Goal: Task Accomplishment & Management: Complete application form

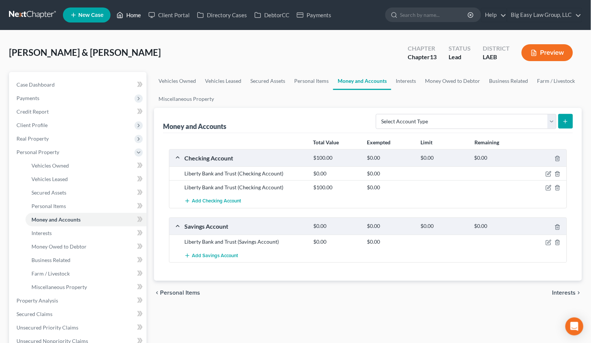
click at [127, 9] on link "Home" at bounding box center [129, 14] width 32 height 13
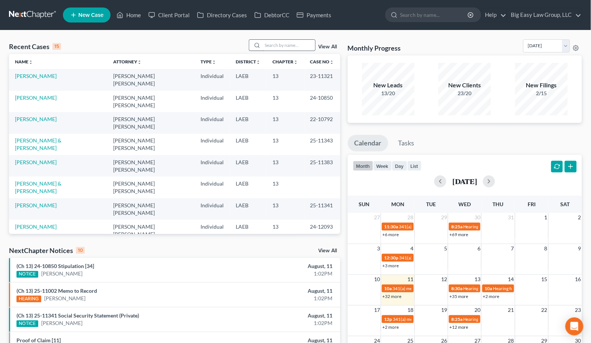
click at [269, 49] on input "search" at bounding box center [289, 45] width 52 height 11
type input "[PERSON_NAME]"
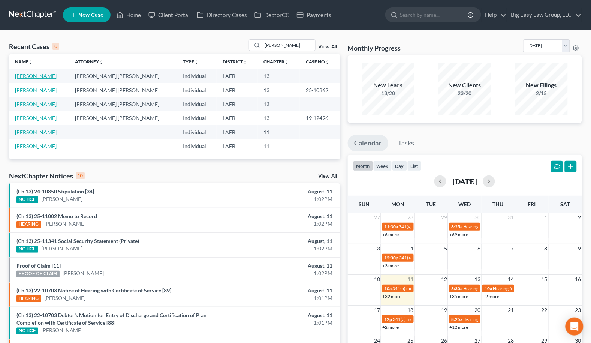
click at [46, 75] on link "[PERSON_NAME]" at bounding box center [36, 76] width 42 height 6
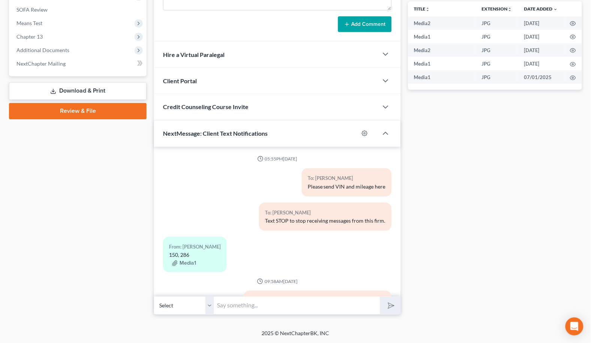
scroll to position [874, 0]
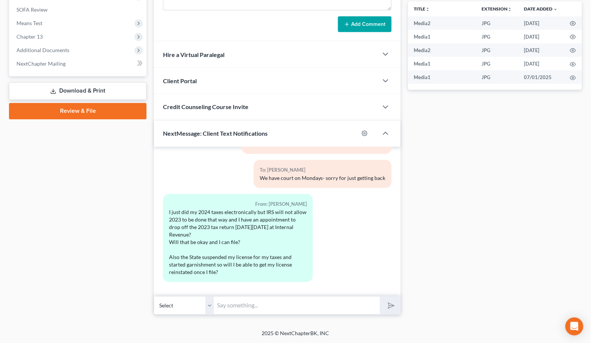
click at [323, 304] on input "text" at bounding box center [297, 305] width 166 height 18
drag, startPoint x: 254, startPoint y: 306, endPoint x: 266, endPoint y: 305, distance: 11.6
click at [254, 306] on input "Hey Kimberliegh - this is Jenny -" at bounding box center [297, 305] width 166 height 18
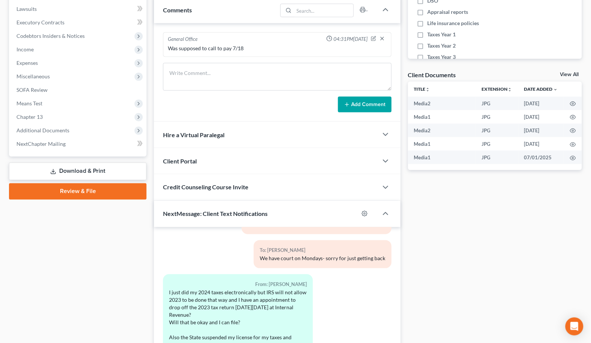
scroll to position [291, 0]
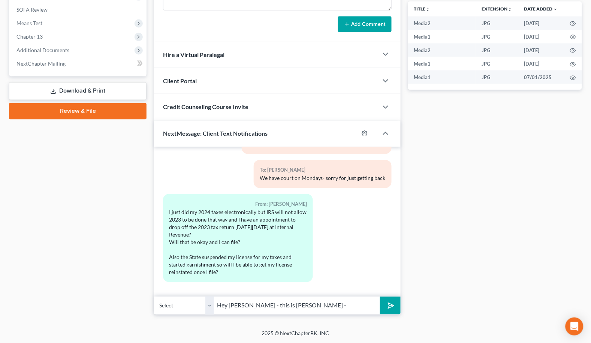
click at [322, 303] on input "Hey Kimberleigh - this is Jenny -" at bounding box center [297, 305] width 166 height 18
type input "Hey Kimberleigh - this is Jenny - give me a call when you are free to discuss y…"
click at [380, 297] on button "submit" at bounding box center [390, 306] width 21 height 18
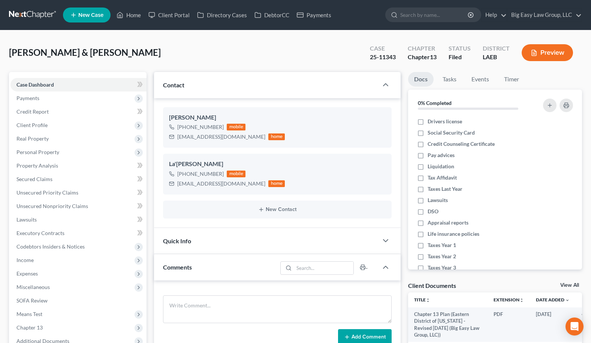
select select "1"
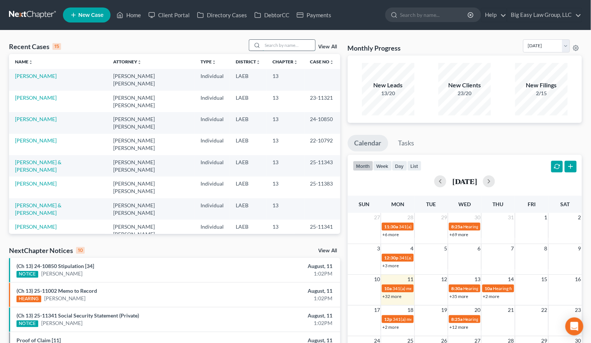
click at [291, 40] on input "search" at bounding box center [289, 45] width 52 height 11
type input "[PERSON_NAME]"
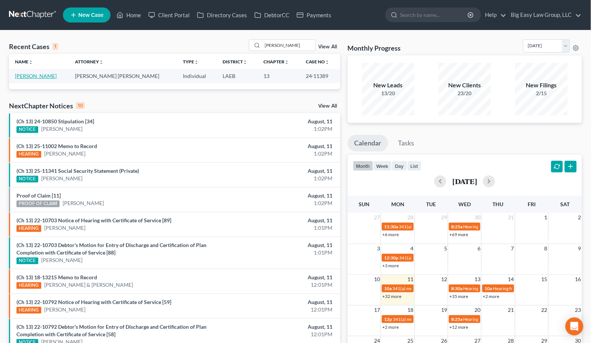
click at [37, 74] on link "[PERSON_NAME]" at bounding box center [36, 76] width 42 height 6
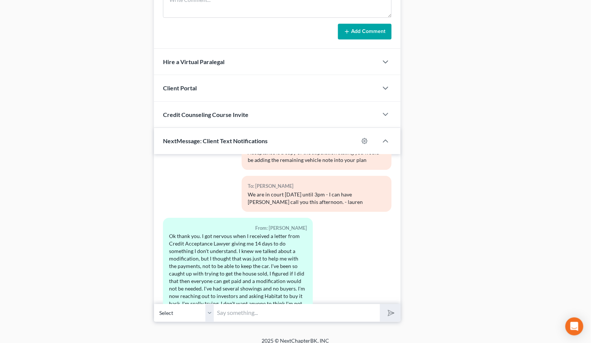
scroll to position [526, 0]
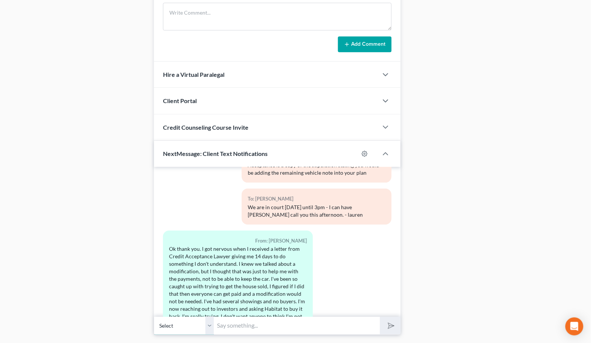
click at [211, 324] on select "Select +1 (985) 290-6717 - Fabianne Faciane" at bounding box center [184, 325] width 60 height 18
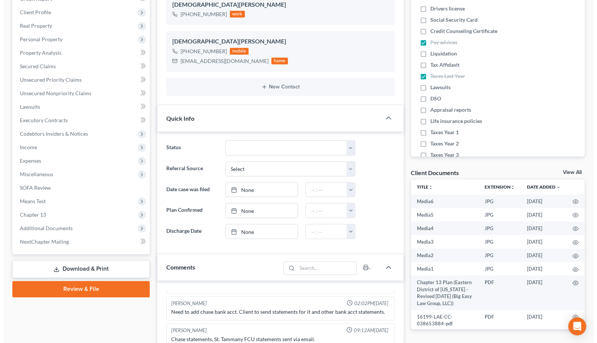
scroll to position [0, 0]
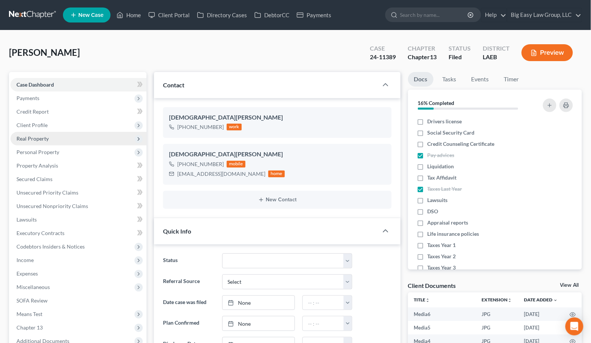
click at [75, 136] on span "Real Property" at bounding box center [78, 138] width 136 height 13
drag, startPoint x: 78, startPoint y: 150, endPoint x: 127, endPoint y: 136, distance: 51.8
click at [78, 150] on link "Properties Owned" at bounding box center [85, 151] width 121 height 13
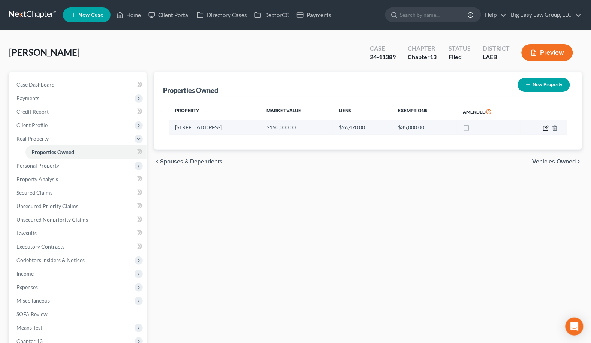
click at [544, 128] on icon "button" at bounding box center [545, 128] width 4 height 4
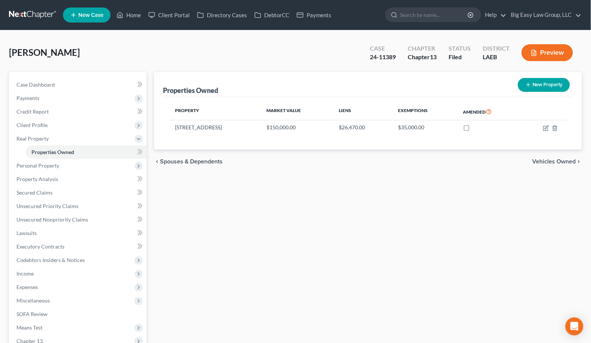
select select "19"
select select "0"
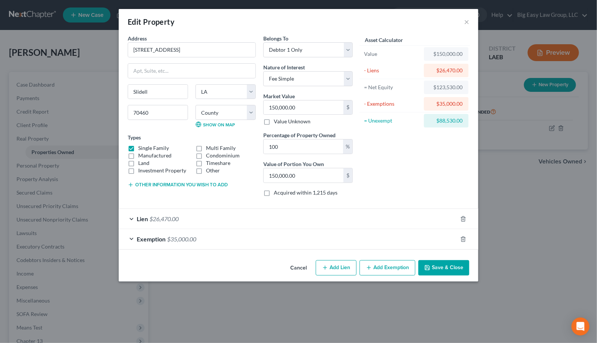
click at [262, 218] on div "Lien $26,470.00" at bounding box center [288, 219] width 339 height 20
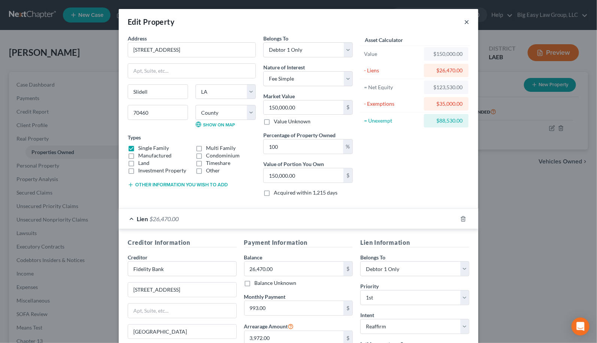
click at [464, 21] on button "×" at bounding box center [466, 21] width 5 height 9
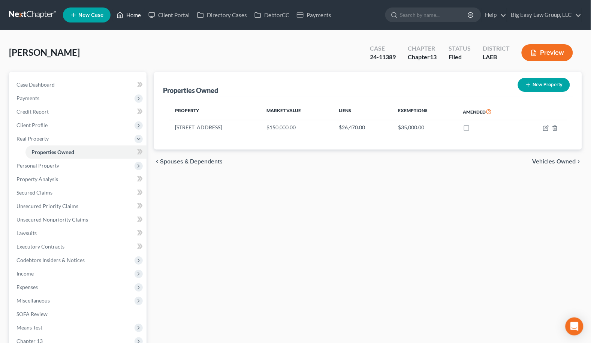
click at [142, 18] on link "Home" at bounding box center [129, 14] width 32 height 13
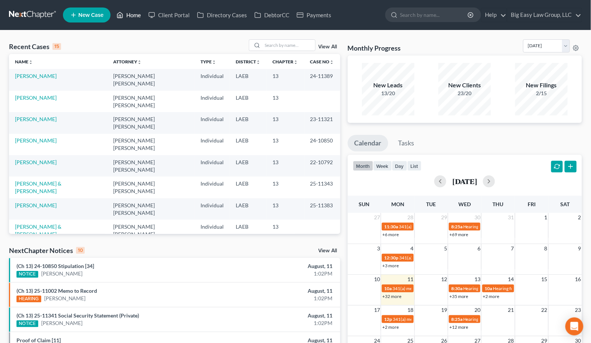
click at [133, 13] on link "Home" at bounding box center [129, 14] width 32 height 13
click at [272, 42] on input "search" at bounding box center [289, 45] width 52 height 11
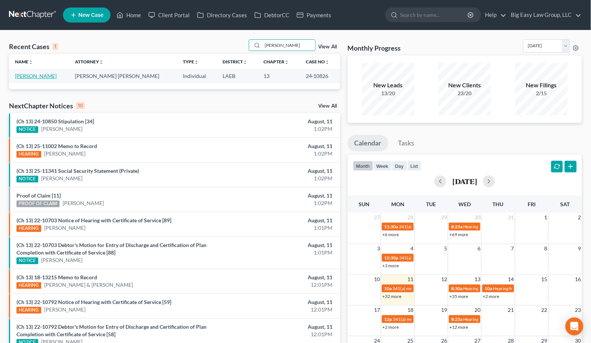
type input "armand"
click at [35, 75] on link "Armand, Caryl" at bounding box center [36, 76] width 42 height 6
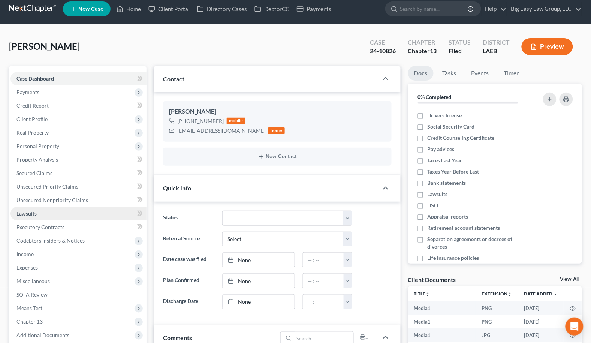
scroll to position [13, 0]
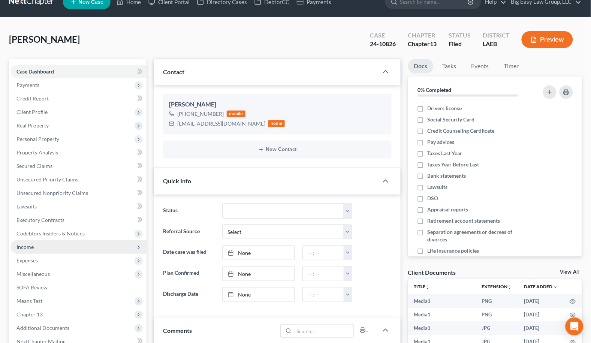
drag, startPoint x: 81, startPoint y: 256, endPoint x: 89, endPoint y: 250, distance: 9.7
click at [81, 255] on span "Expenses" at bounding box center [78, 260] width 136 height 13
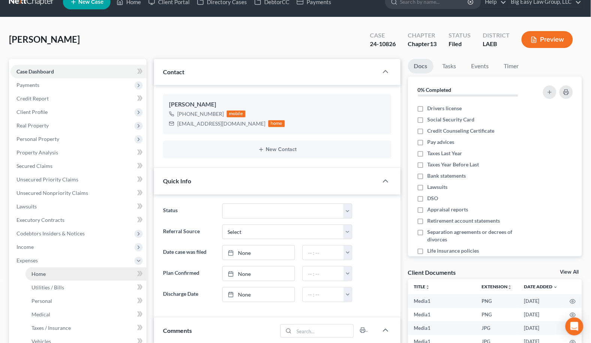
click at [81, 274] on link "Home" at bounding box center [85, 273] width 121 height 13
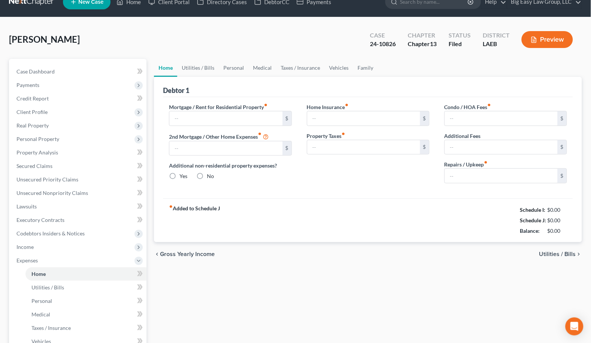
type input "557.00"
type input "1,025.00"
radio input "true"
type input "0.00"
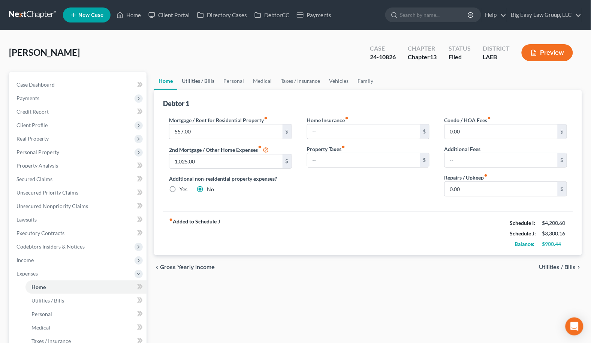
click at [200, 82] on link "Utilities / Bills" at bounding box center [198, 81] width 42 height 18
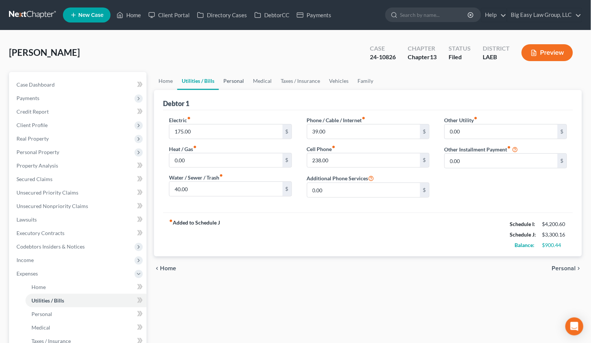
click at [230, 78] on link "Personal" at bounding box center [234, 81] width 30 height 18
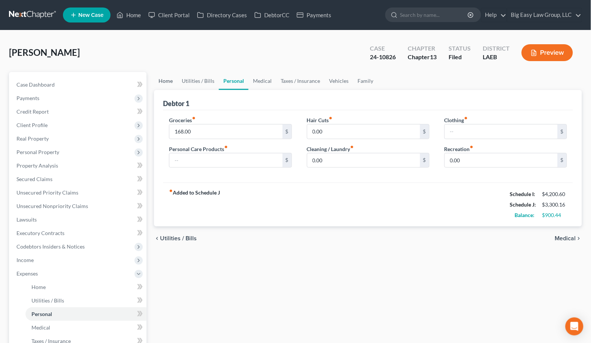
click at [165, 79] on link "Home" at bounding box center [165, 81] width 23 height 18
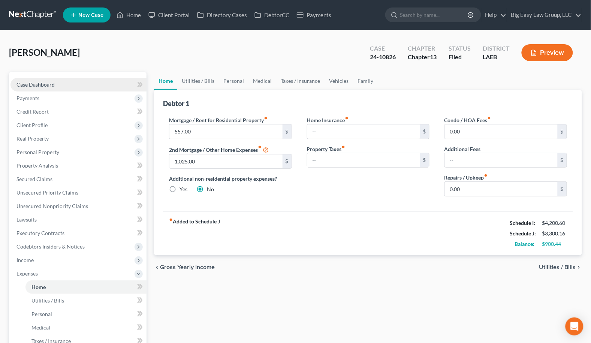
click at [31, 86] on span "Case Dashboard" at bounding box center [35, 84] width 38 height 6
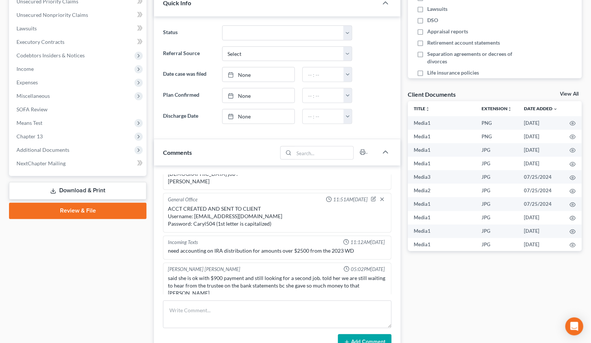
scroll to position [5313, 0]
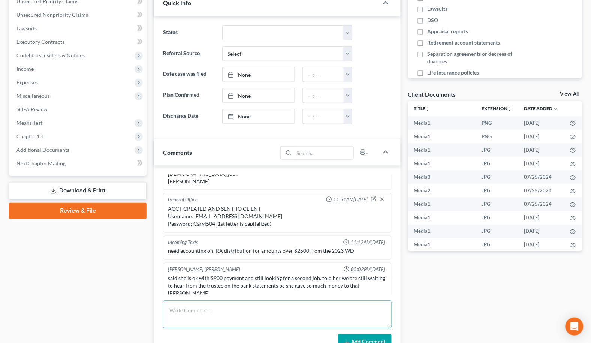
click at [239, 313] on textarea at bounding box center [277, 315] width 229 height 28
drag, startPoint x: 213, startPoint y: 308, endPoint x: 216, endPoint y: 314, distance: 7.2
click at [213, 308] on textarea "JA calle d- she neerd sot send the info" at bounding box center [277, 315] width 229 height 28
click at [187, 307] on textarea "JA calle d- she needs sot send the info" at bounding box center [277, 315] width 229 height 28
drag, startPoint x: 188, startPoint y: 310, endPoint x: 206, endPoint y: 320, distance: 20.8
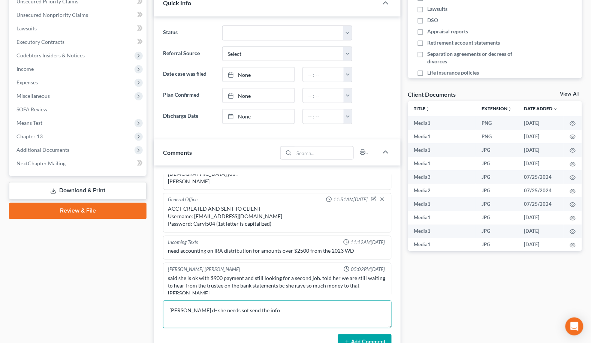
click at [188, 310] on textarea "JA calle d- she needs sot send the info" at bounding box center [277, 315] width 229 height 28
click at [309, 310] on textarea "JA called- she needs sot send the info" at bounding box center [277, 315] width 229 height 28
drag, startPoint x: 260, startPoint y: 309, endPoint x: 297, endPoint y: 329, distance: 42.3
click at [260, 309] on textarea "JA called- she needs sot send the info ont he annuity she is inheriting from he…" at bounding box center [277, 315] width 229 height 28
click at [371, 310] on textarea "JA called- she needs sot send the info on the annuity she is inheriting from he…" at bounding box center [277, 315] width 229 height 28
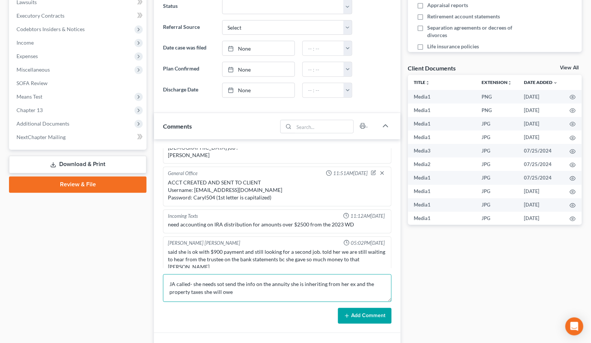
scroll to position [227, 0]
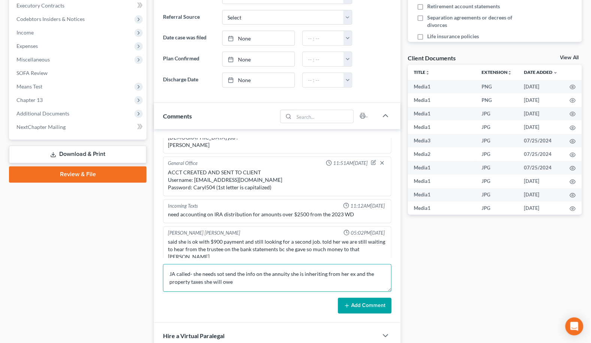
type textarea "JA called- she needs sot send the info on the annuity she is inheriting from he…"
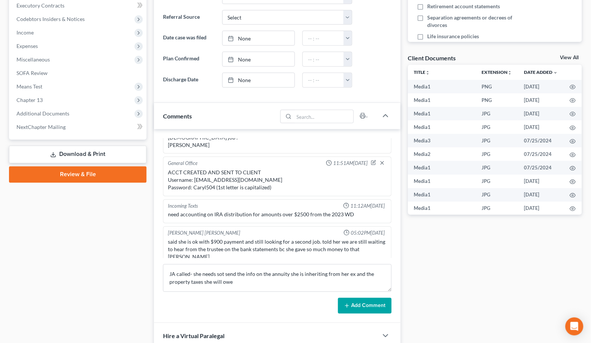
click at [371, 314] on div "Jenny Abshier Bryce Murray 10:54AM, 04/07/2024 beside working in circkle K a fe…" at bounding box center [277, 226] width 247 height 194
click at [369, 310] on button "Add Comment" at bounding box center [365, 306] width 54 height 16
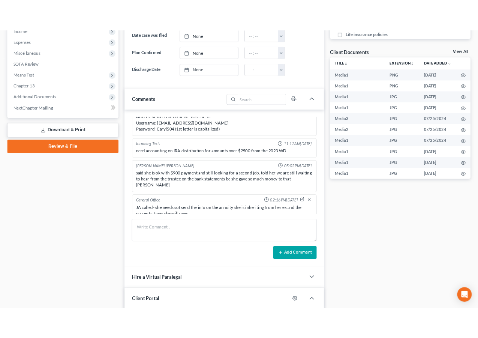
scroll to position [0, 0]
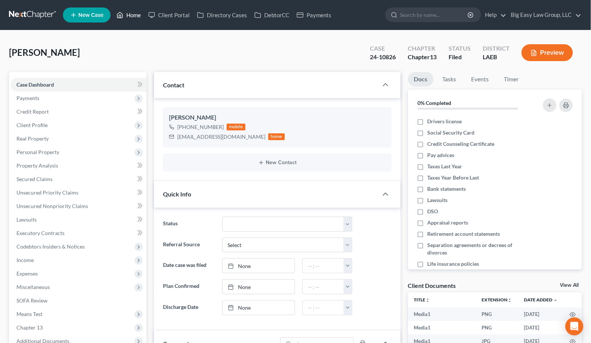
click at [130, 15] on link "Home" at bounding box center [129, 14] width 32 height 13
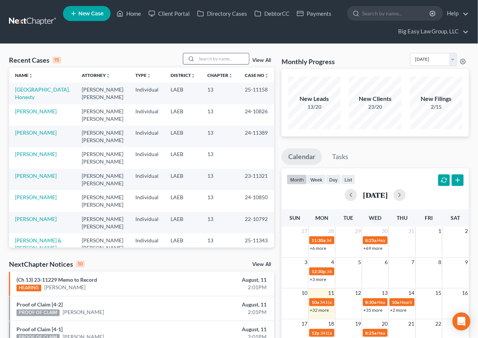
click at [218, 60] on input "search" at bounding box center [222, 58] width 52 height 11
type input "lewis"
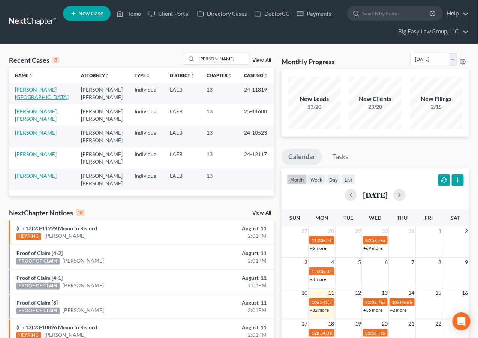
click at [38, 91] on link "Lewis, Deneda" at bounding box center [42, 93] width 54 height 14
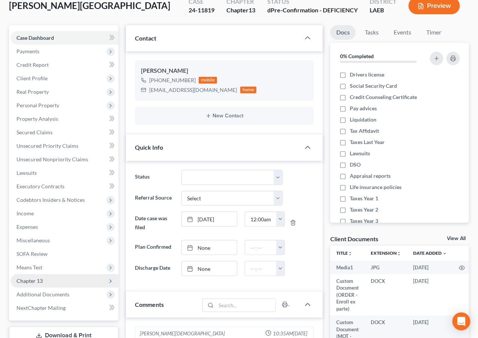
scroll to position [66, 0]
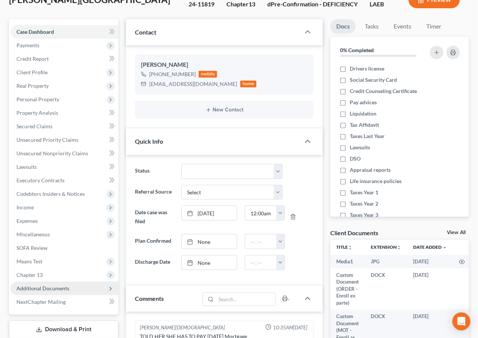
click at [69, 287] on span "Additional Documents" at bounding box center [64, 287] width 108 height 13
click at [73, 324] on link "PACER Notices" at bounding box center [71, 328] width 93 height 13
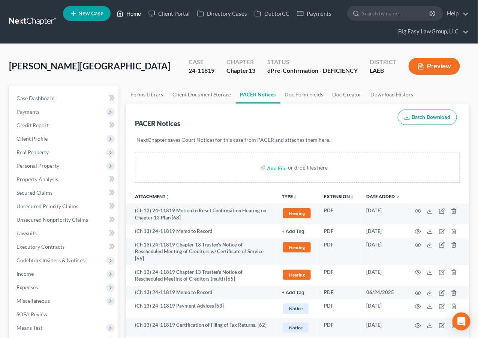
click at [141, 14] on link "Home" at bounding box center [129, 13] width 32 height 13
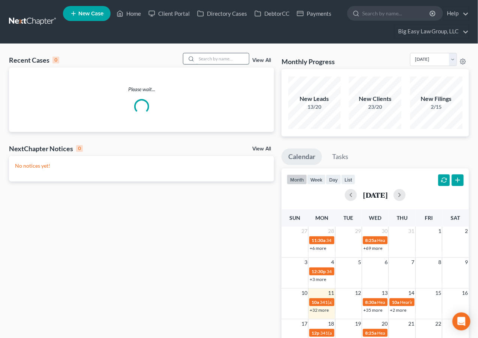
click at [230, 62] on input "search" at bounding box center [222, 58] width 52 height 11
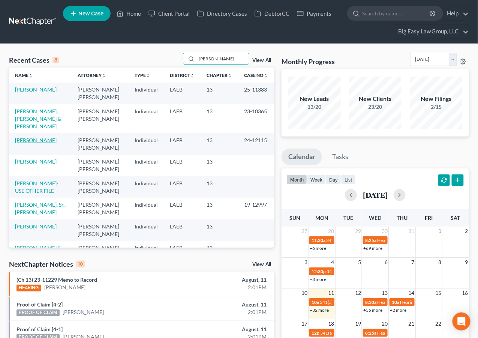
type input "joseph"
click at [46, 137] on link "Joseph, Teondra" at bounding box center [36, 140] width 42 height 6
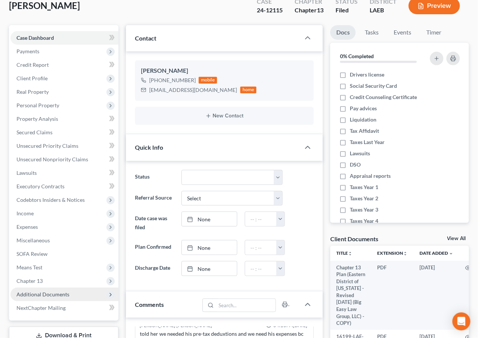
scroll to position [4076, 0]
drag, startPoint x: 81, startPoint y: 294, endPoint x: 92, endPoint y: 292, distance: 11.5
click at [81, 293] on span "Additional Documents" at bounding box center [64, 293] width 108 height 13
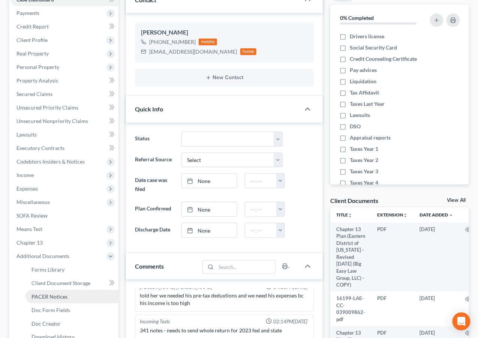
click at [64, 295] on span "PACER Notices" at bounding box center [49, 296] width 36 height 6
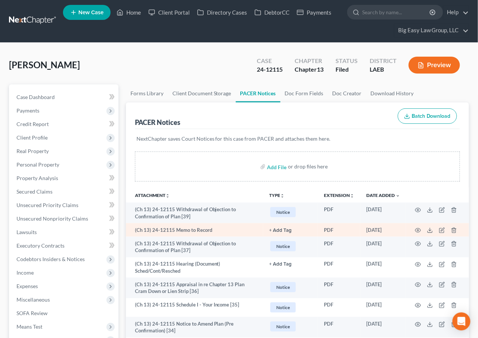
scroll to position [1, 0]
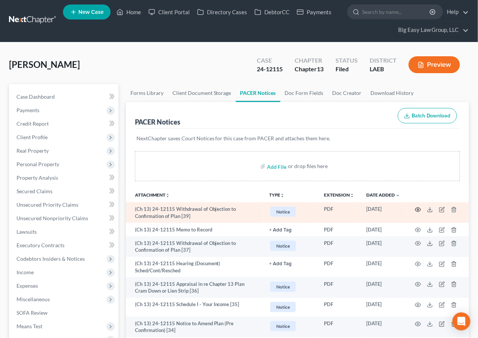
click at [417, 208] on icon "button" at bounding box center [418, 209] width 6 height 6
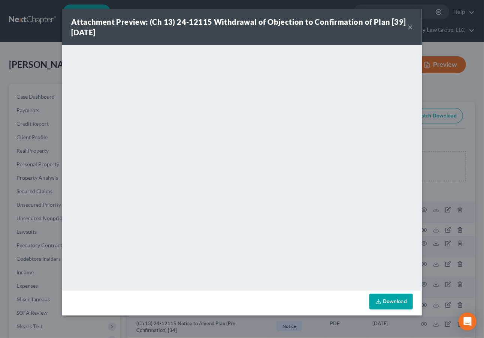
click at [411, 25] on button "×" at bounding box center [410, 26] width 5 height 9
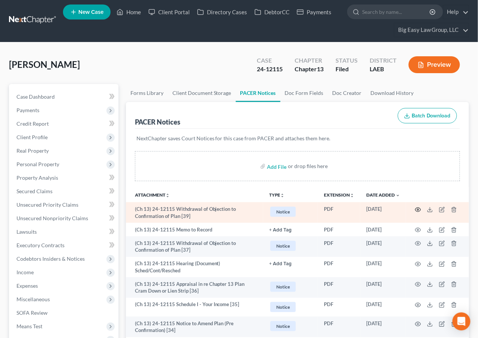
click at [418, 209] on icon "button" at bounding box center [418, 209] width 6 height 6
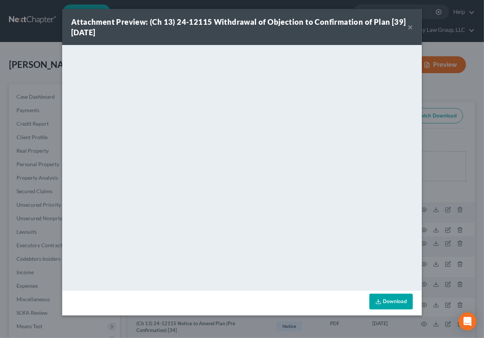
click at [410, 27] on button "×" at bounding box center [410, 26] width 5 height 9
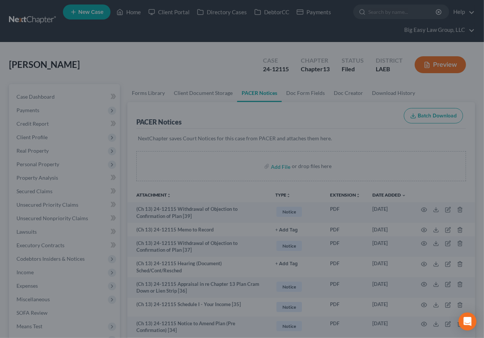
click at [391, 40] on button "×" at bounding box center [388, 44] width 4 height 8
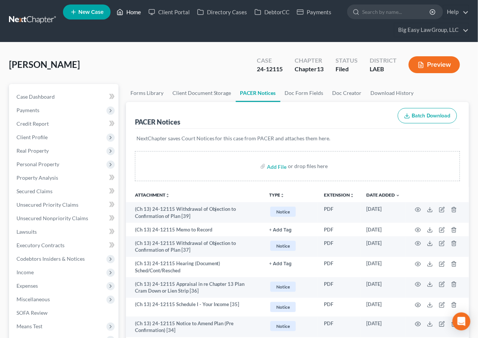
click at [141, 10] on link "Home" at bounding box center [129, 11] width 32 height 13
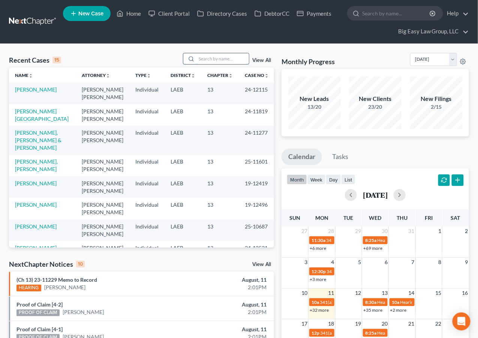
click at [204, 64] on div at bounding box center [216, 59] width 67 height 12
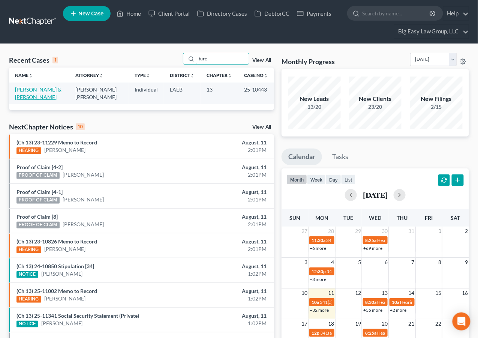
type input "ture"
click at [48, 90] on link "Tureaud, Wayne & Kristyn" at bounding box center [38, 93] width 46 height 14
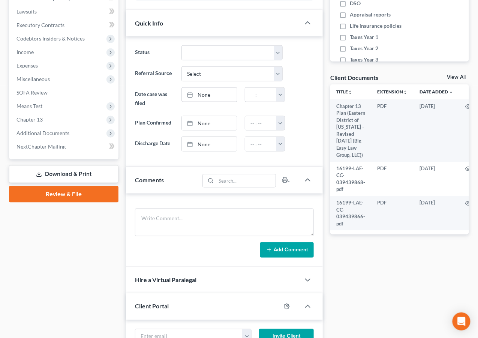
scroll to position [223, 0]
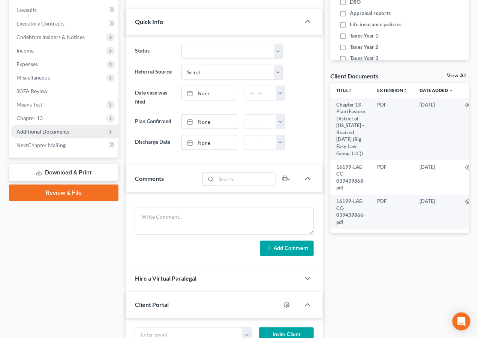
click at [58, 126] on span "Additional Documents" at bounding box center [64, 131] width 108 height 13
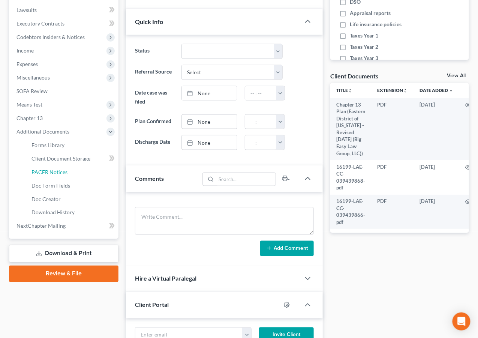
drag, startPoint x: 86, startPoint y: 174, endPoint x: 200, endPoint y: 168, distance: 113.7
click at [86, 174] on link "PACER Notices" at bounding box center [71, 171] width 93 height 13
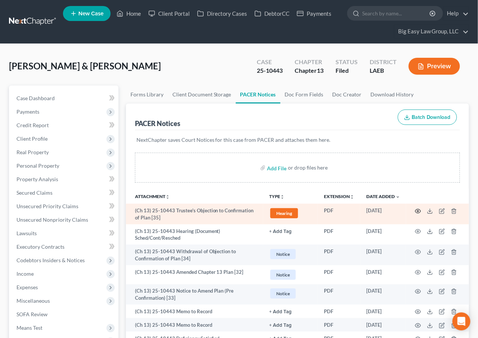
click at [419, 210] on circle "button" at bounding box center [417, 210] width 1 height 1
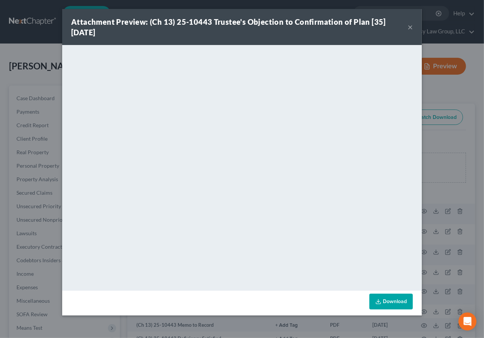
drag, startPoint x: 409, startPoint y: 27, endPoint x: 414, endPoint y: 50, distance: 23.4
click at [409, 27] on button "×" at bounding box center [410, 26] width 5 height 9
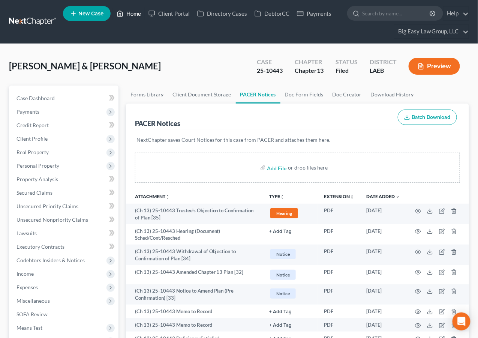
drag, startPoint x: 138, startPoint y: 14, endPoint x: 263, endPoint y: 33, distance: 126.5
click at [138, 15] on link "Home" at bounding box center [129, 13] width 32 height 13
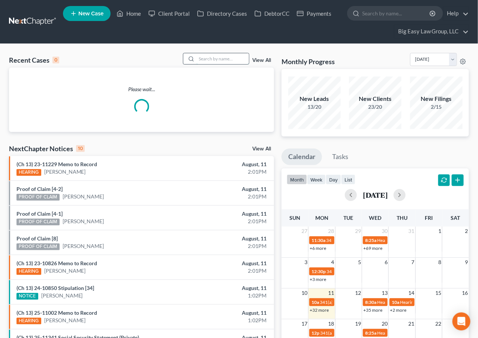
drag, startPoint x: 198, startPoint y: 55, endPoint x: 202, endPoint y: 58, distance: 4.8
click at [201, 58] on input "search" at bounding box center [222, 58] width 52 height 11
click at [203, 59] on input "search" at bounding box center [222, 58] width 52 height 11
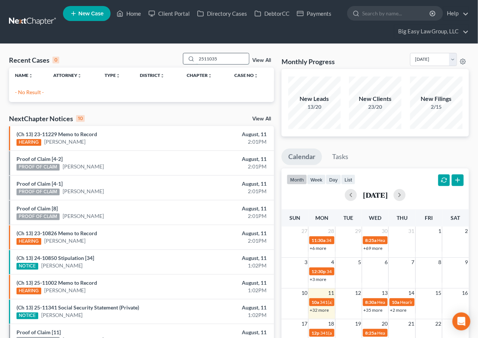
click at [206, 58] on input "2511035" at bounding box center [222, 58] width 52 height 11
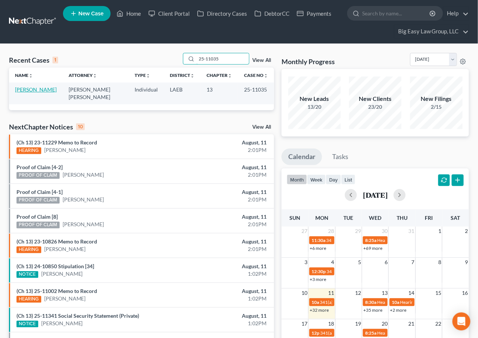
type input "25-11035"
click at [30, 90] on link "Angelety, Vanessa" at bounding box center [36, 89] width 42 height 6
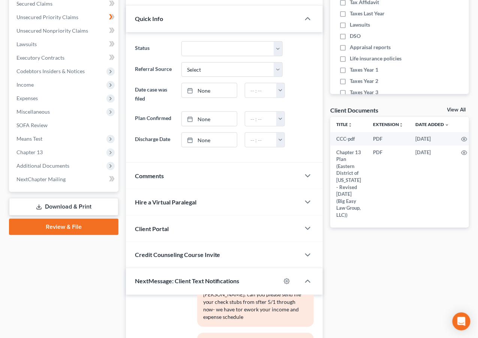
scroll to position [182, 0]
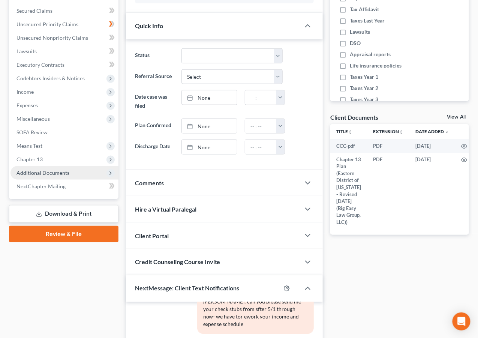
click at [68, 172] on span "Additional Documents" at bounding box center [64, 172] width 108 height 13
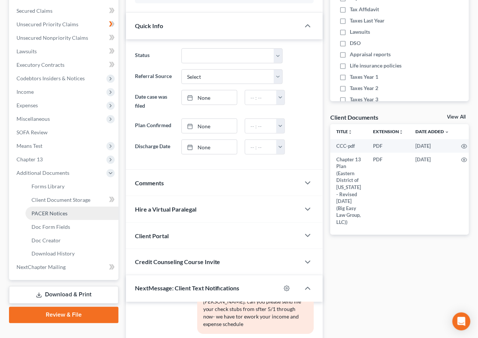
click at [79, 212] on link "PACER Notices" at bounding box center [71, 212] width 93 height 13
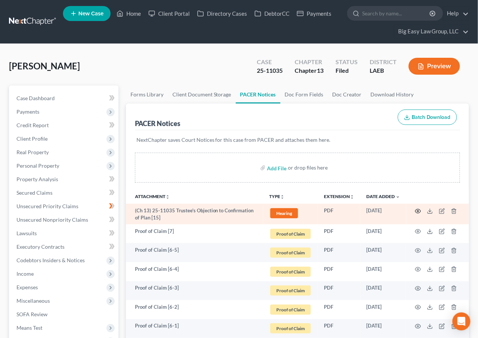
click at [418, 211] on icon "button" at bounding box center [418, 211] width 6 height 6
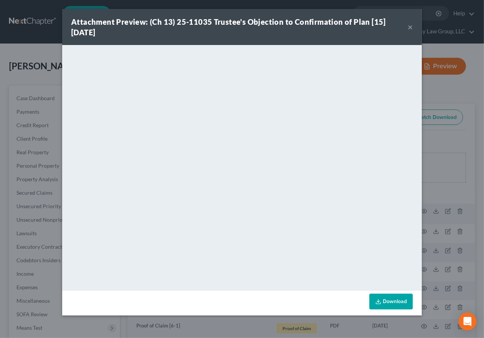
click at [412, 27] on button "×" at bounding box center [410, 26] width 5 height 9
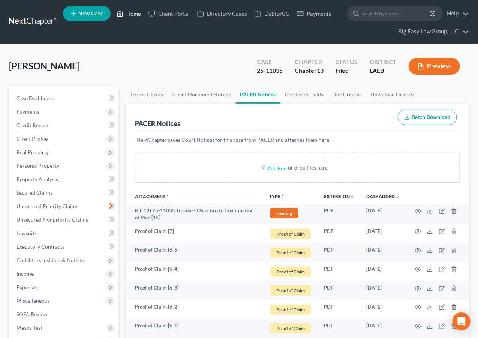
click at [135, 13] on link "Home" at bounding box center [129, 13] width 32 height 13
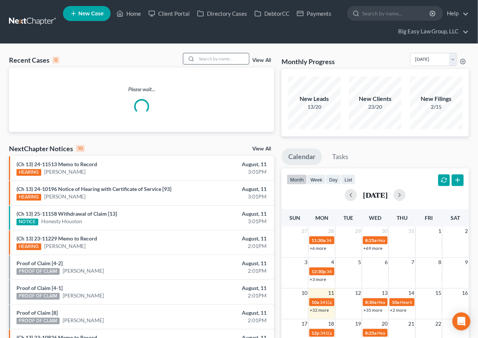
click at [217, 60] on input "search" at bounding box center [222, 58] width 52 height 11
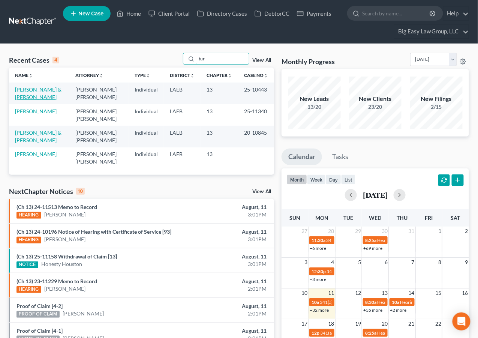
type input "tur"
click at [40, 88] on link "Tureaud, Wayne & Kristyn" at bounding box center [38, 93] width 46 height 14
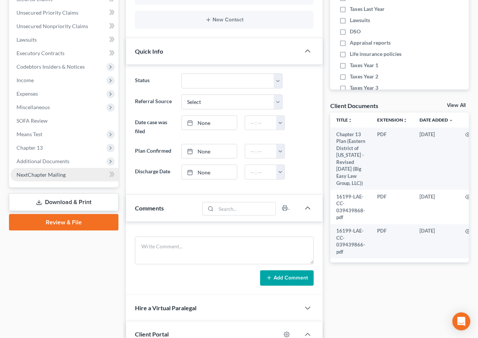
scroll to position [197, 0]
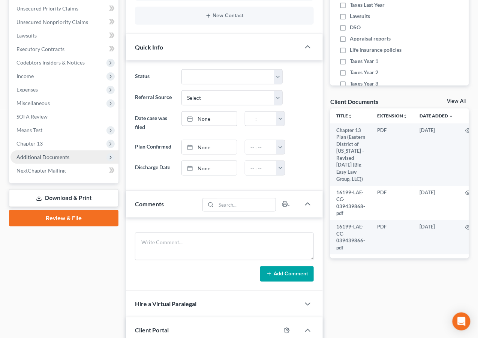
click at [37, 155] on span "Additional Documents" at bounding box center [42, 157] width 53 height 6
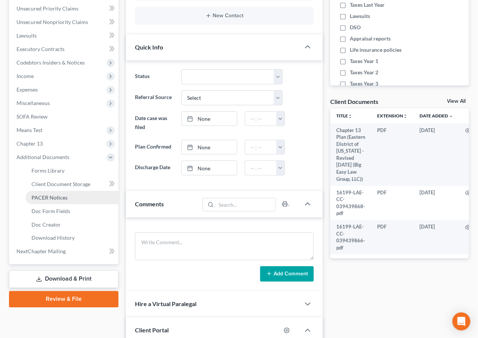
click at [71, 198] on link "PACER Notices" at bounding box center [71, 197] width 93 height 13
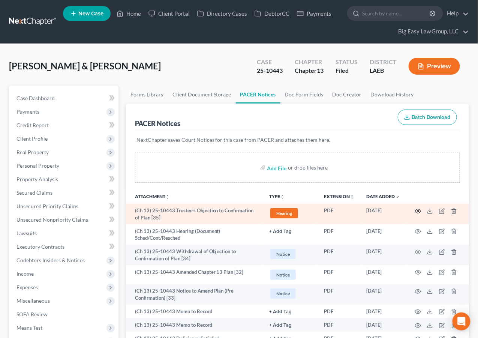
click at [417, 212] on icon "button" at bounding box center [418, 211] width 6 height 6
click at [417, 211] on icon "button" at bounding box center [418, 211] width 6 height 6
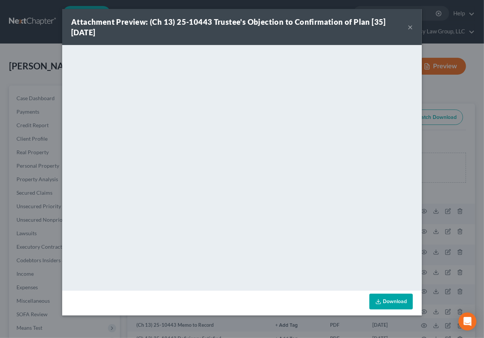
click at [409, 27] on button "×" at bounding box center [410, 26] width 5 height 9
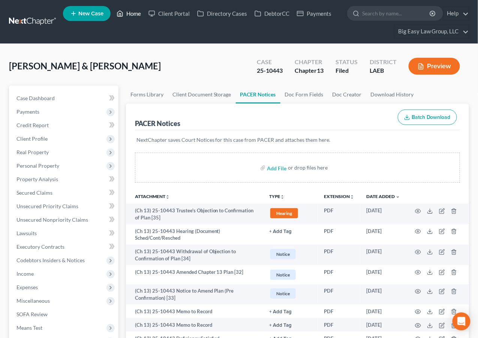
drag, startPoint x: 128, startPoint y: 12, endPoint x: 199, endPoint y: 50, distance: 80.2
click at [128, 12] on link "Home" at bounding box center [129, 13] width 32 height 13
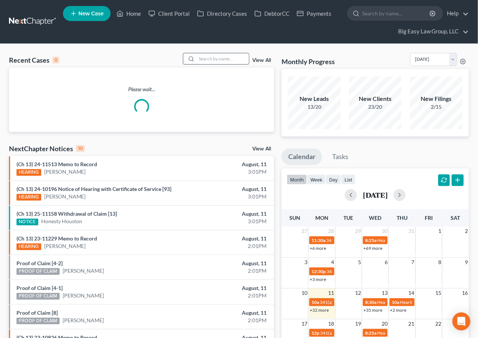
click at [232, 59] on input "search" at bounding box center [222, 58] width 52 height 11
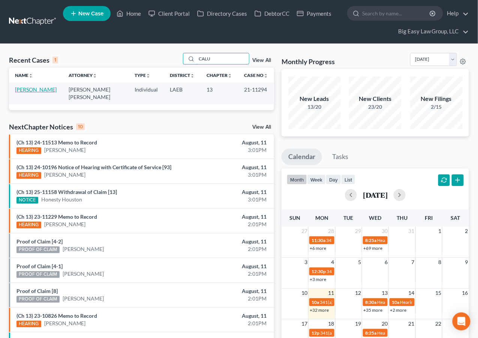
type input "CALU"
click at [26, 91] on link "[PERSON_NAME]" at bounding box center [36, 89] width 42 height 6
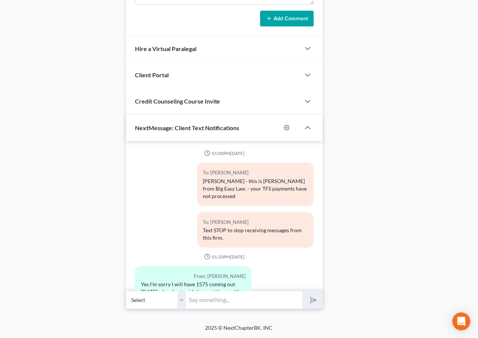
scroll to position [1390, 0]
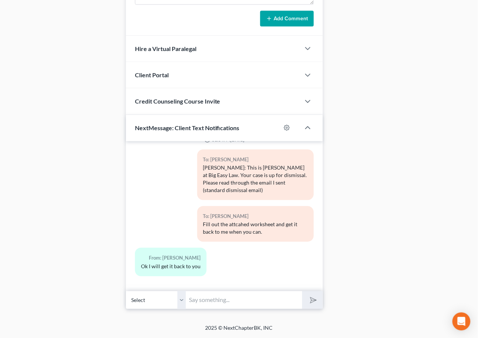
click at [271, 300] on input "text" at bounding box center [244, 299] width 116 height 18
type input "Laura - This is Jenny checking in - we have to have a payment or a modification…"
click at [310, 293] on button "submit" at bounding box center [312, 300] width 21 height 18
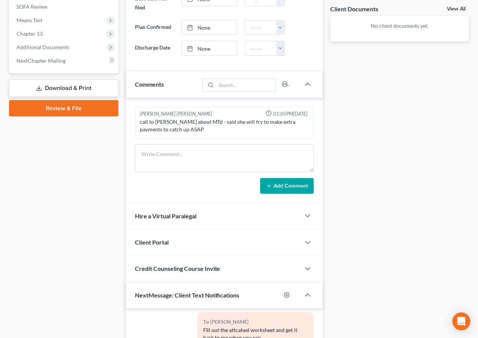
scroll to position [138, 0]
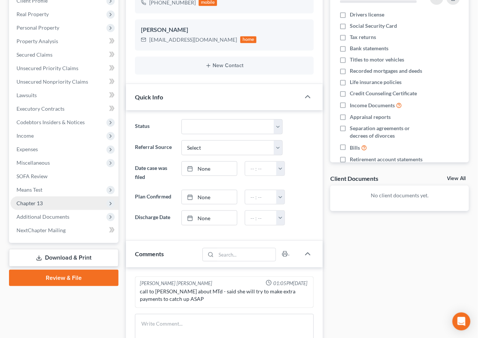
drag, startPoint x: 57, startPoint y: 216, endPoint x: 60, endPoint y: 201, distance: 15.4
click at [57, 215] on span "Additional Documents" at bounding box center [42, 216] width 53 height 6
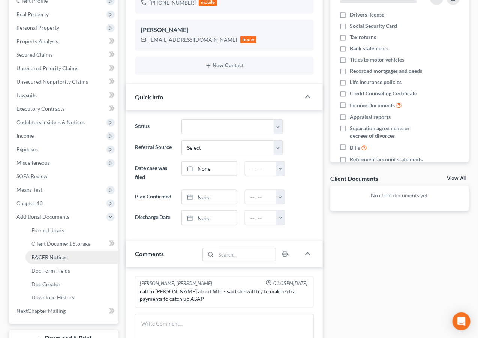
click at [69, 254] on link "PACER Notices" at bounding box center [71, 256] width 93 height 13
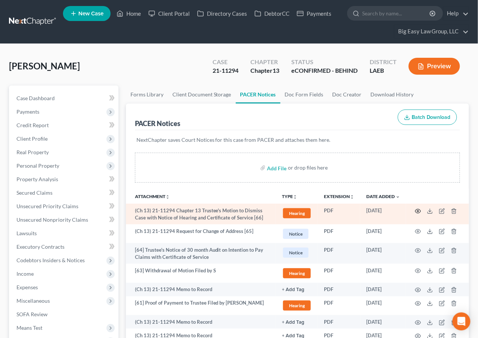
click at [418, 211] on icon "button" at bounding box center [418, 211] width 6 height 6
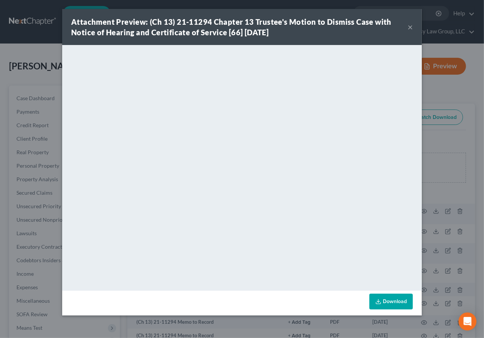
click at [408, 27] on button "×" at bounding box center [410, 26] width 5 height 9
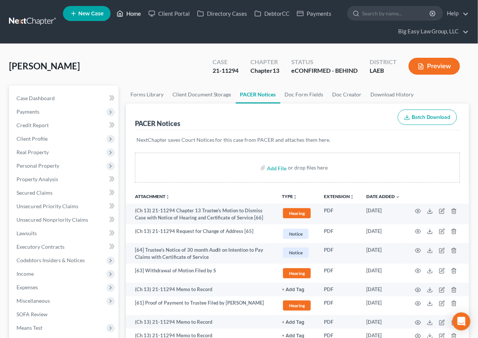
click at [126, 14] on link "Home" at bounding box center [129, 13] width 32 height 13
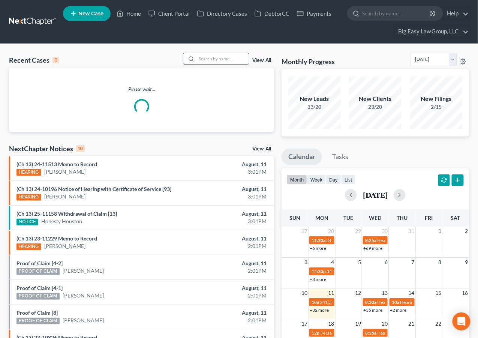
click at [227, 58] on input "search" at bounding box center [222, 58] width 52 height 11
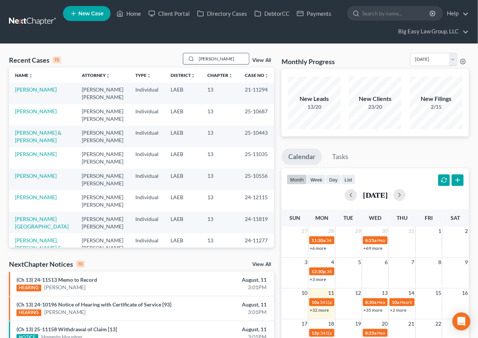
type input "nelson"
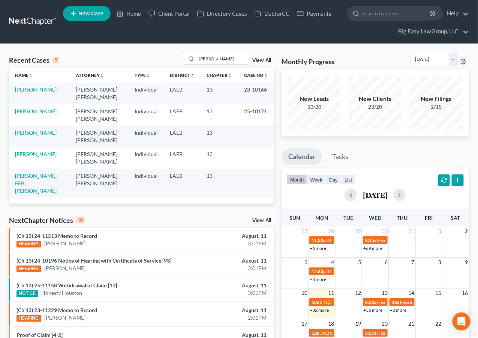
click at [25, 90] on link "Nelson, Brittnay" at bounding box center [36, 89] width 42 height 6
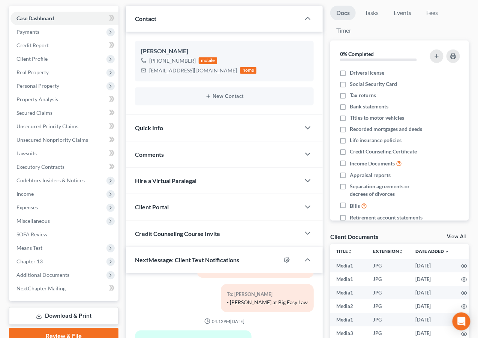
scroll to position [163, 0]
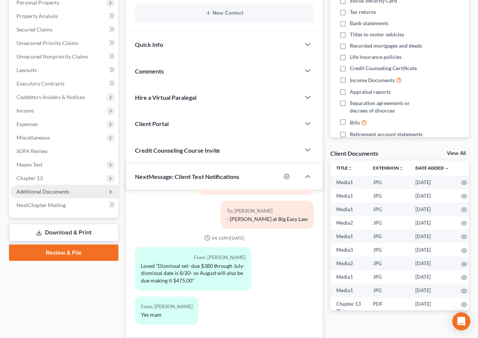
click at [61, 196] on span "Additional Documents" at bounding box center [64, 191] width 108 height 13
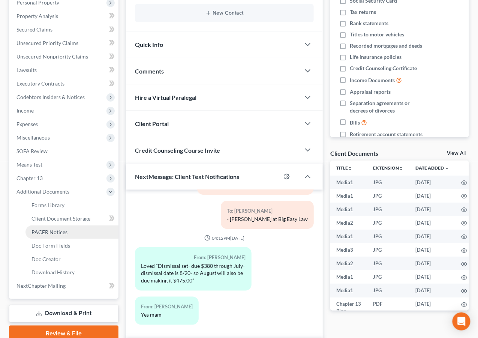
click at [77, 230] on link "PACER Notices" at bounding box center [71, 231] width 93 height 13
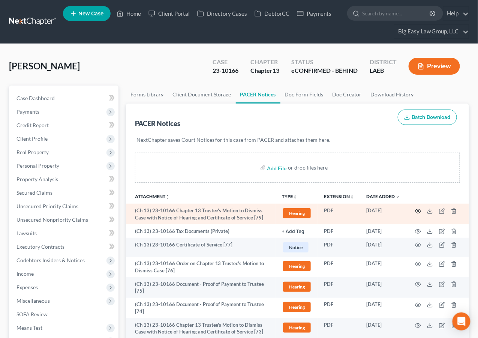
click at [419, 210] on icon "button" at bounding box center [418, 211] width 6 height 6
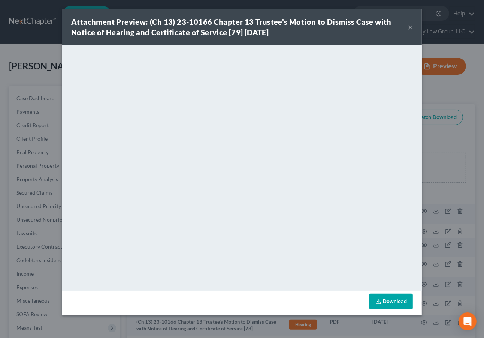
click at [409, 26] on button "×" at bounding box center [410, 26] width 5 height 9
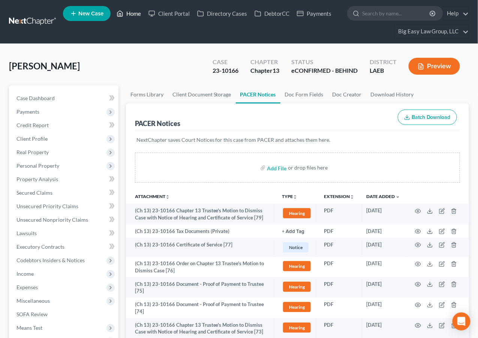
drag, startPoint x: 135, startPoint y: 17, endPoint x: 175, endPoint y: 34, distance: 43.5
click at [135, 18] on link "Home" at bounding box center [129, 13] width 32 height 13
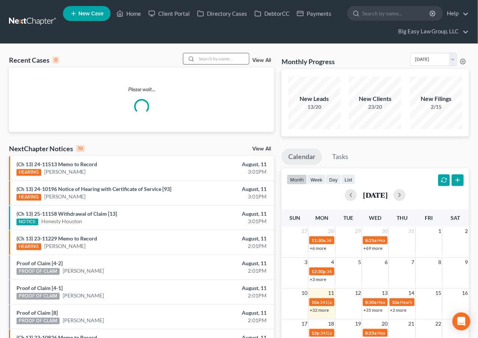
click at [218, 55] on input "search" at bounding box center [222, 58] width 52 height 11
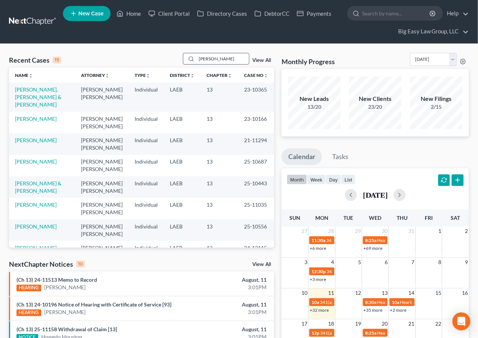
type input "fisher"
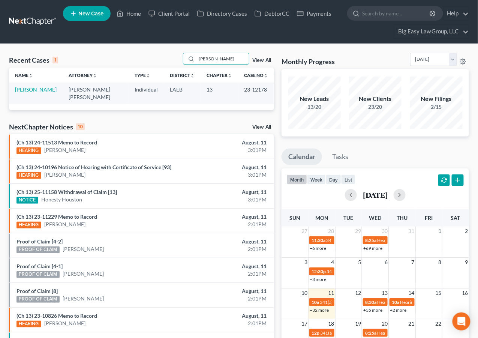
click at [24, 93] on link "[PERSON_NAME]" at bounding box center [36, 89] width 42 height 6
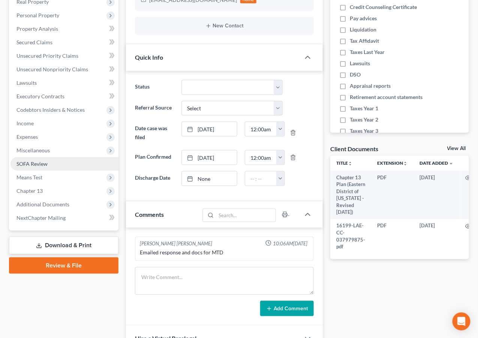
scroll to position [477, 0]
click at [66, 199] on span "Additional Documents" at bounding box center [64, 203] width 108 height 13
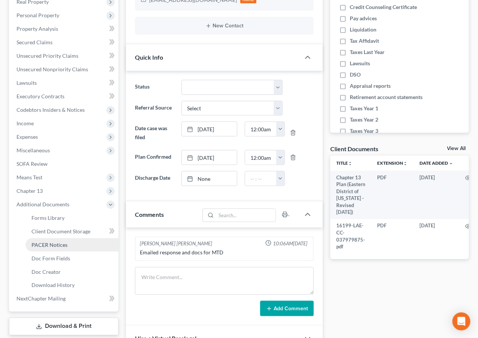
click at [67, 238] on link "PACER Notices" at bounding box center [71, 244] width 93 height 13
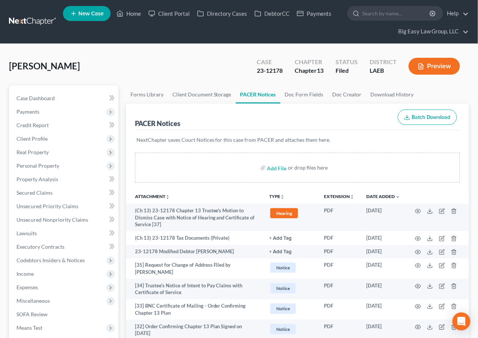
scroll to position [1, 0]
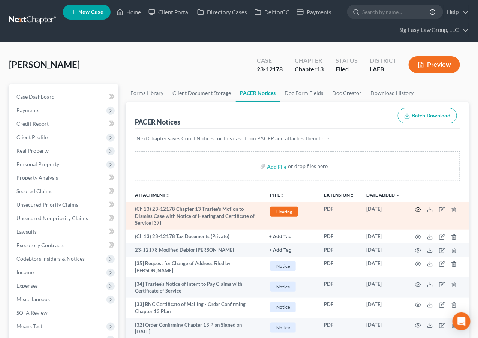
click at [420, 211] on icon "button" at bounding box center [418, 209] width 6 height 6
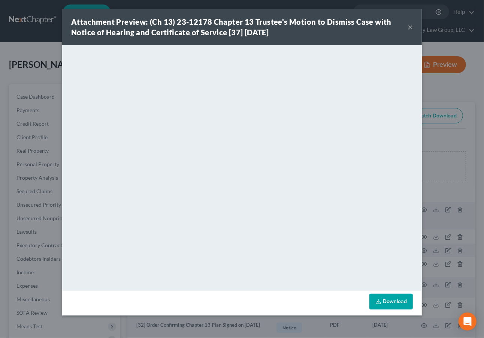
click at [408, 26] on button "×" at bounding box center [410, 26] width 5 height 9
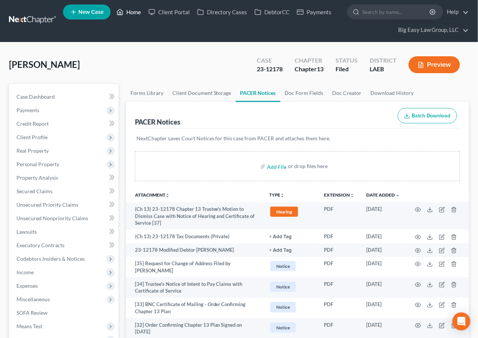
click at [138, 11] on link "Home" at bounding box center [129, 11] width 32 height 13
click at [136, 11] on link "Home" at bounding box center [129, 11] width 32 height 13
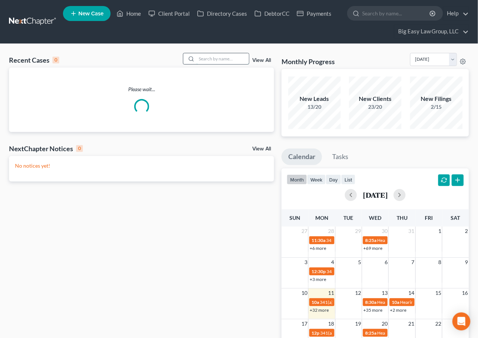
click at [242, 55] on input "search" at bounding box center [222, 58] width 52 height 11
type input "caluda"
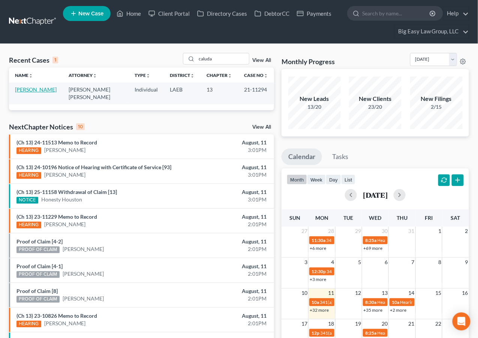
click at [31, 91] on link "[PERSON_NAME]" at bounding box center [36, 89] width 42 height 6
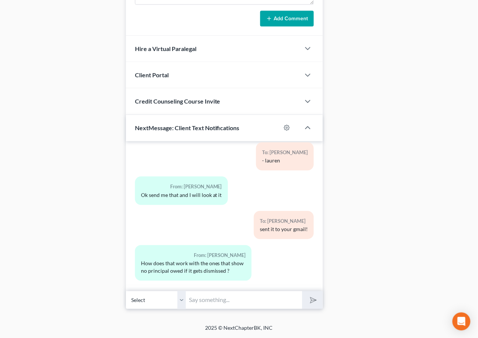
scroll to position [1845, 0]
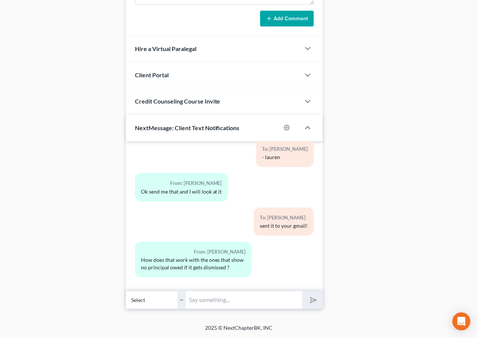
click at [226, 292] on input "text" at bounding box center [244, 299] width 116 height 18
click at [249, 299] on input "you will go back to owing all debts, even ones tht didn't file claims" at bounding box center [244, 299] width 116 height 18
drag, startPoint x: 251, startPoint y: 300, endPoint x: 255, endPoint y: 302, distance: 4.4
click at [251, 300] on input "you will go back to owing all debts, even ones tht didn't file claims" at bounding box center [244, 299] width 116 height 18
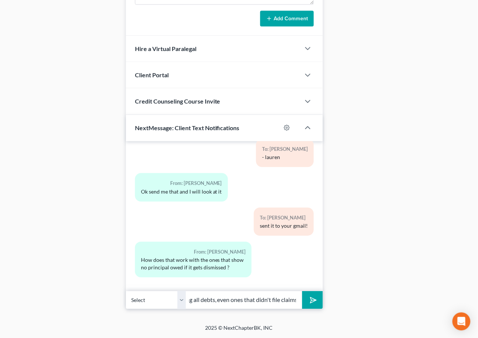
type input "you will go back to owing all debts, even ones that didn't file claims"
click at [313, 301] on icon "submit" at bounding box center [312, 299] width 10 height 10
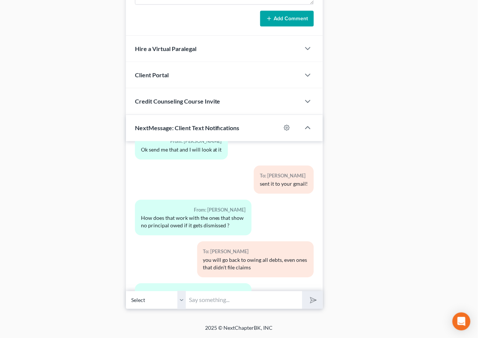
scroll to position [1929, 0]
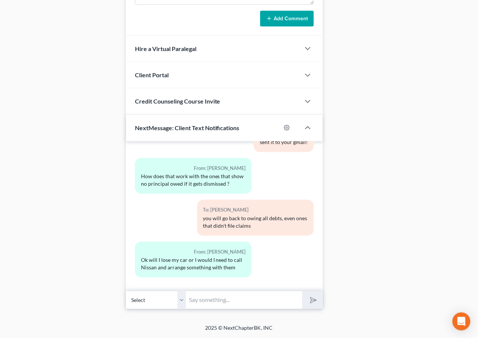
click at [251, 298] on input "text" at bounding box center [244, 299] width 116 height 18
click at [291, 298] on input "You will need to call them but you paid $21,825" at bounding box center [244, 299] width 116 height 18
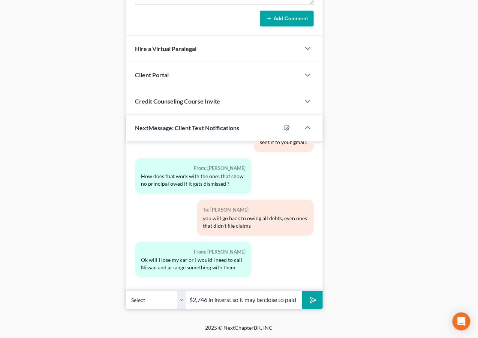
type input "You will need to call them but you paid $21,825 plus another $2,746 in interst …"
click at [302, 291] on button "submit" at bounding box center [312, 300] width 21 height 18
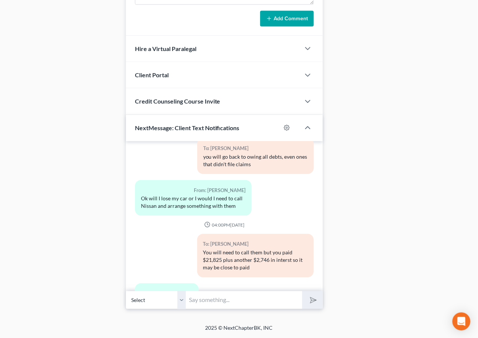
scroll to position [2024, 0]
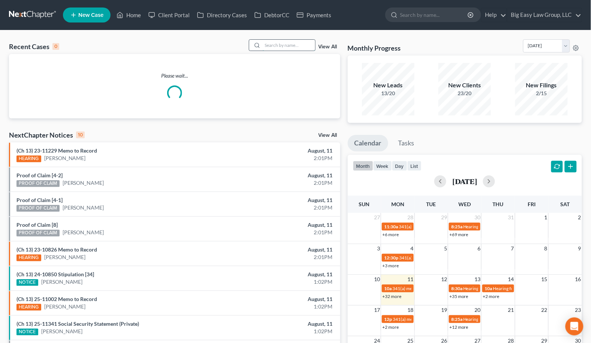
click at [265, 50] on input "search" at bounding box center [289, 45] width 52 height 11
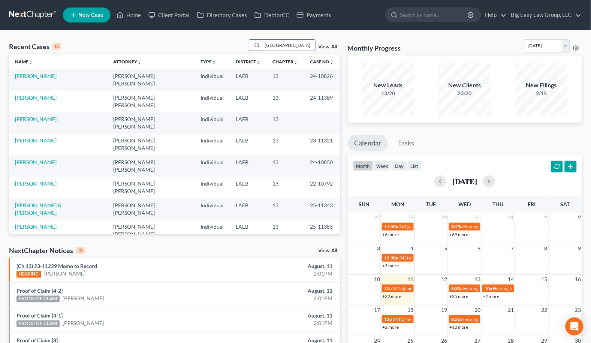
type input "houston"
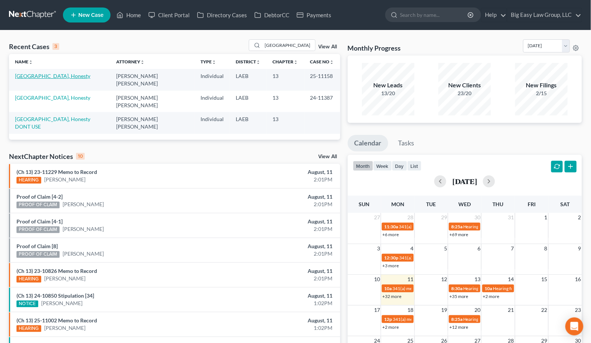
click at [45, 76] on link "Houston, Honesty" at bounding box center [52, 76] width 75 height 6
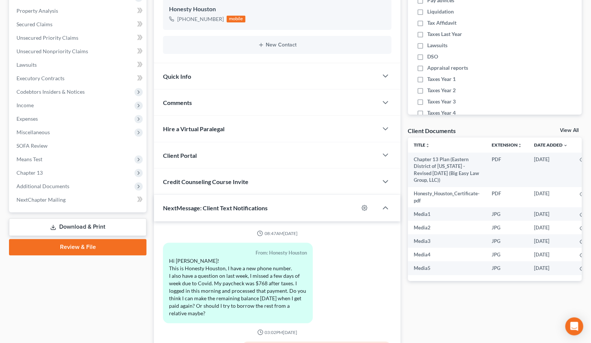
scroll to position [1337, 0]
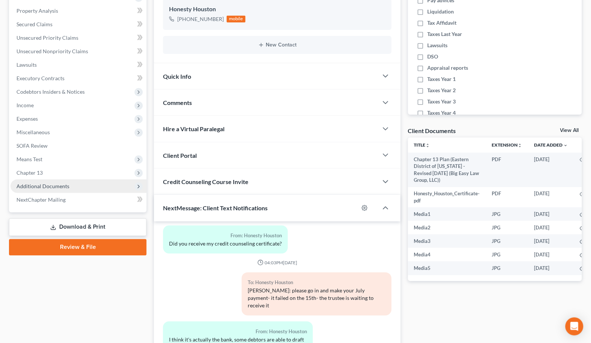
click at [63, 185] on span "Additional Documents" at bounding box center [42, 186] width 53 height 6
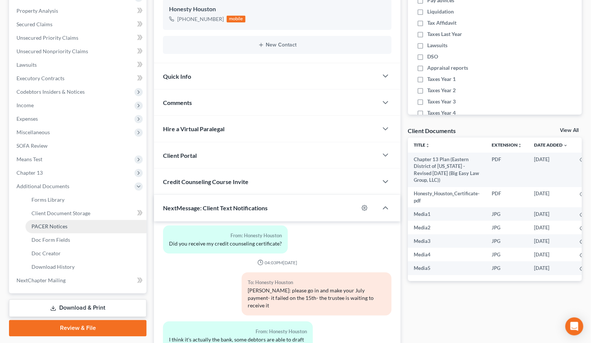
click at [76, 228] on link "PACER Notices" at bounding box center [85, 226] width 121 height 13
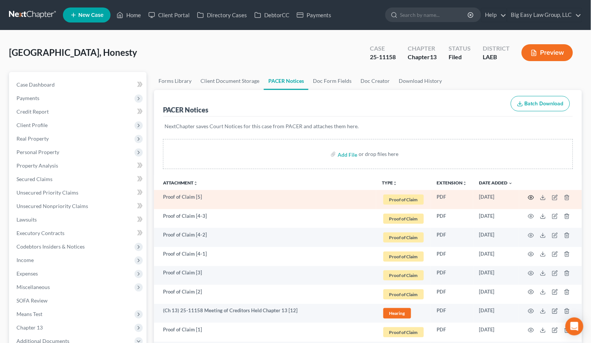
click at [531, 199] on icon "button" at bounding box center [531, 198] width 6 height 6
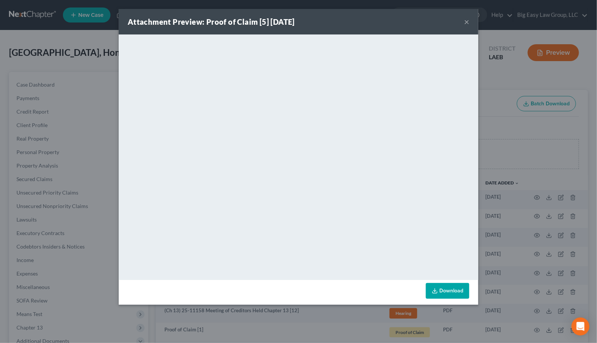
click at [467, 20] on button "×" at bounding box center [466, 21] width 5 height 9
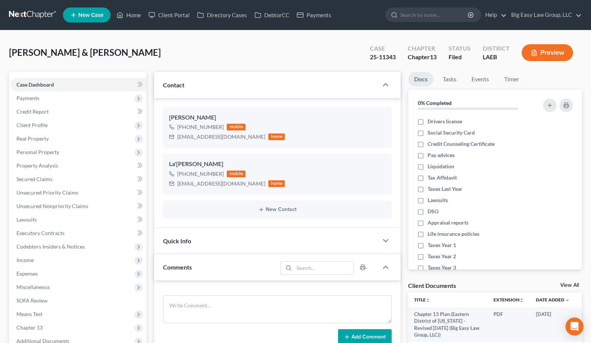
select select "1"
click at [137, 14] on link "Home" at bounding box center [129, 14] width 32 height 13
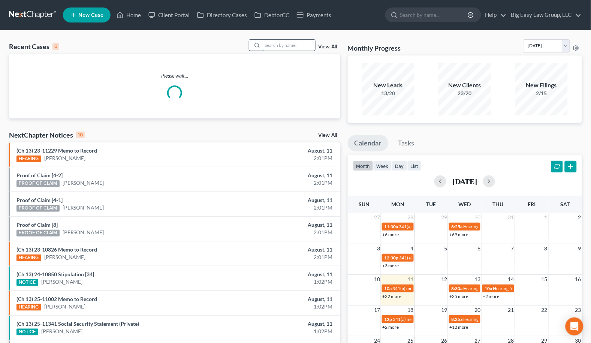
click at [298, 45] on input "search" at bounding box center [289, 45] width 52 height 11
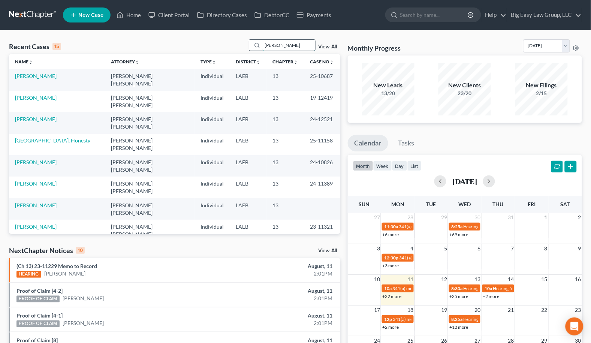
type input "[PERSON_NAME]"
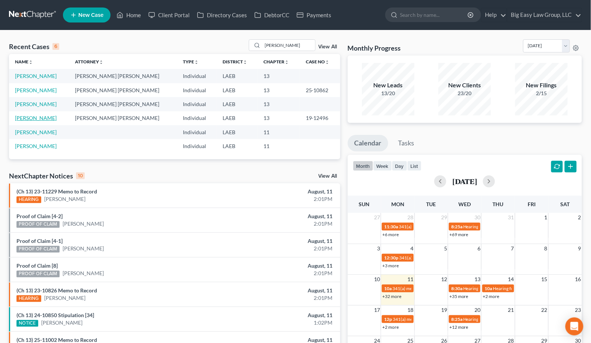
click at [42, 118] on link "Adams, Trevis" at bounding box center [36, 118] width 42 height 6
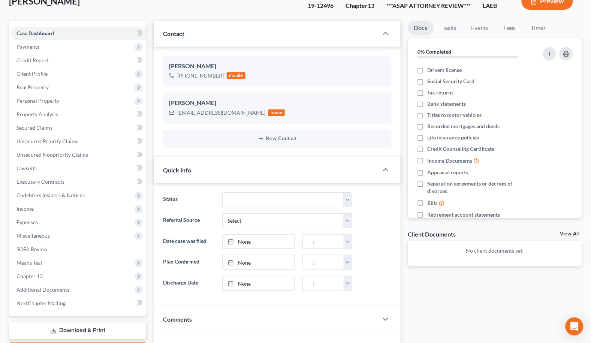
scroll to position [172, 0]
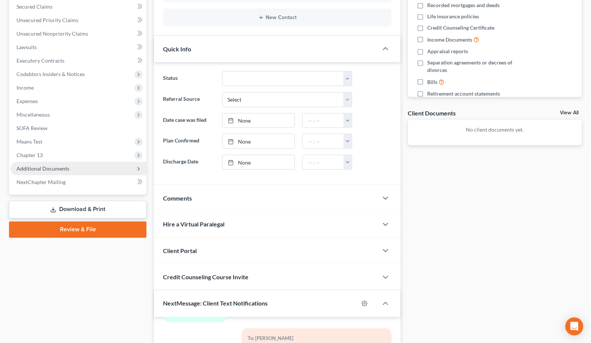
click at [62, 168] on span "Additional Documents" at bounding box center [42, 168] width 53 height 6
click at [82, 169] on span "Additional Documents" at bounding box center [78, 168] width 136 height 13
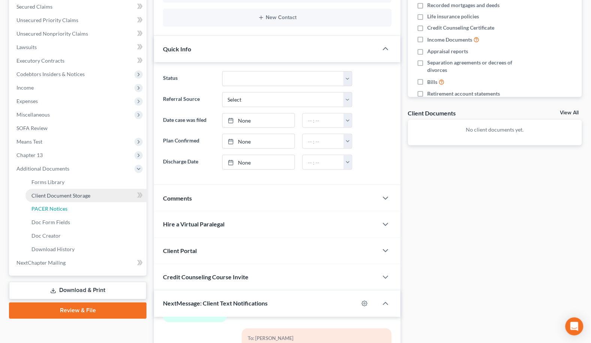
click at [86, 203] on link "PACER Notices" at bounding box center [85, 208] width 121 height 13
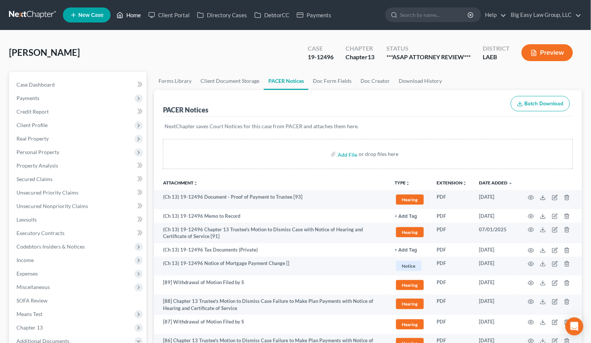
click at [122, 10] on icon at bounding box center [120, 14] width 7 height 9
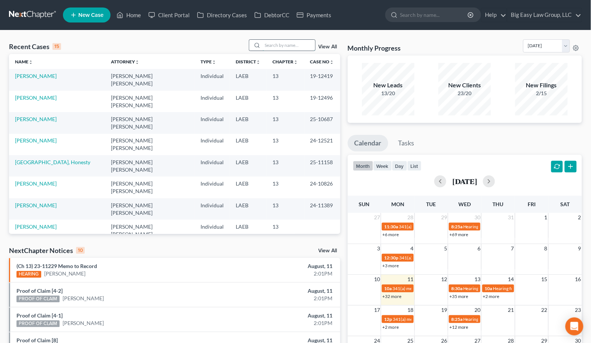
click at [267, 44] on input "search" at bounding box center [289, 45] width 52 height 11
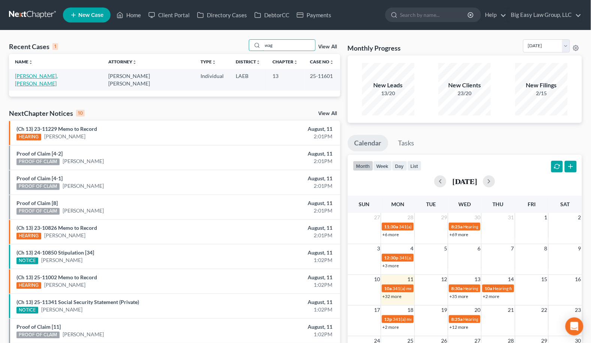
type input "wag"
click at [45, 73] on link "[PERSON_NAME], [PERSON_NAME]" at bounding box center [36, 80] width 43 height 14
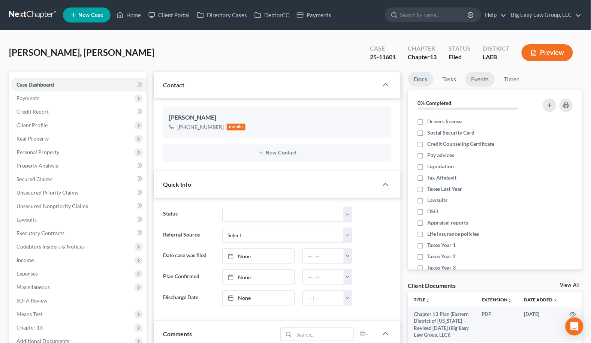
scroll to position [28, 0]
click at [474, 82] on link "Events" at bounding box center [480, 79] width 30 height 15
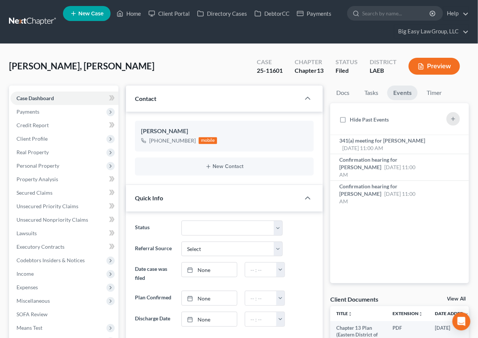
scroll to position [156, 0]
click at [135, 13] on link "Home" at bounding box center [129, 13] width 32 height 13
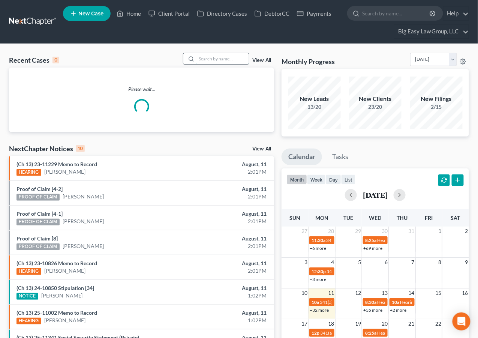
click at [224, 59] on input "search" at bounding box center [222, 58] width 52 height 11
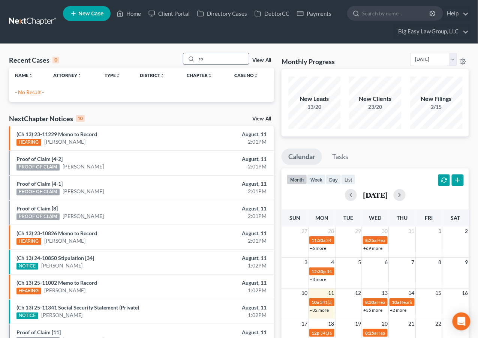
type input "r"
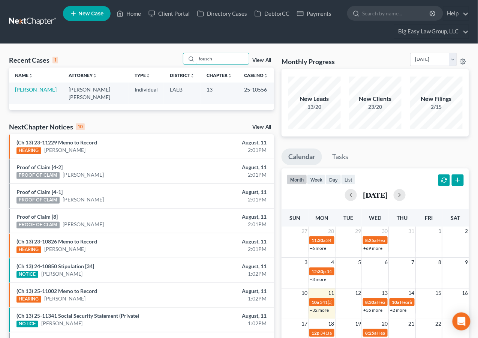
type input "fousch"
click at [27, 90] on link "Fousch, Jared" at bounding box center [36, 89] width 42 height 6
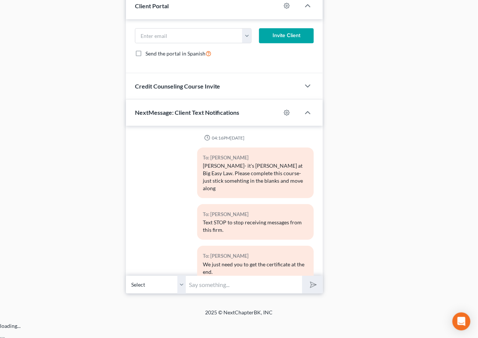
scroll to position [4924, 0]
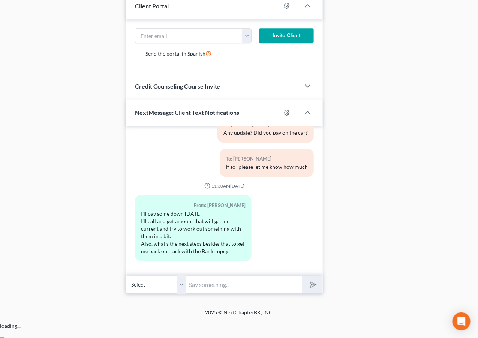
click at [242, 293] on input "text" at bounding box center [244, 284] width 116 height 18
click at [254, 293] on input "Jared - this is Jenny - you need to pay it NOW and send me proof of what you pa…" at bounding box center [244, 284] width 116 height 18
type input "Jared - this is Jenny - you need to pay it NOW and send me proof of what you pa…"
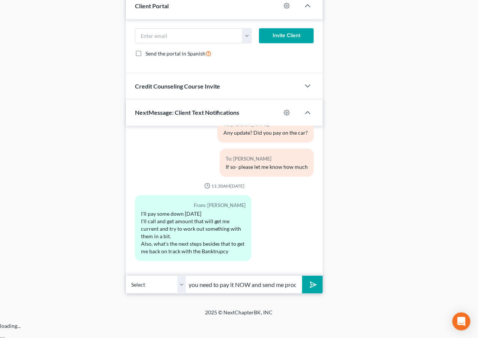
click at [302, 275] on button "submit" at bounding box center [312, 284] width 21 height 18
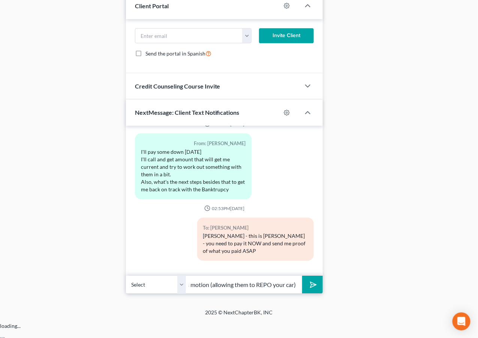
scroll to position [0, 198]
type input "If i do not have proof of a payment, then the judge may grant the car lender's …"
click at [311, 289] on polygon "submit" at bounding box center [311, 284] width 9 height 9
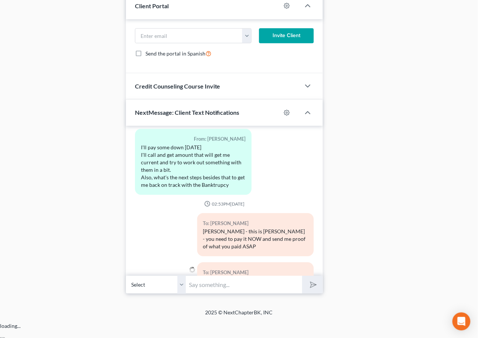
scroll to position [5035, 0]
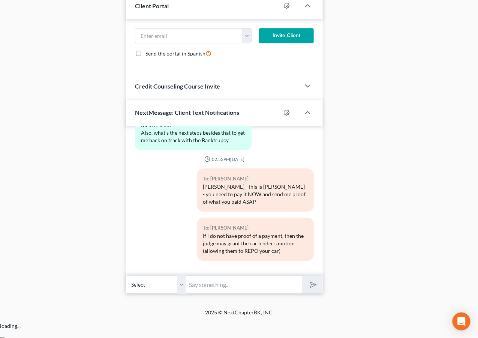
click at [266, 293] on input "text" at bounding box center [244, 284] width 116 height 18
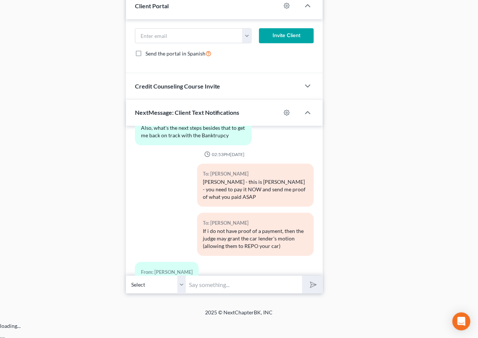
scroll to position [5069, 0]
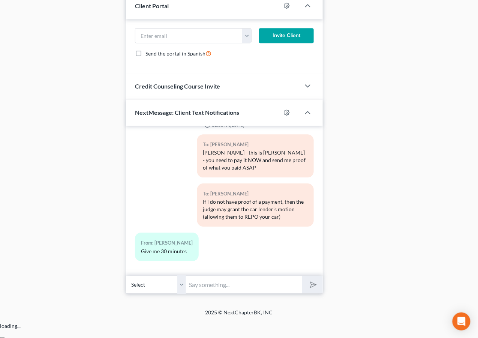
click at [239, 293] on input "text" at bounding box center [244, 284] width 116 height 18
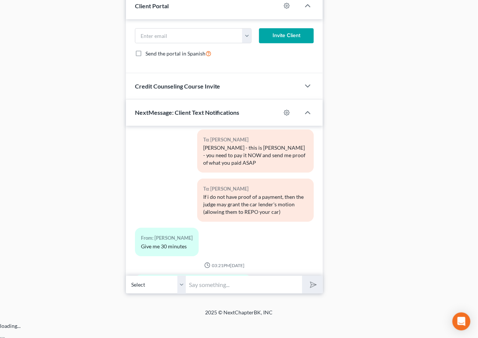
scroll to position [5138, 0]
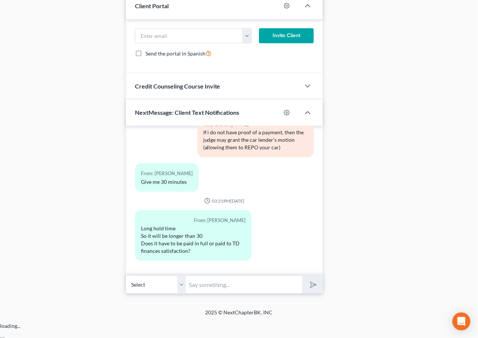
click at [209, 293] on input "text" at bounding box center [244, 284] width 116 height 18
drag, startPoint x: 192, startPoint y: 302, endPoint x: 209, endPoint y: 301, distance: 16.9
click at [192, 293] on input "text" at bounding box center [244, 284] width 116 height 18
drag, startPoint x: 202, startPoint y: 303, endPoint x: 248, endPoint y: 299, distance: 45.5
click at [202, 293] on input "text" at bounding box center [244, 284] width 116 height 18
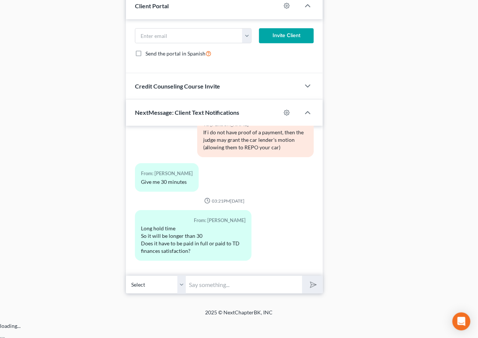
drag, startPoint x: 370, startPoint y: 252, endPoint x: 281, endPoint y: 300, distance: 100.9
click at [274, 293] on input "text" at bounding box center [244, 284] width 116 height 18
type input "the arrearage needs to be paid"
click at [302, 275] on button "submit" at bounding box center [312, 284] width 21 height 18
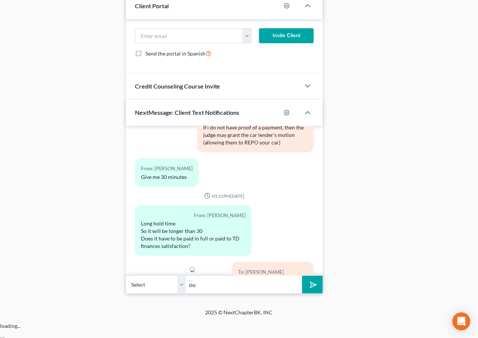
scroll to position [5172, 0]
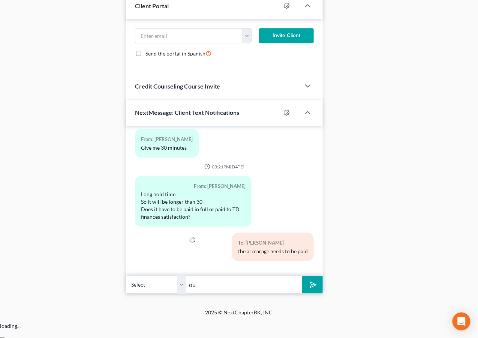
type input "o"
type input "t"
type input "there are about 20 more pages until your case is called"
click at [302, 275] on button "submit" at bounding box center [312, 284] width 21 height 18
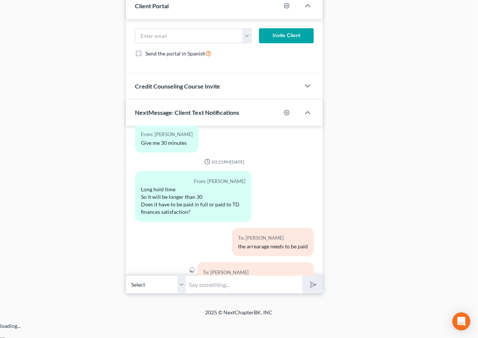
scroll to position [5214, 0]
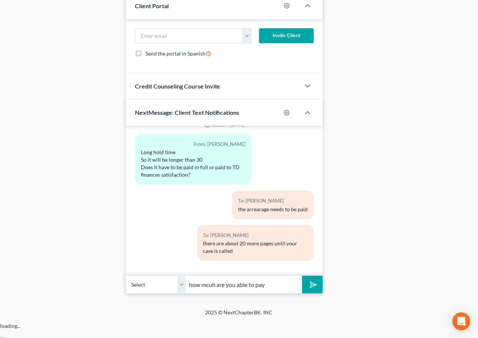
click at [212, 293] on input "how mcuh are you able to pay" at bounding box center [244, 284] width 116 height 18
click at [264, 293] on input "how much are you able to pay" at bounding box center [244, 284] width 116 height 18
type input "how much are you able to pay today?"
click at [302, 275] on button "submit" at bounding box center [312, 284] width 21 height 18
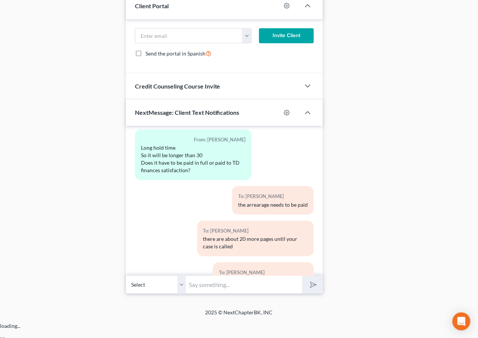
scroll to position [5366, 0]
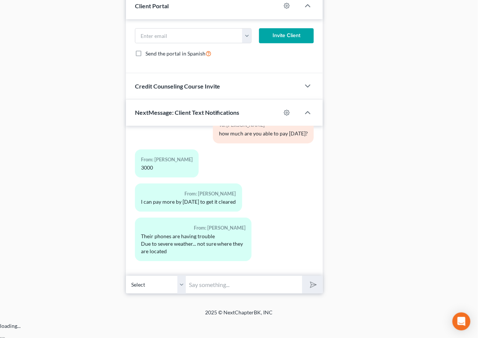
click at [257, 293] on input "text" at bounding box center [244, 284] width 116 height 18
type input "I"
type input "Ar eyou 100% sure on the $300"
click at [302, 275] on button "submit" at bounding box center [312, 284] width 21 height 18
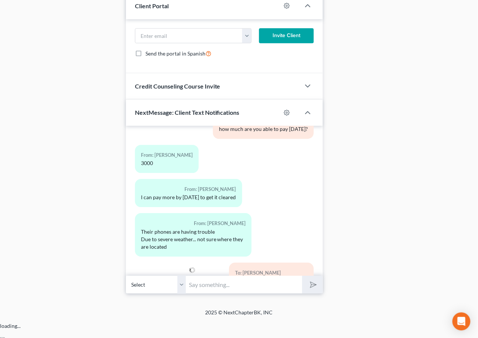
scroll to position [5400, 0]
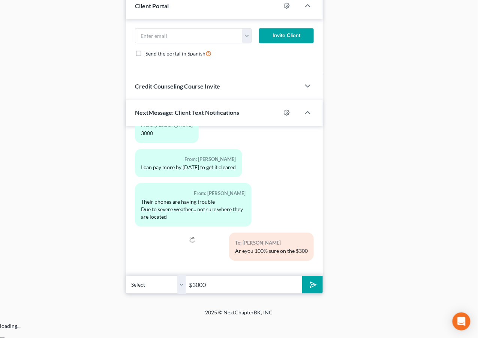
click at [302, 275] on button "submit" at bounding box center [312, 284] width 21 height 18
type input "$3000b"
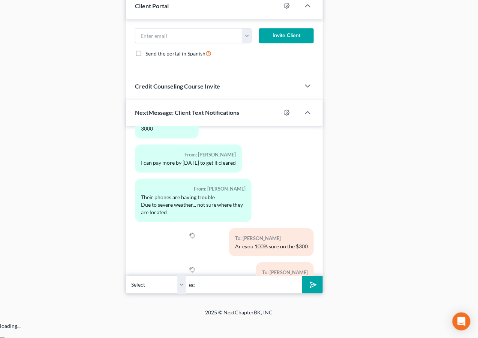
scroll to position [5435, 0]
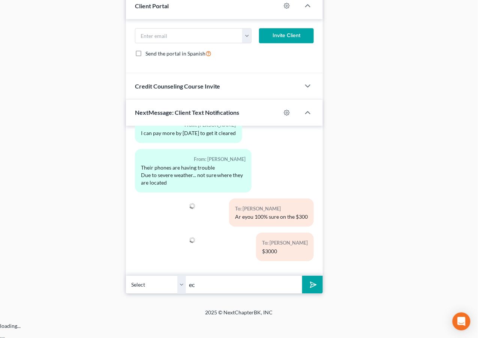
type input "e"
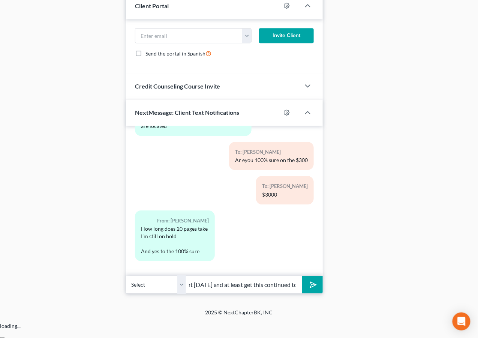
scroll to position [0, 126]
type input "bc I can tell the court you are making that payment today and at least get this…"
click at [302, 275] on button "submit" at bounding box center [312, 284] width 21 height 18
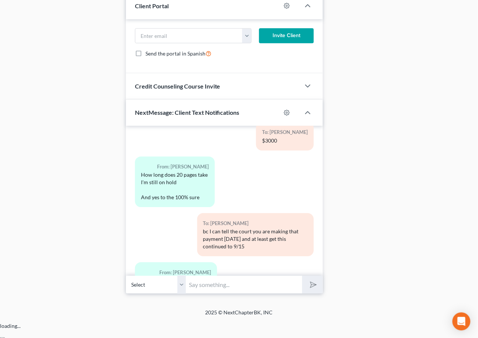
scroll to position [5575, 0]
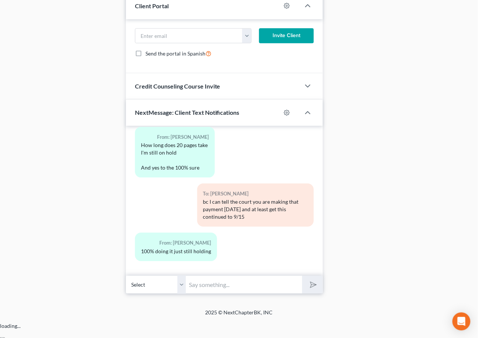
click at [238, 293] on input "text" at bounding box center [244, 284] width 116 height 18
click at [250, 293] on input "text" at bounding box center [244, 284] width 116 height 18
click at [302, 275] on button "submit" at bounding box center [312, 284] width 21 height 18
type input "ok i will l"
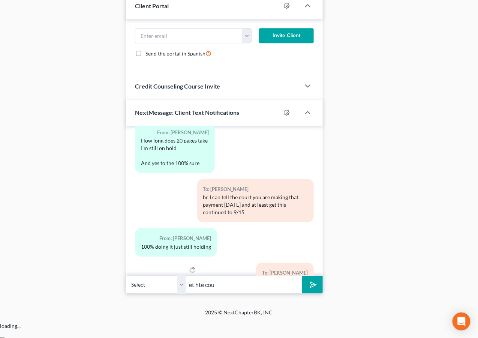
scroll to position [5609, 0]
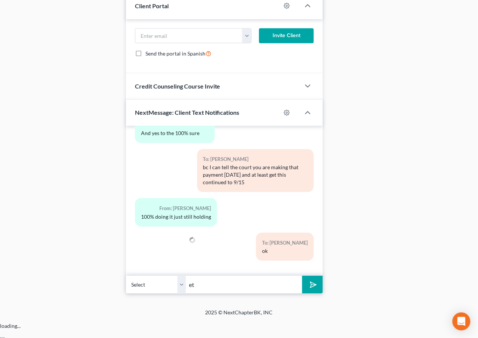
type input "e"
type input "I will let the court know - if you can't get through on that, you will need to …"
click at [302, 275] on button "submit" at bounding box center [312, 284] width 21 height 18
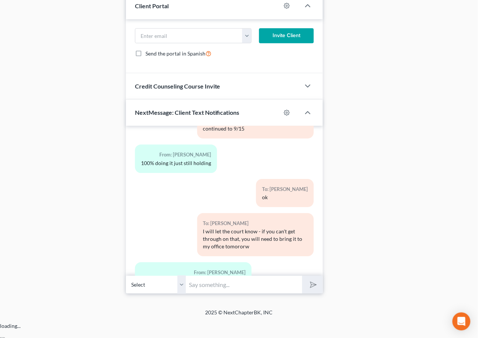
scroll to position [5779, 0]
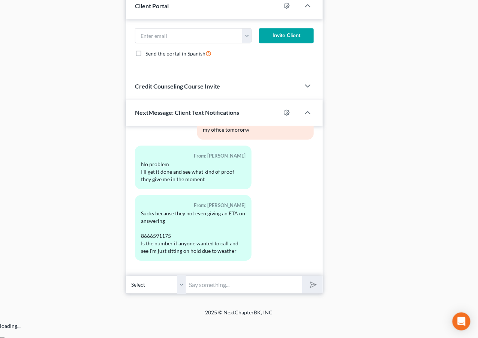
click at [262, 293] on input "text" at bounding box center [244, 284] width 116 height 18
click at [256, 293] on input "text" at bounding box center [244, 284] width 116 height 18
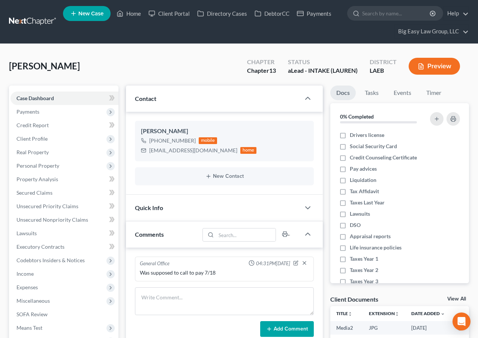
select select "0"
click at [136, 13] on link "Home" at bounding box center [129, 13] width 32 height 13
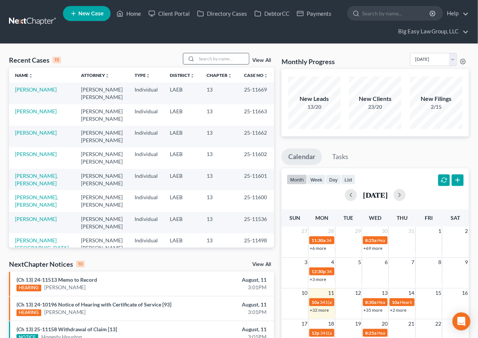
click at [221, 60] on input "search" at bounding box center [222, 58] width 52 height 11
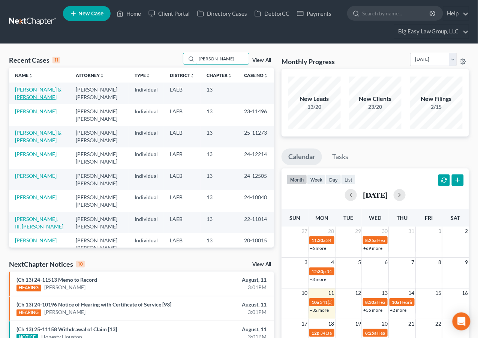
type input "[PERSON_NAME]"
click at [37, 90] on link "[PERSON_NAME] & [PERSON_NAME]" at bounding box center [38, 93] width 46 height 14
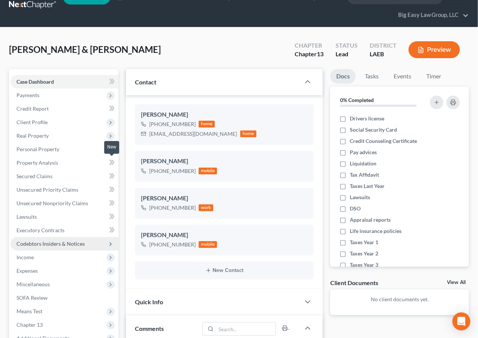
scroll to position [57, 0]
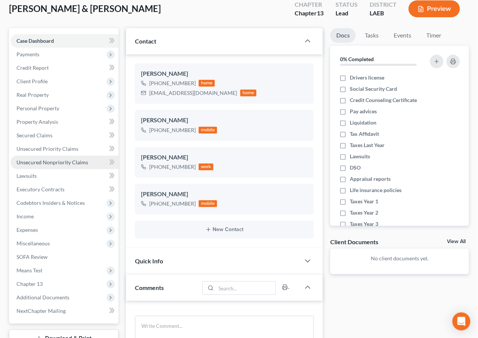
click at [69, 163] on span "Unsecured Nonpriority Claims" at bounding box center [52, 162] width 72 height 6
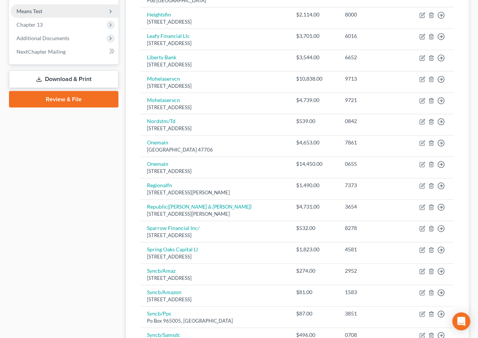
scroll to position [274, 0]
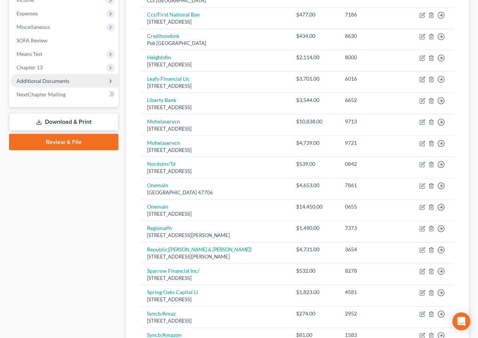
click at [68, 83] on span "Additional Documents" at bounding box center [64, 80] width 108 height 13
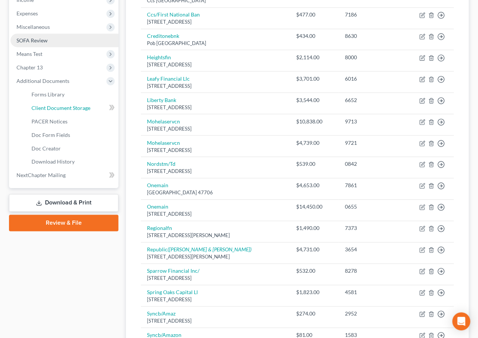
drag, startPoint x: 67, startPoint y: 110, endPoint x: 61, endPoint y: 111, distance: 6.2
click at [67, 110] on span "Client Document Storage" at bounding box center [60, 108] width 59 height 6
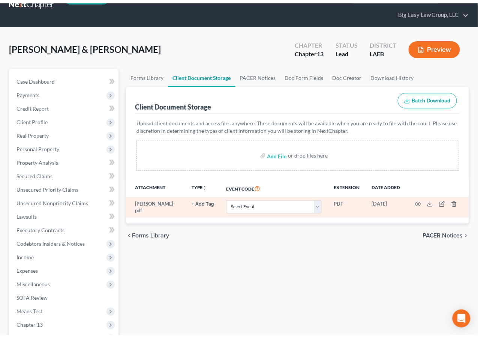
scroll to position [62, 0]
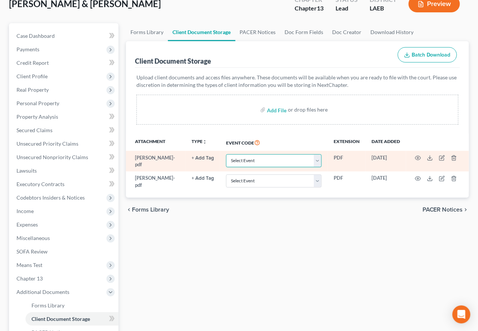
click at [280, 162] on select "Select Event Certificate of Credit Counseling Db (PF) Certificate of Credit Cou…" at bounding box center [274, 160] width 96 height 13
select select "1"
click at [236, 154] on select "Select Event Certificate of Credit Counseling Db (PF) Certificate of Credit Cou…" at bounding box center [274, 160] width 96 height 13
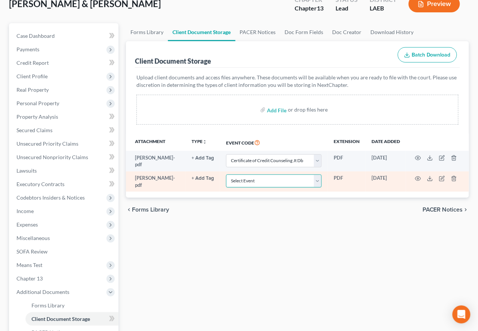
click at [273, 182] on select "Select Event Certificate of Credit Counseling Db (PF) Certificate of Credit Cou…" at bounding box center [274, 181] width 96 height 13
select select "0"
click at [236, 175] on select "Select Event Certificate of Credit Counseling Db (PF) Certificate of Credit Cou…" at bounding box center [274, 181] width 96 height 13
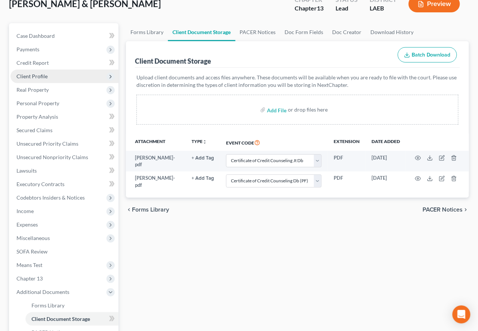
click at [39, 75] on span "Client Profile" at bounding box center [31, 76] width 31 height 6
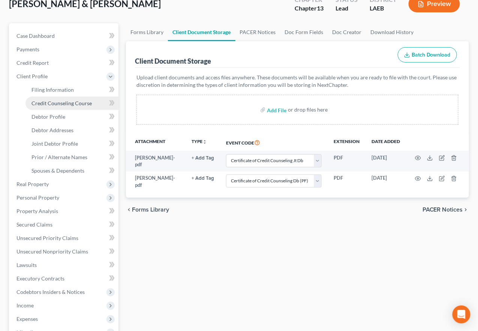
drag, startPoint x: 67, startPoint y: 106, endPoint x: 74, endPoint y: 106, distance: 6.4
click at [67, 106] on link "Credit Counseling Course" at bounding box center [71, 103] width 93 height 13
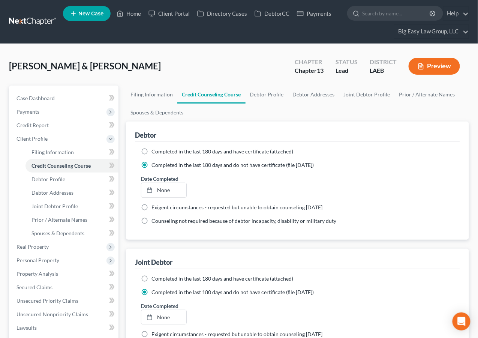
click at [151, 151] on label "Completed in the last 180 days and have certificate (attached)" at bounding box center [222, 151] width 142 height 7
click at [154, 151] on input "Completed in the last 180 days and have certificate (attached)" at bounding box center [156, 150] width 5 height 5
radio input "true"
radio input "false"
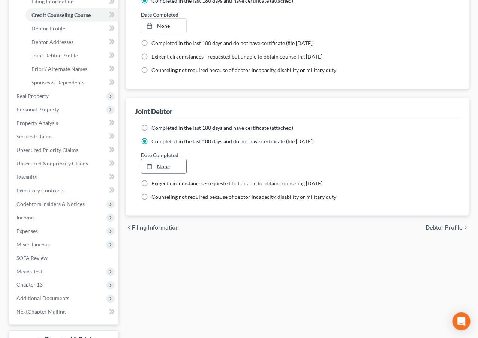
scroll to position [154, 0]
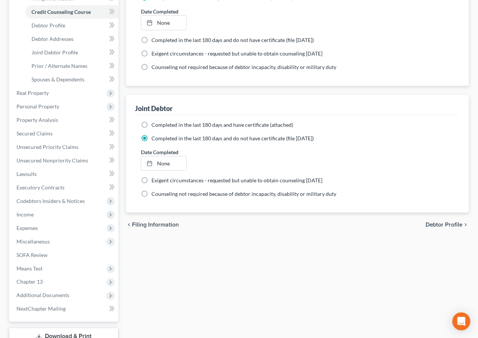
click at [151, 124] on label "Completed in the last 180 days and have certificate (attached)" at bounding box center [222, 124] width 142 height 7
click at [154, 124] on input "Completed in the last 180 days and have certificate (attached)" at bounding box center [156, 123] width 5 height 5
radio input "true"
radio input "false"
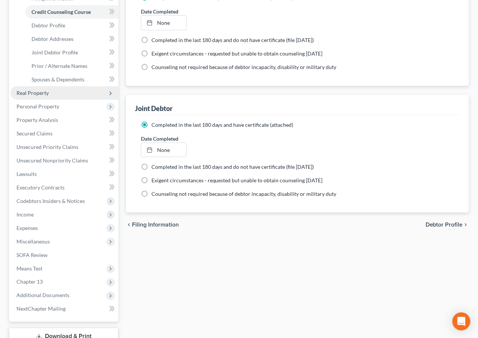
click at [83, 97] on span "Real Property" at bounding box center [64, 92] width 108 height 13
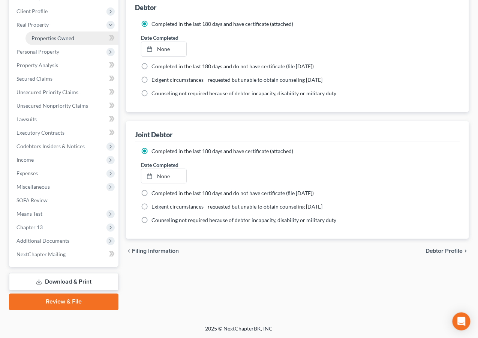
click at [68, 39] on span "Properties Owned" at bounding box center [52, 38] width 43 height 6
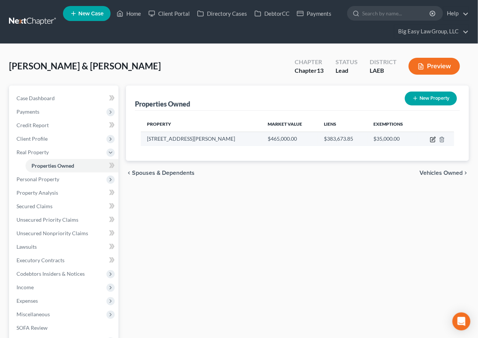
click at [433, 139] on icon "button" at bounding box center [433, 139] width 6 height 6
select select "19"
select select "2"
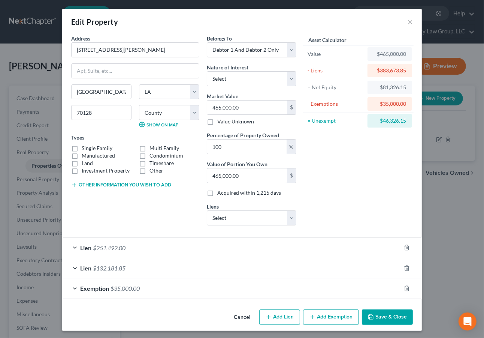
click at [82, 150] on label "Single Family" at bounding box center [97, 147] width 31 height 7
click at [85, 149] on input "Single Family" at bounding box center [87, 146] width 5 height 5
checkbox input "true"
click at [251, 45] on select "Select Debtor 1 Only Debtor 2 Only Debtor 1 And Debtor 2 Only At Least One Of T…" at bounding box center [252, 49] width 90 height 15
select select "4"
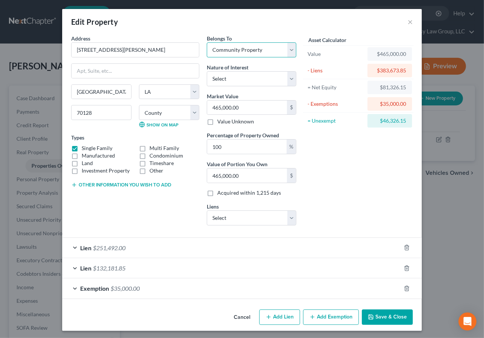
click at [207, 42] on select "Select Debtor 1 Only Debtor 2 Only Debtor 1 And Debtor 2 Only At Least One Of T…" at bounding box center [252, 49] width 90 height 15
click at [387, 320] on button "Save & Close" at bounding box center [387, 317] width 51 height 16
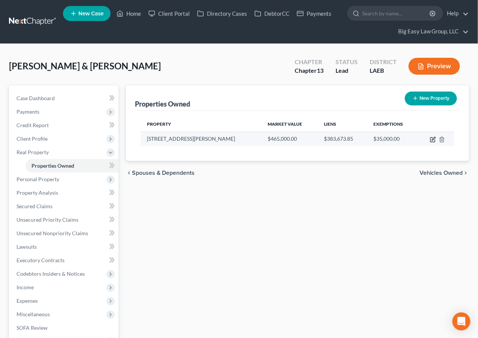
click at [434, 139] on icon "button" at bounding box center [433, 139] width 6 height 6
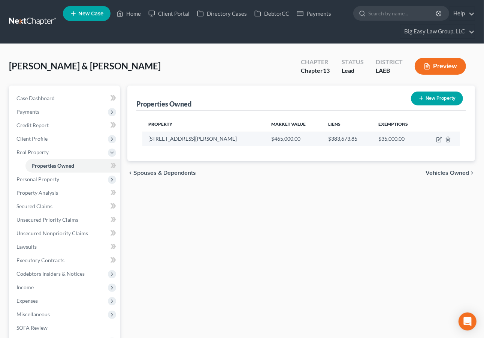
select select "19"
select select "35"
select select "4"
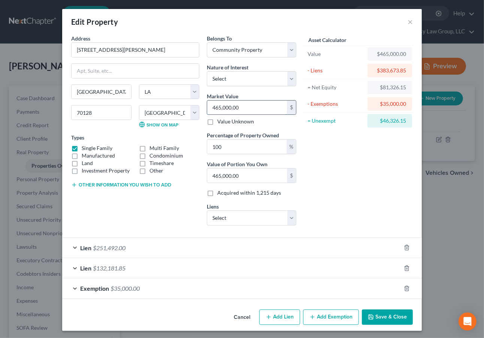
click at [239, 110] on input "465,000.00" at bounding box center [247, 107] width 80 height 14
click at [239, 106] on input "465,000.00" at bounding box center [247, 107] width 80 height 14
drag, startPoint x: 241, startPoint y: 108, endPoint x: 184, endPoint y: 93, distance: 59.2
click at [184, 93] on div "Address * [GEOGRAPHIC_DATA][PERSON_NAME] [GEOGRAPHIC_DATA] [US_STATE] AK [GEOGR…" at bounding box center [183, 132] width 233 height 197
type input "3"
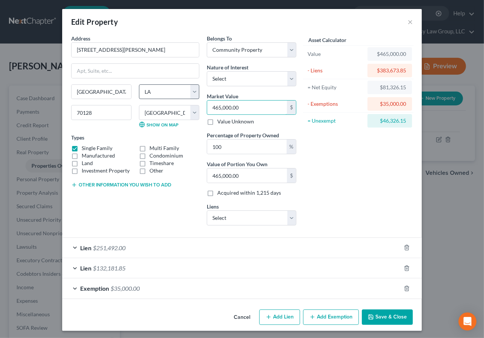
type input "3.00"
type input "39"
type input "39.00"
type input "396"
type input "396.00"
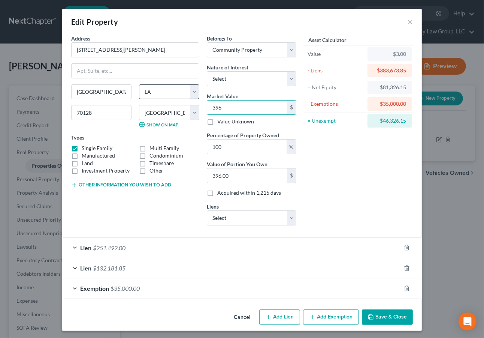
type input "3964"
type input "3,964.00"
type input "3,9640"
type input "39,640.00"
type input "39,6400"
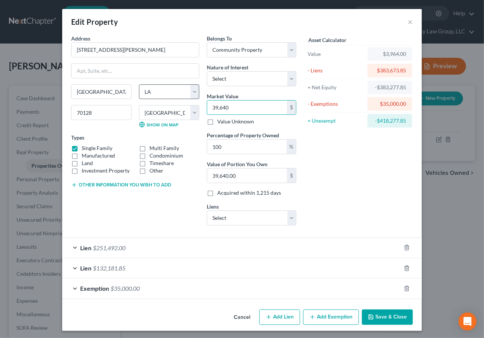
type input "396,400.00"
type input "396,400"
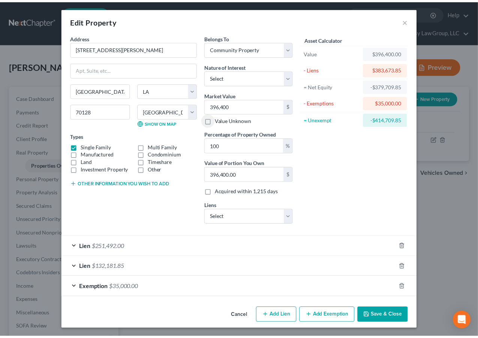
scroll to position [2, 0]
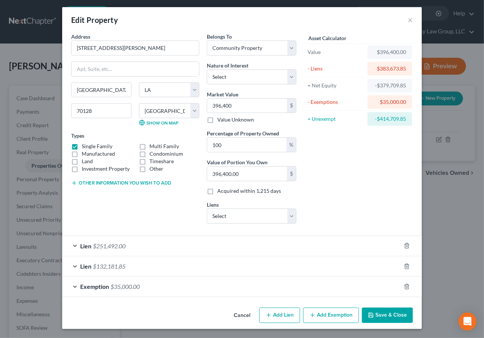
click at [368, 317] on icon "button" at bounding box center [371, 315] width 6 height 6
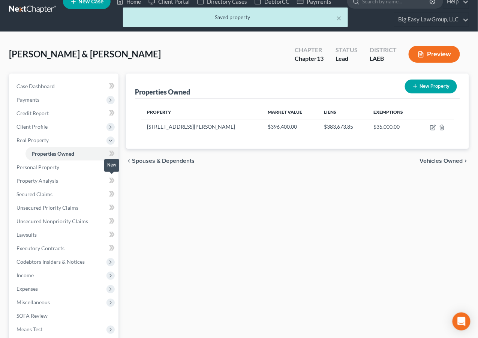
scroll to position [13, 0]
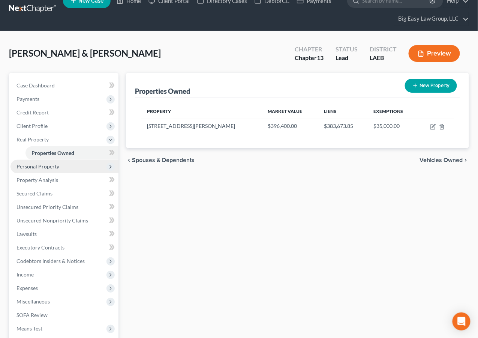
click at [72, 169] on span "Personal Property" at bounding box center [64, 166] width 108 height 13
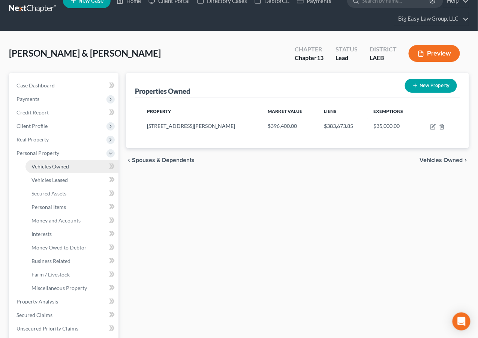
click at [83, 168] on link "Vehicles Owned" at bounding box center [71, 166] width 93 height 13
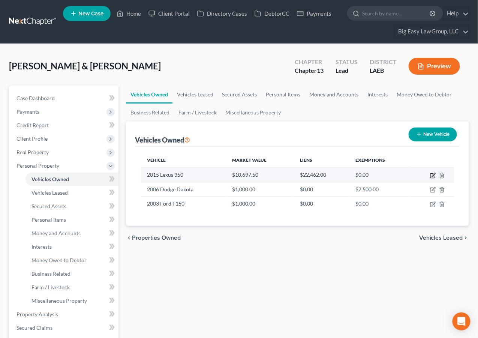
click at [431, 174] on icon "button" at bounding box center [433, 175] width 6 height 6
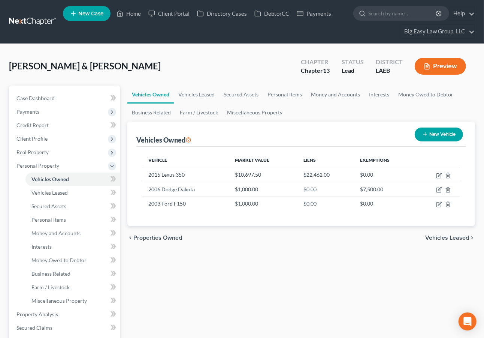
select select "0"
select select "11"
select select "2"
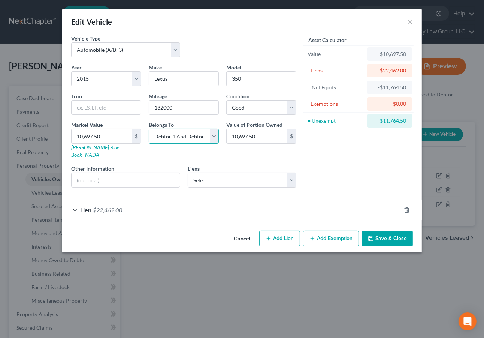
click at [203, 139] on select "Select Debtor 1 Only Debtor 2 Only Debtor 1 And Debtor 2 Only At Least One Of T…" at bounding box center [184, 136] width 70 height 15
select select "1"
click at [149, 129] on select "Select Debtor 1 Only Debtor 2 Only Debtor 1 And Debtor 2 Only At Least One Of T…" at bounding box center [184, 136] width 70 height 15
drag, startPoint x: 385, startPoint y: 232, endPoint x: 358, endPoint y: 227, distance: 28.2
click at [385, 232] on button "Save & Close" at bounding box center [387, 238] width 51 height 16
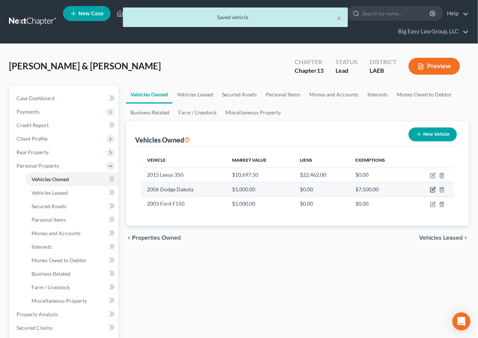
click at [430, 189] on icon "button" at bounding box center [433, 190] width 6 height 6
select select "0"
select select "20"
select select "4"
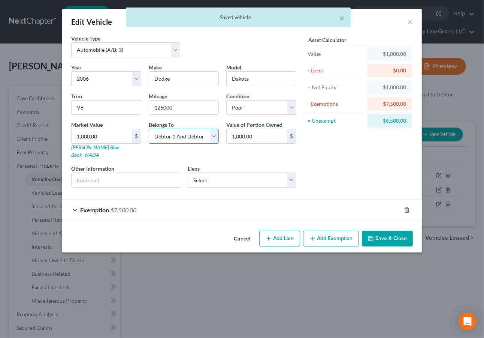
click at [197, 135] on select "Select Debtor 1 Only Debtor 2 Only Debtor 1 And Debtor 2 Only At Least One Of T…" at bounding box center [184, 136] width 70 height 15
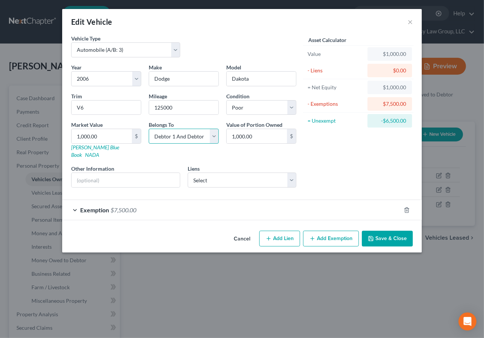
select select "0"
click at [149, 129] on select "Select Debtor 1 Only Debtor 2 Only Debtor 1 And Debtor 2 Only At Least One Of T…" at bounding box center [184, 136] width 70 height 15
click at [393, 233] on button "Save & Close" at bounding box center [387, 238] width 51 height 16
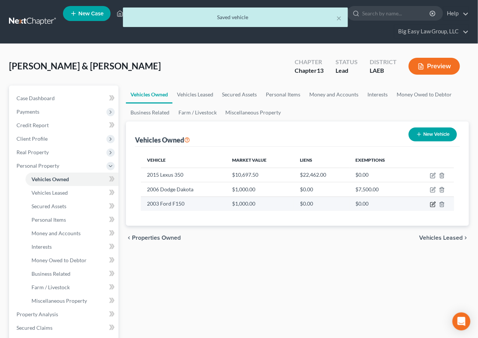
click at [433, 203] on icon "button" at bounding box center [433, 203] width 3 height 3
select select "0"
select select "23"
select select "4"
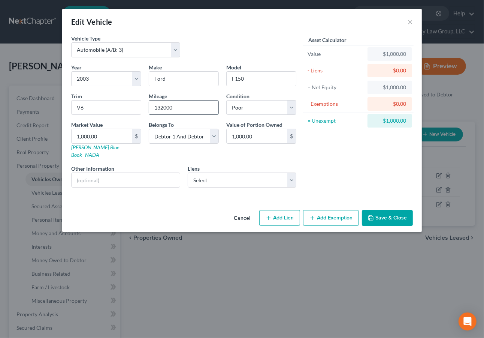
click at [193, 107] on input "132000" at bounding box center [183, 107] width 69 height 14
click at [178, 141] on select "Select Debtor 1 Only Debtor 2 Only Debtor 1 And Debtor 2 Only At Least One Of T…" at bounding box center [184, 136] width 70 height 15
select select "0"
click at [149, 129] on select "Select Debtor 1 Only Debtor 2 Only Debtor 1 And Debtor 2 Only At Least One Of T…" at bounding box center [184, 136] width 70 height 15
click at [400, 210] on button "Save & Close" at bounding box center [387, 218] width 51 height 16
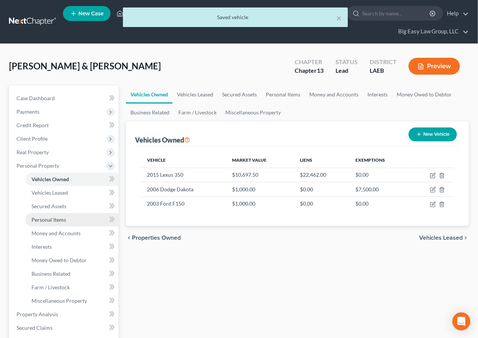
drag, startPoint x: 57, startPoint y: 215, endPoint x: 86, endPoint y: 216, distance: 29.3
click at [57, 215] on link "Personal Items" at bounding box center [71, 219] width 93 height 13
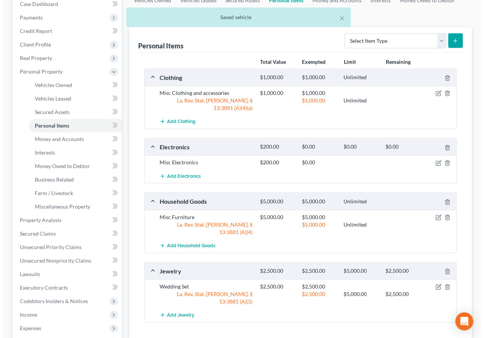
scroll to position [136, 0]
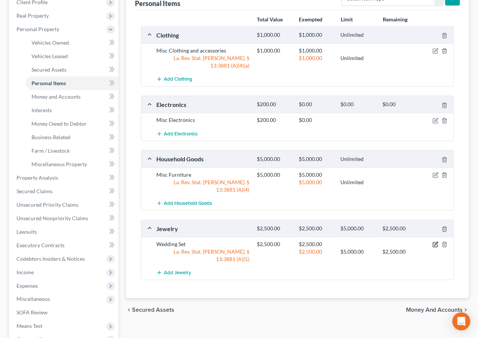
click at [436, 241] on icon "button" at bounding box center [435, 244] width 6 height 6
select select "2"
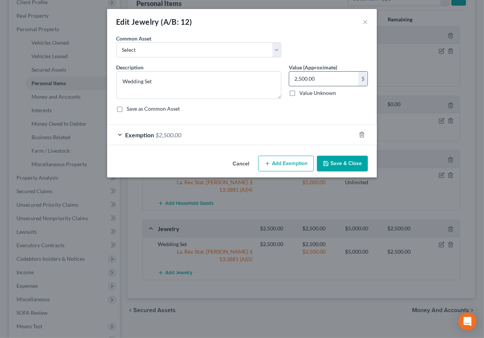
click at [324, 76] on input "2,500.00" at bounding box center [323, 79] width 69 height 14
type input "1,000"
click at [166, 126] on div "Exemption $2,500.00" at bounding box center [231, 135] width 249 height 20
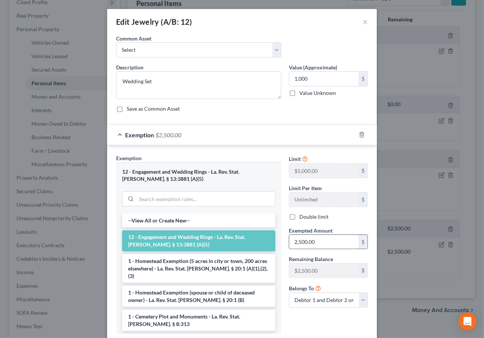
click at [322, 240] on input "2,500.00" at bounding box center [323, 242] width 69 height 14
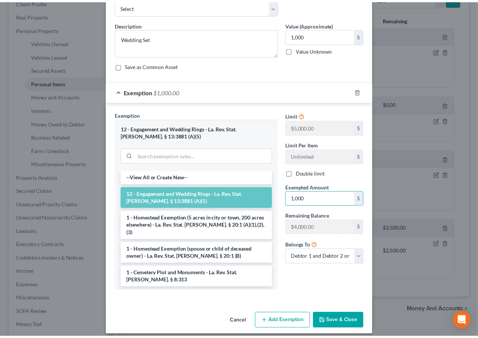
scroll to position [49, 0]
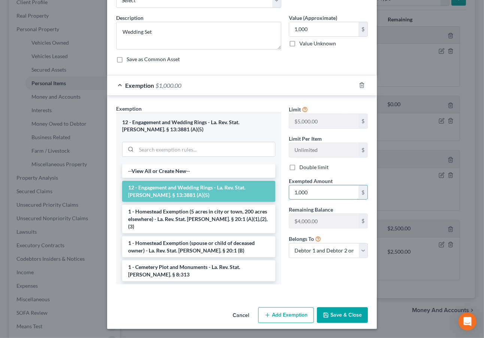
type input "1,000"
click at [350, 315] on button "Save & Close" at bounding box center [342, 315] width 51 height 16
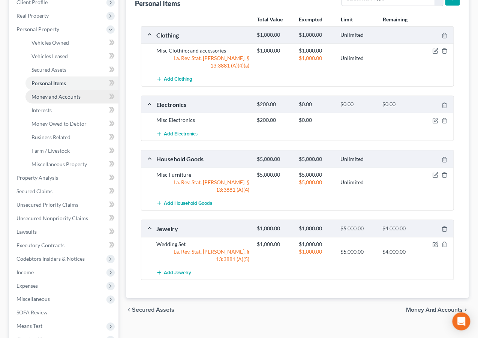
click at [55, 98] on span "Money and Accounts" at bounding box center [55, 96] width 49 height 6
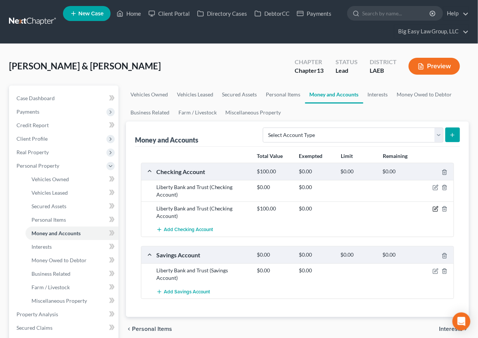
click at [436, 209] on icon "button" at bounding box center [435, 207] width 3 height 3
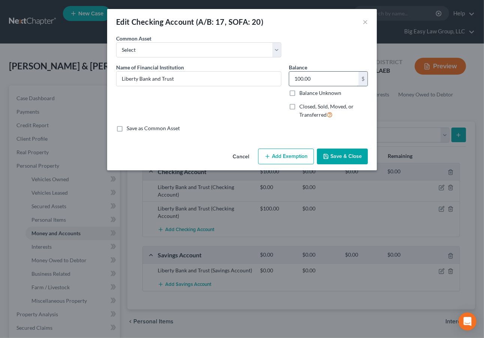
click at [326, 74] on input "100.00" at bounding box center [323, 79] width 69 height 14
type input "0"
click at [346, 157] on button "Save & Close" at bounding box center [342, 156] width 51 height 16
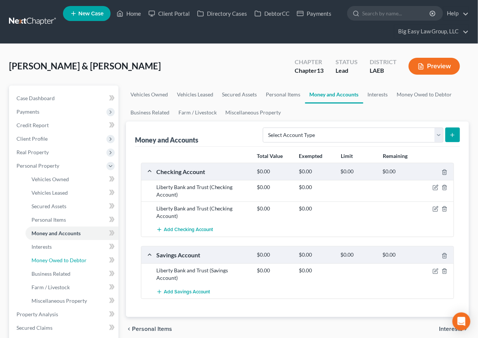
drag, startPoint x: 68, startPoint y: 254, endPoint x: 114, endPoint y: 229, distance: 52.2
click at [68, 254] on link "Money Owed to Debtor" at bounding box center [71, 259] width 93 height 13
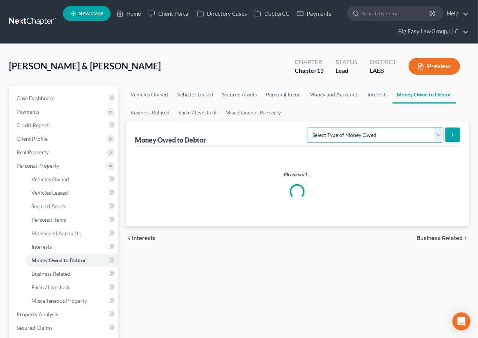
click at [372, 134] on select "Select Type of Money Owed Accounts Receivable (A/B: 38) Alimony (A/B: 29) Child…" at bounding box center [375, 134] width 136 height 15
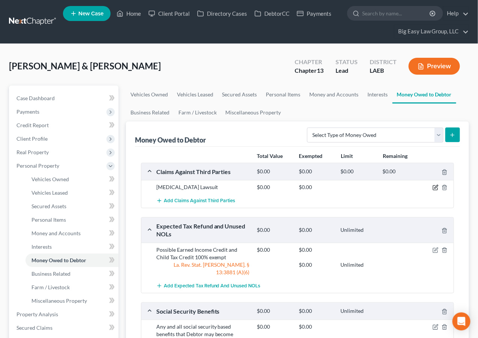
click at [434, 189] on icon "button" at bounding box center [435, 187] width 6 height 6
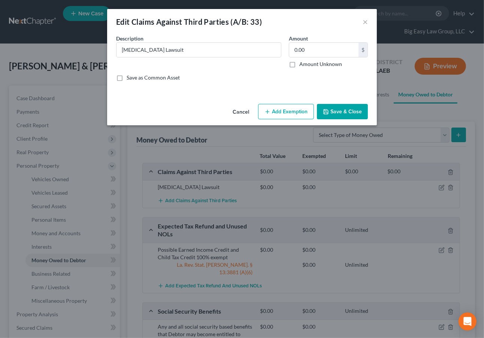
click at [299, 65] on label "Amount Unknown" at bounding box center [320, 63] width 43 height 7
click at [302, 65] on input "Amount Unknown" at bounding box center [304, 62] width 5 height 5
checkbox input "true"
drag, startPoint x: 195, startPoint y: 81, endPoint x: 320, endPoint y: 114, distance: 129.9
click at [195, 81] on div "Save as Common Asset" at bounding box center [242, 77] width 252 height 7
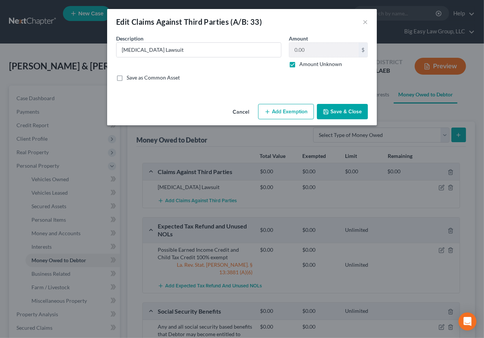
click at [333, 109] on button "Save & Close" at bounding box center [342, 112] width 51 height 16
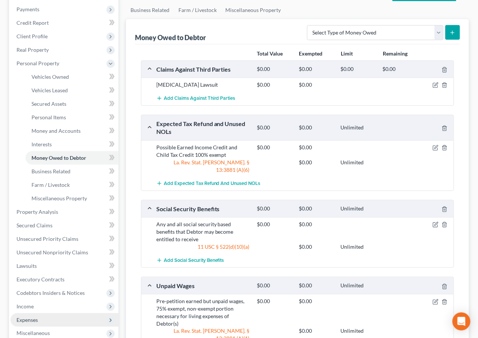
scroll to position [126, 0]
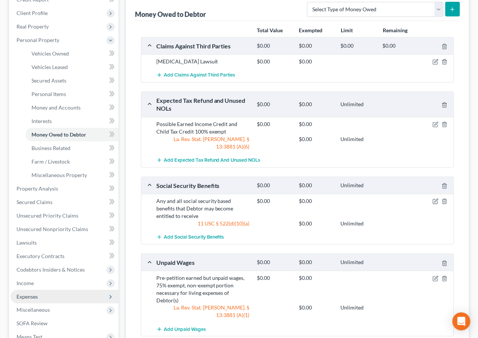
click at [75, 300] on span "Expenses" at bounding box center [64, 296] width 108 height 13
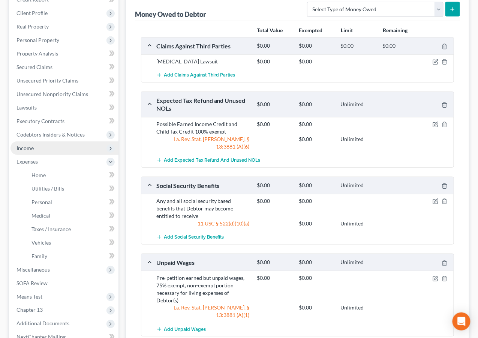
click at [53, 148] on span "Income" at bounding box center [64, 147] width 108 height 13
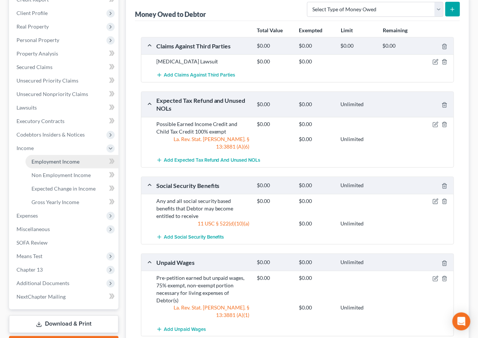
click at [67, 165] on link "Employment Income" at bounding box center [71, 161] width 93 height 13
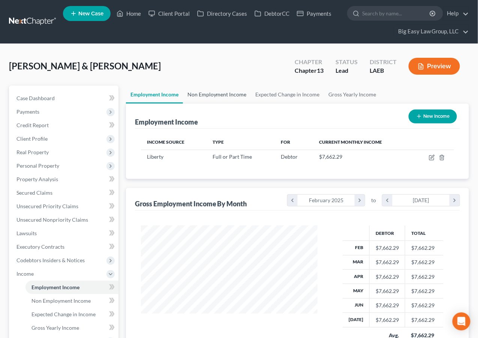
scroll to position [134, 191]
click at [201, 92] on link "Non Employment Income" at bounding box center [217, 94] width 68 height 18
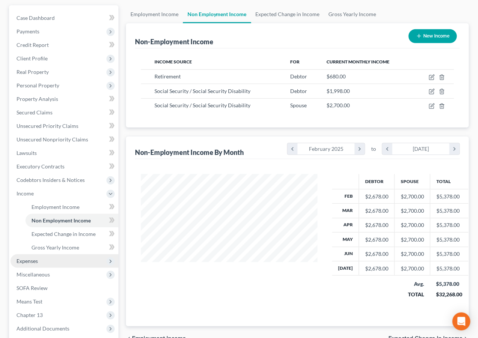
scroll to position [121, 0]
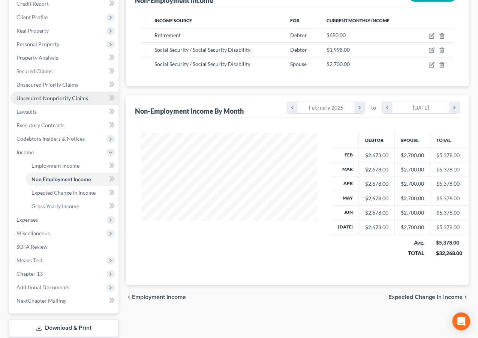
click at [69, 98] on span "Unsecured Nonpriority Claims" at bounding box center [52, 98] width 72 height 6
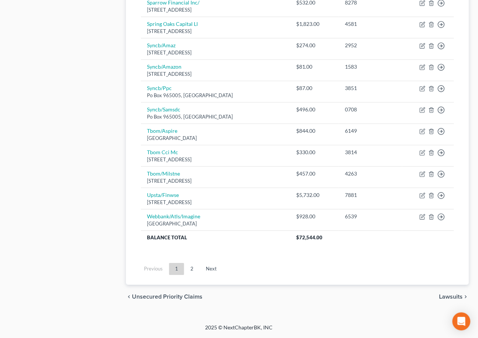
click at [187, 268] on link "2" at bounding box center [191, 269] width 15 height 12
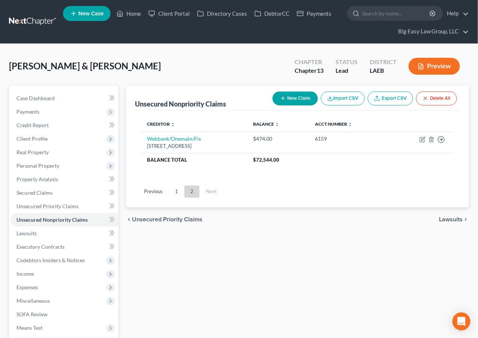
click at [289, 100] on button "New Claim" at bounding box center [294, 98] width 45 height 14
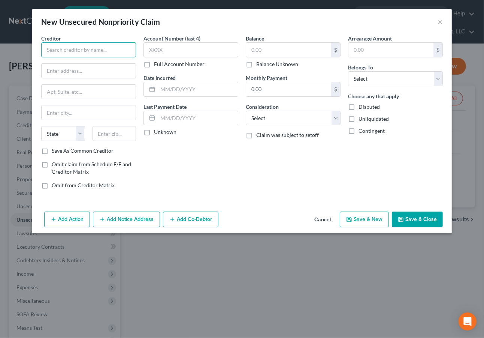
click at [106, 48] on input "text" at bounding box center [88, 49] width 95 height 15
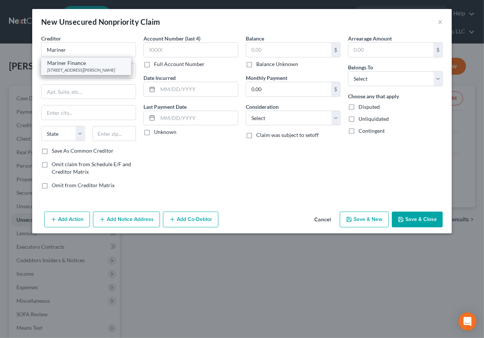
click at [77, 65] on div "Mariner Finance" at bounding box center [86, 62] width 78 height 7
type input "Mariner Finance"
type input "[STREET_ADDRESS]"
type input "[GEOGRAPHIC_DATA]"
select select "21"
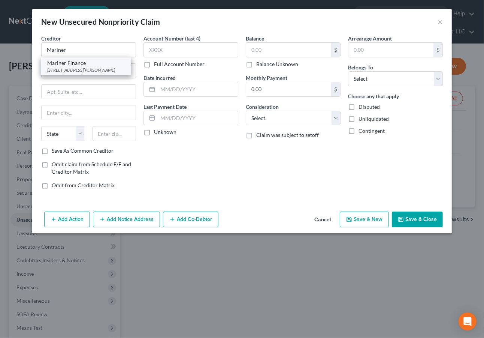
type input "21236"
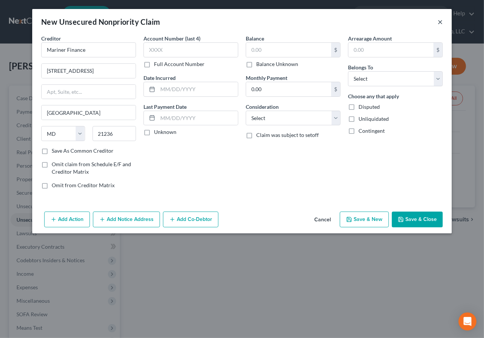
click at [441, 20] on button "×" at bounding box center [440, 21] width 5 height 9
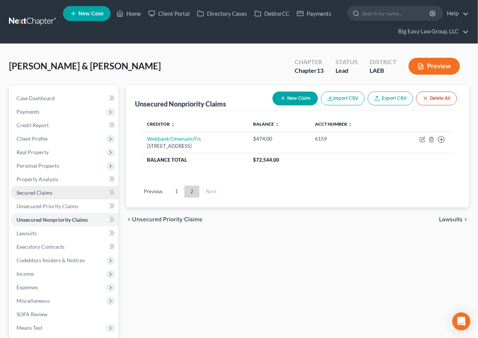
click at [20, 191] on span "Secured Claims" at bounding box center [34, 192] width 36 height 6
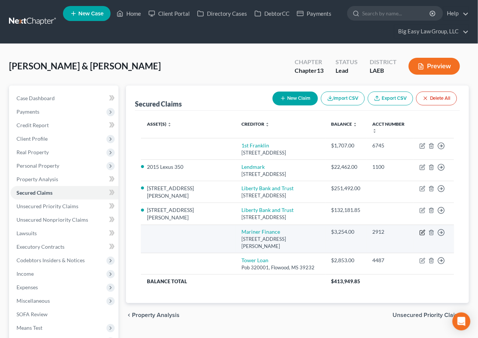
click at [423, 229] on icon "button" at bounding box center [422, 232] width 6 height 6
select select "21"
select select "1"
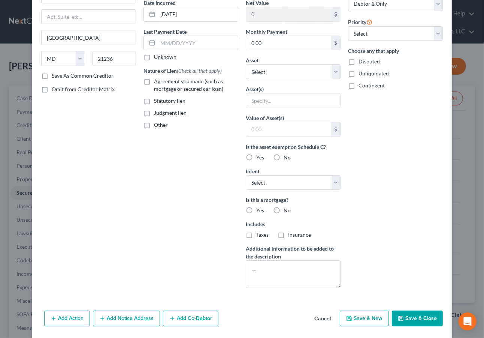
scroll to position [100, 0]
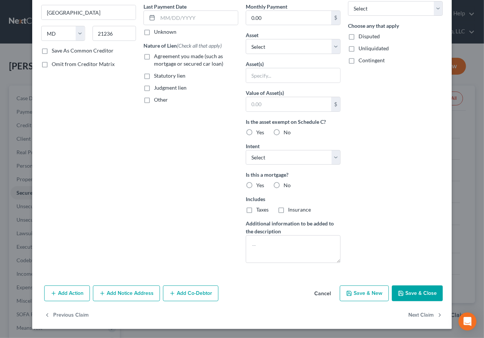
click at [146, 288] on button "Add Notice Address" at bounding box center [126, 293] width 67 height 16
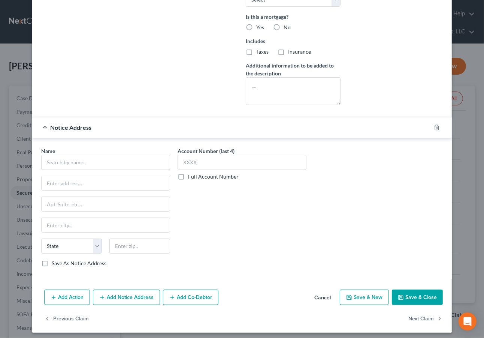
scroll to position [262, 0]
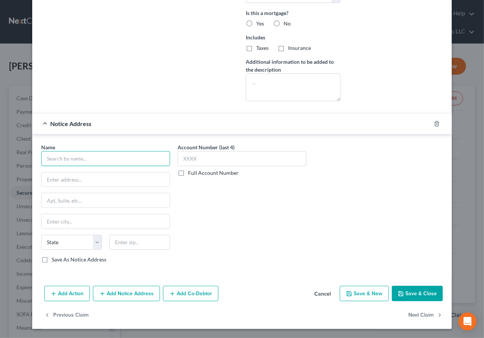
click at [81, 160] on input "text" at bounding box center [105, 158] width 129 height 15
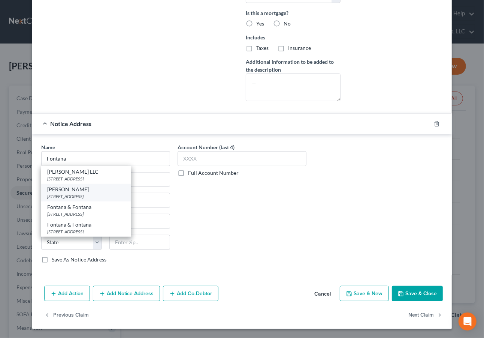
click at [88, 188] on div "[PERSON_NAME]" at bounding box center [86, 189] width 78 height 7
type input "[PERSON_NAME]"
type input "PO Box 2030"
type input "[GEOGRAPHIC_DATA]"
select select "19"
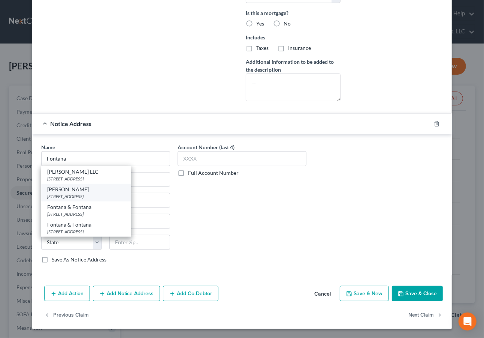
type input "70470"
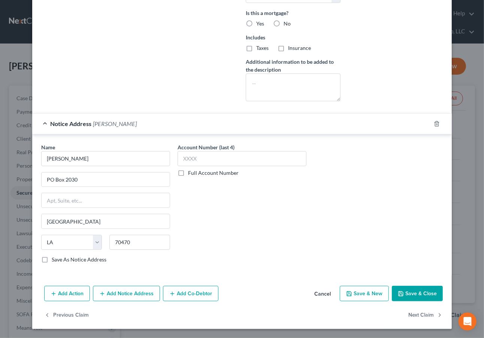
click at [400, 291] on icon "button" at bounding box center [401, 293] width 6 height 6
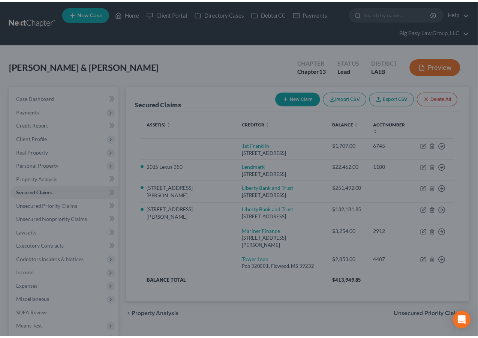
scroll to position [180, 0]
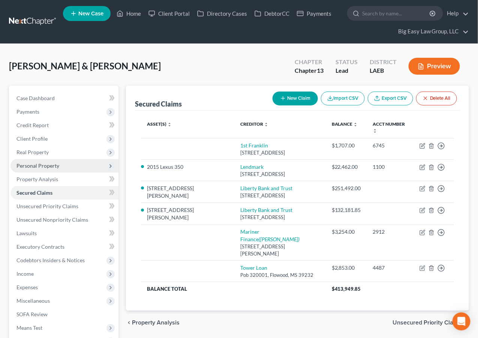
click at [49, 166] on span "Personal Property" at bounding box center [37, 165] width 43 height 6
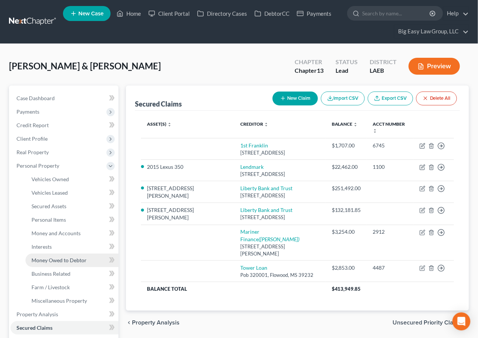
click at [79, 260] on span "Money Owed to Debtor" at bounding box center [58, 260] width 55 height 6
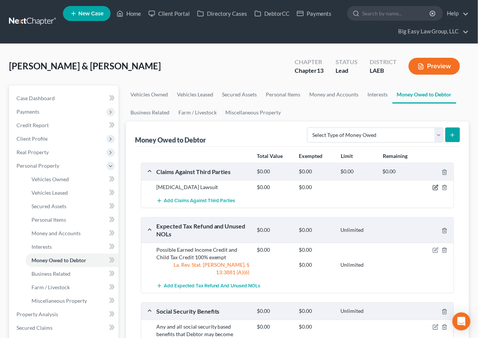
click at [435, 186] on icon "button" at bounding box center [435, 187] width 6 height 6
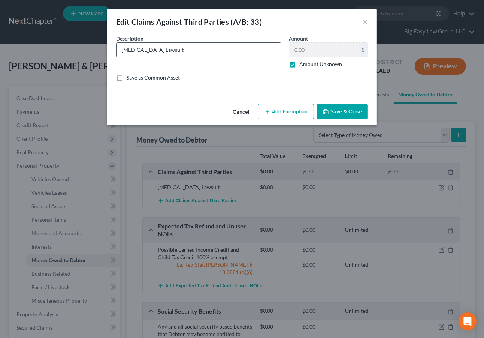
drag, startPoint x: 137, startPoint y: 47, endPoint x: 140, endPoint y: 49, distance: 4.1
click at [137, 47] on input "[MEDICAL_DATA] Lawsuit" at bounding box center [199, 50] width 165 height 14
click at [202, 51] on input "[MEDICAL_DATA] Class Action Lawsuit" at bounding box center [199, 50] width 165 height 14
type input "[MEDICAL_DATA] Class Action Lawsuit"
drag, startPoint x: 332, startPoint y: 110, endPoint x: 318, endPoint y: 108, distance: 14.4
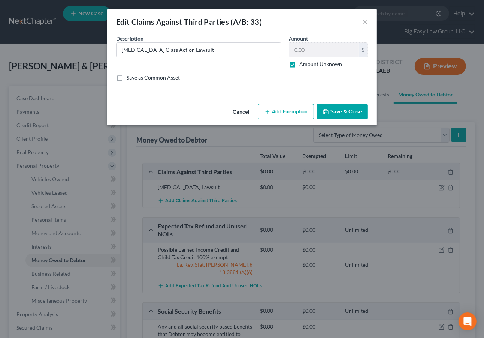
click at [332, 109] on button "Save & Close" at bounding box center [342, 112] width 51 height 16
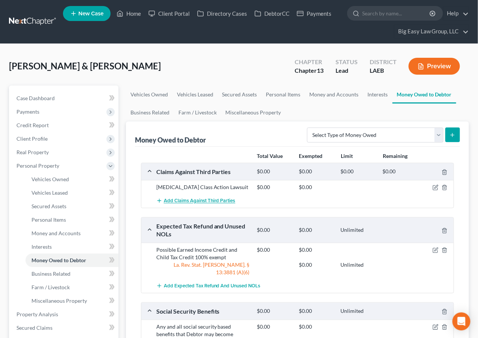
click at [228, 200] on span "Add Claims Against Third Parties" at bounding box center [200, 201] width 72 height 6
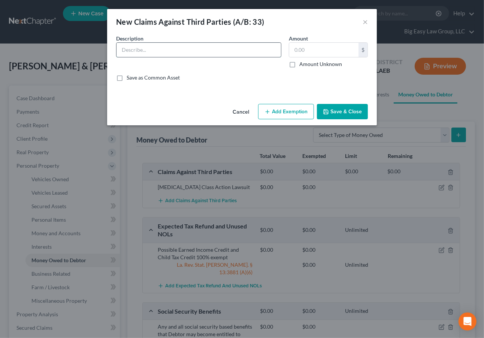
click at [156, 52] on input "text" at bounding box center [199, 50] width 165 height 14
type input "Asbestos Suit"
drag, startPoint x: 291, startPoint y: 63, endPoint x: 347, endPoint y: 118, distance: 78.4
click at [299, 64] on label "Amount Unknown" at bounding box center [320, 63] width 43 height 7
click at [302, 64] on input "Amount Unknown" at bounding box center [304, 62] width 5 height 5
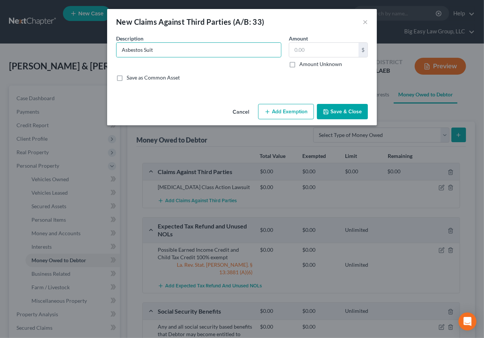
checkbox input "true"
type input "0.00"
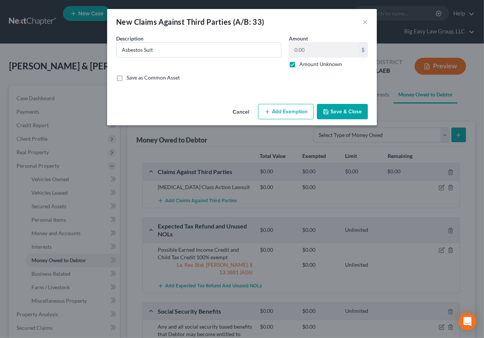
click at [345, 111] on button "Save & Close" at bounding box center [342, 112] width 51 height 16
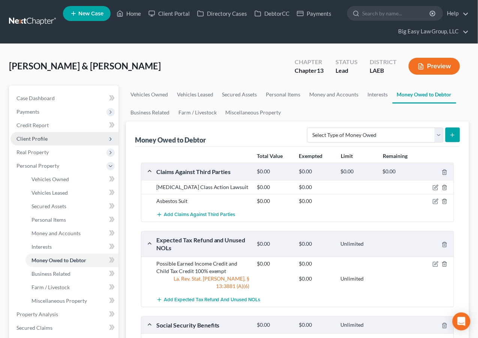
click at [57, 138] on span "Client Profile" at bounding box center [64, 138] width 108 height 13
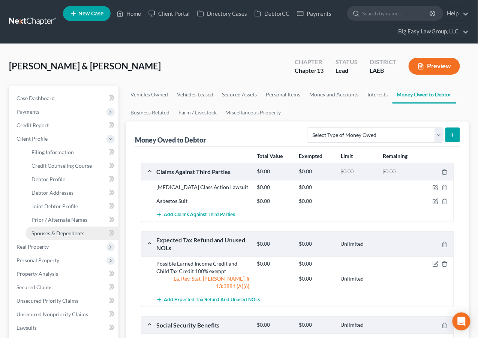
click at [79, 231] on span "Spouses & Dependents" at bounding box center [57, 233] width 53 height 6
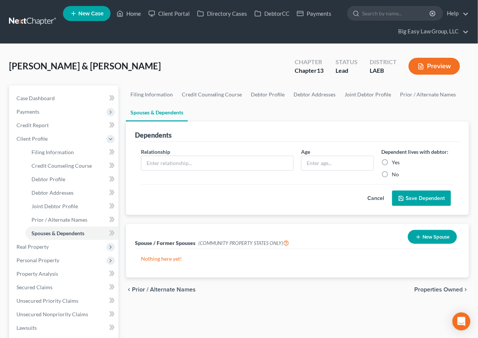
click at [419, 238] on icon "button" at bounding box center [418, 237] width 6 height 6
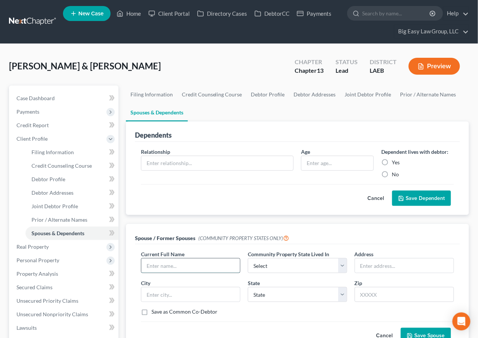
click at [169, 267] on input "text" at bounding box center [190, 265] width 99 height 14
click at [175, 266] on input "JOa" at bounding box center [190, 265] width 99 height 14
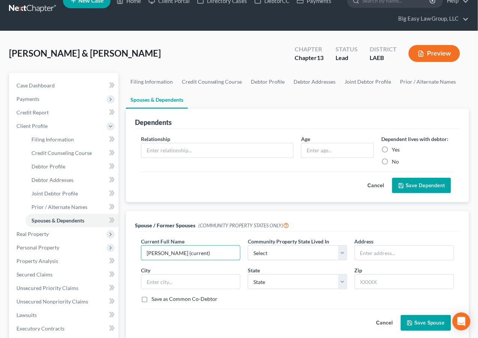
scroll to position [62, 0]
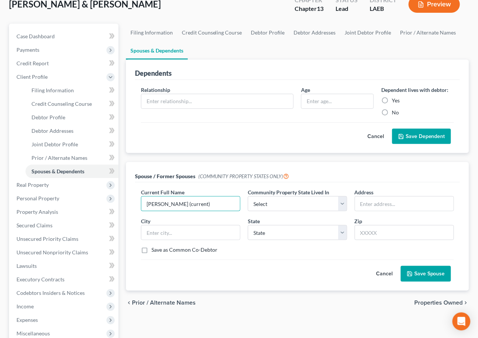
type input "[PERSON_NAME] (current)"
click at [428, 275] on button "Save Spouse" at bounding box center [426, 274] width 50 height 16
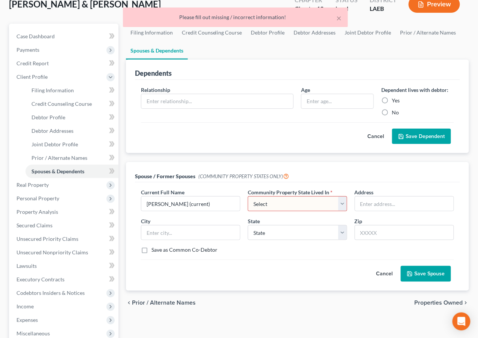
click at [316, 199] on select "Select AZ CA GU ID LA NV NM PR [GEOGRAPHIC_DATA] [GEOGRAPHIC_DATA] [GEOGRAPHIC_…" at bounding box center [297, 203] width 99 height 15
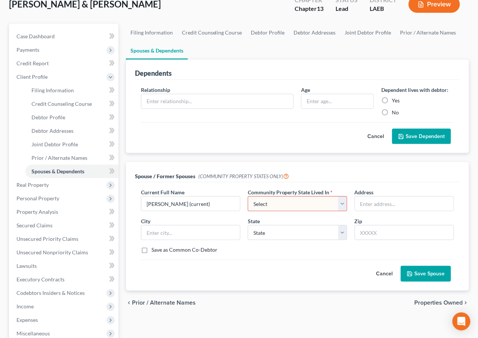
select select "4"
click at [248, 196] on select "Select AZ CA GU ID LA NV NM PR [GEOGRAPHIC_DATA] [GEOGRAPHIC_DATA] [GEOGRAPHIC_…" at bounding box center [297, 203] width 99 height 15
click at [427, 271] on button "Save Spouse" at bounding box center [426, 274] width 50 height 16
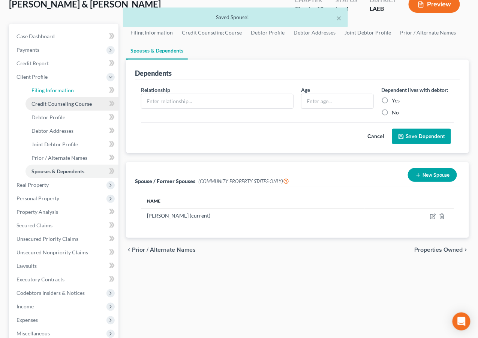
drag, startPoint x: 50, startPoint y: 90, endPoint x: 81, endPoint y: 100, distance: 32.2
click at [50, 90] on span "Filing Information" at bounding box center [52, 90] width 42 height 6
select select "1"
select select "3"
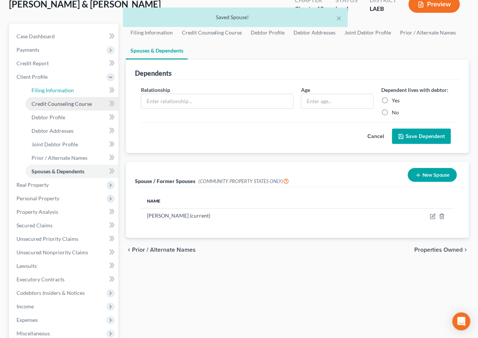
select select "19"
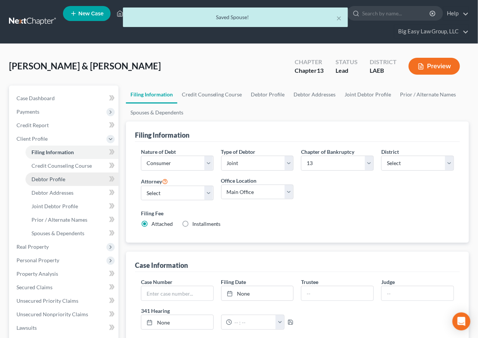
drag, startPoint x: 79, startPoint y: 177, endPoint x: 87, endPoint y: 175, distance: 8.5
click at [79, 177] on link "Debtor Profile" at bounding box center [71, 178] width 93 height 13
select select "1"
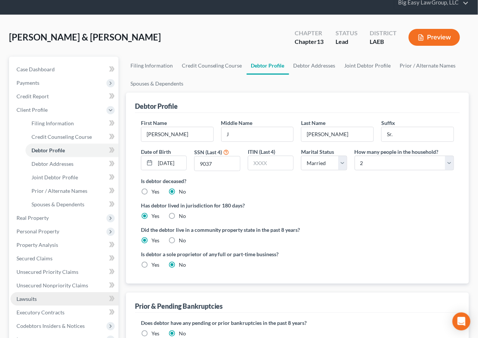
scroll to position [69, 0]
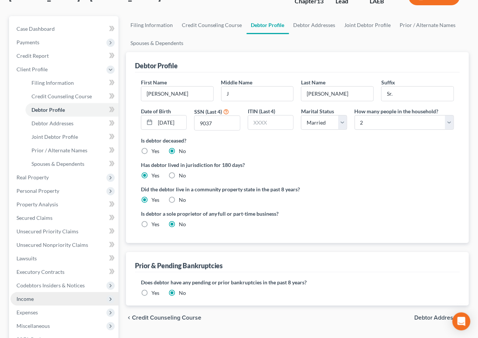
click at [58, 294] on span "Income" at bounding box center [64, 298] width 108 height 13
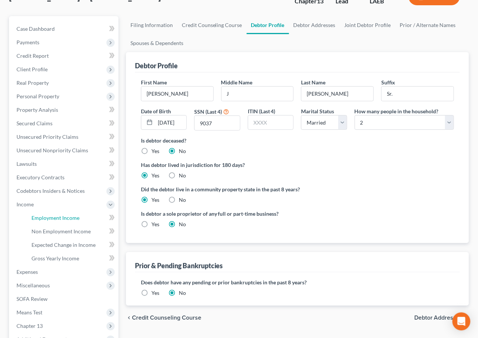
drag, startPoint x: 86, startPoint y: 218, endPoint x: 139, endPoint y: 169, distance: 72.7
click at [87, 218] on link "Employment Income" at bounding box center [71, 217] width 93 height 13
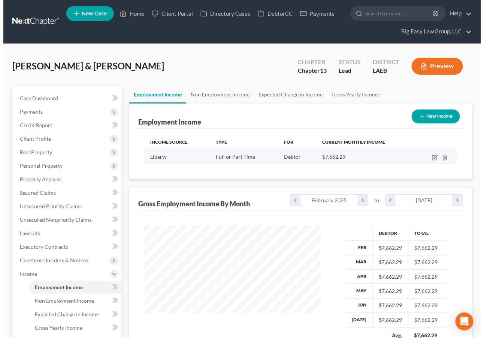
scroll to position [134, 191]
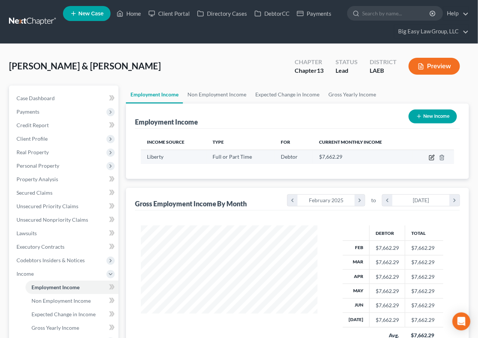
click at [432, 155] on icon "button" at bounding box center [432, 156] width 3 height 3
select select "0"
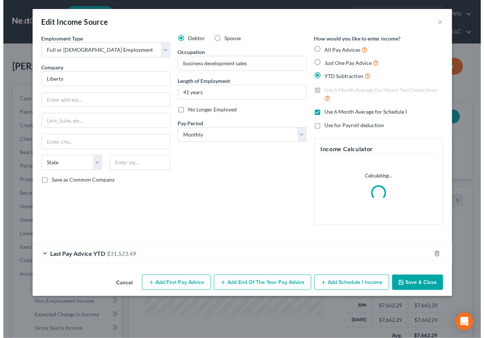
scroll to position [134, 194]
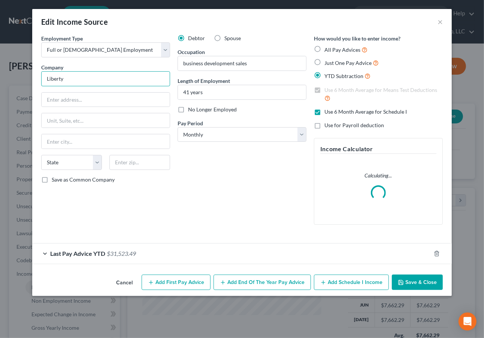
click at [78, 75] on input "Liberty" at bounding box center [105, 78] width 129 height 15
type input "Liberty Bank"
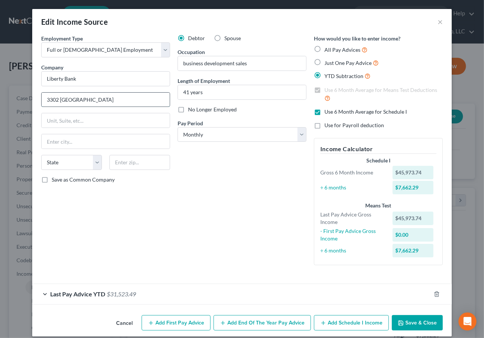
click at [51, 96] on input "3302 [GEOGRAPHIC_DATA]" at bounding box center [106, 100] width 128 height 14
type input "3002 [GEOGRAPHIC_DATA]"
click at [129, 160] on input "text" at bounding box center [139, 162] width 61 height 15
click at [150, 160] on input "text" at bounding box center [139, 162] width 61 height 15
type input "70122"
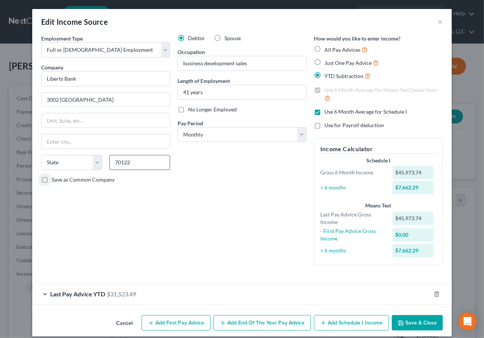
type input "[GEOGRAPHIC_DATA]"
select select "19"
click at [132, 298] on div "Last Pay Advice YTD $31,523.49" at bounding box center [231, 294] width 399 height 20
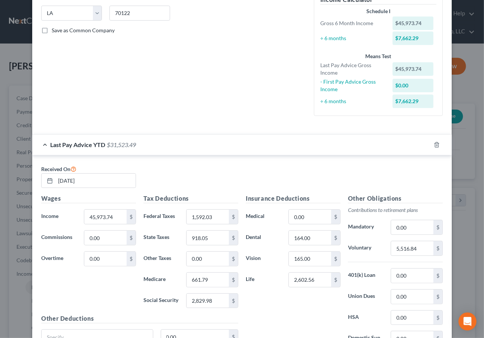
scroll to position [0, 0]
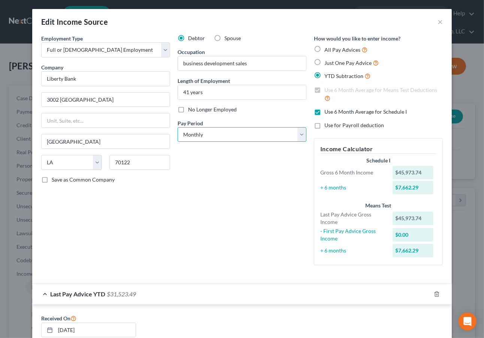
click at [237, 131] on select "Select Monthly Twice Monthly Every Other Week Weekly" at bounding box center [242, 134] width 129 height 15
select select "2"
click at [178, 127] on select "Select Monthly Twice Monthly Every Other Week Weekly" at bounding box center [242, 134] width 129 height 15
click at [230, 227] on div "Debtor Spouse Occupation business development sales Length of Employment 41 yea…" at bounding box center [242, 152] width 136 height 236
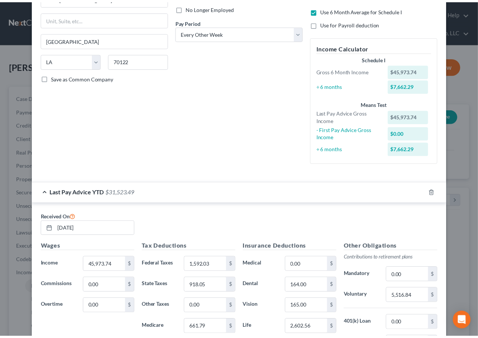
scroll to position [221, 0]
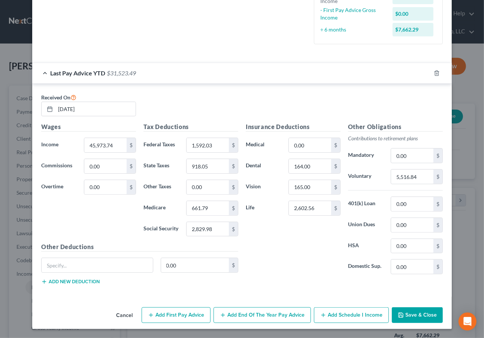
click at [432, 319] on button "Save & Close" at bounding box center [417, 315] width 51 height 16
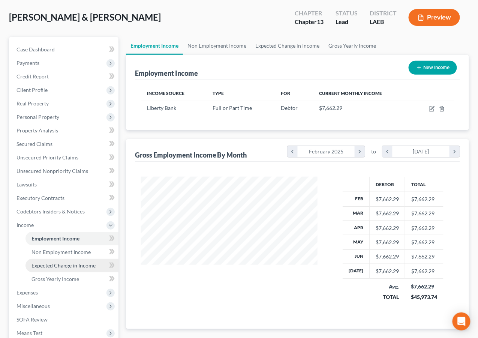
scroll to position [59, 0]
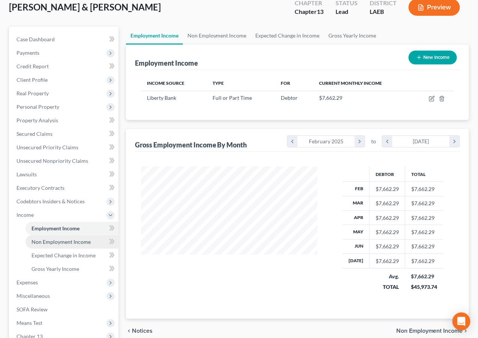
click at [67, 238] on span "Non Employment Income" at bounding box center [60, 241] width 59 height 6
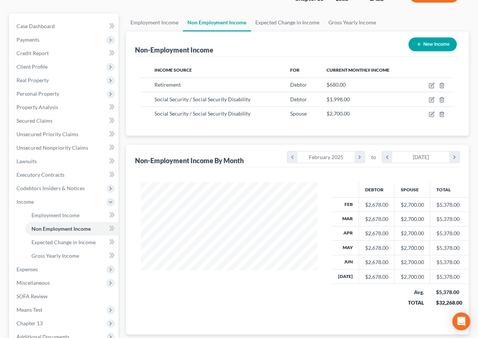
scroll to position [166, 0]
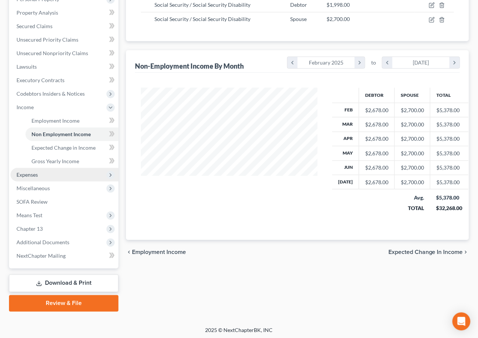
click at [47, 172] on span "Expenses" at bounding box center [64, 174] width 108 height 13
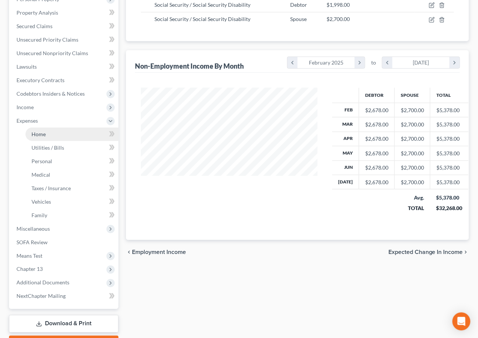
click at [58, 136] on link "Home" at bounding box center [71, 133] width 93 height 13
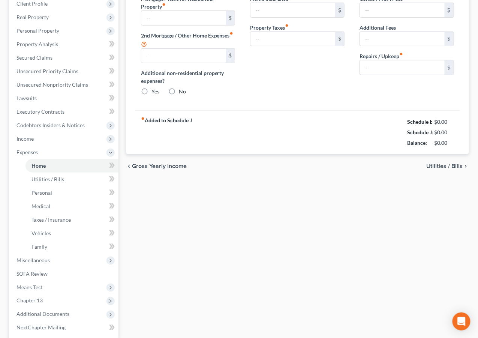
type input "3,570.00"
type input "1,392.97"
radio input "true"
type input "0.00"
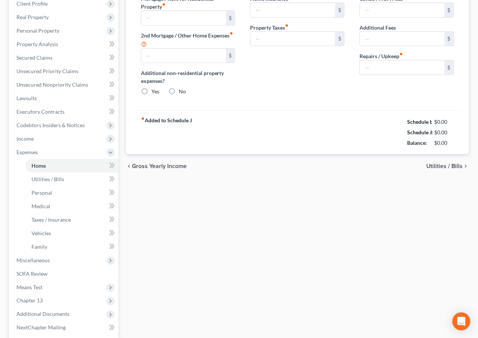
type input "0.00"
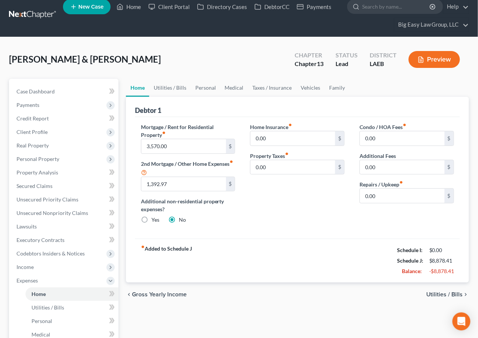
scroll to position [13, 0]
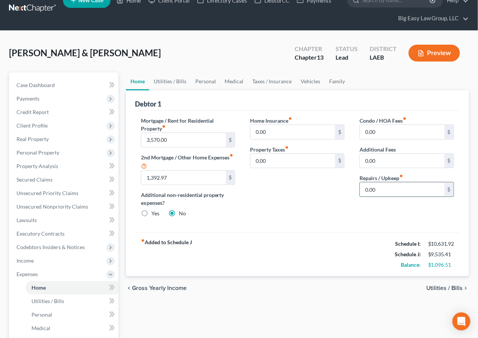
click at [366, 190] on input "0.00" at bounding box center [402, 189] width 85 height 14
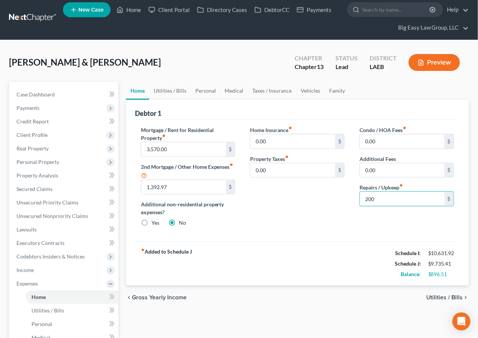
scroll to position [0, 0]
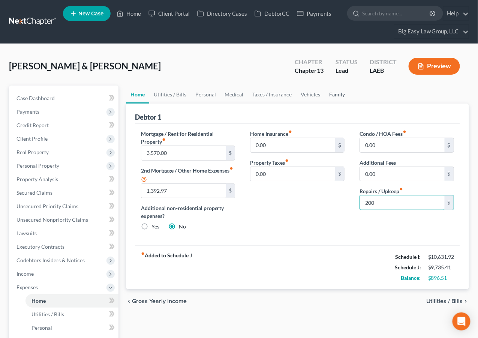
type input "200"
click at [332, 95] on link "Family" at bounding box center [337, 94] width 25 height 18
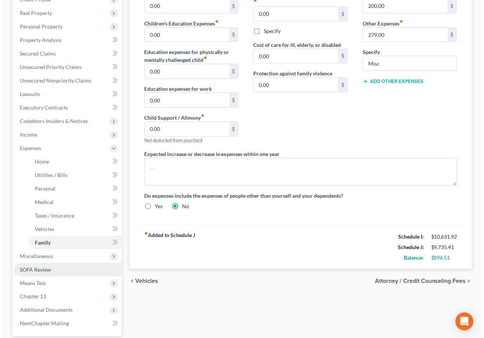
scroll to position [145, 0]
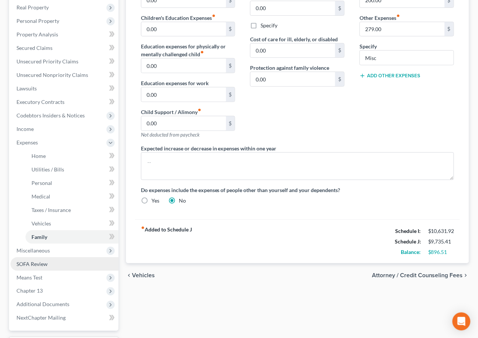
click at [52, 266] on link "SOFA Review" at bounding box center [64, 263] width 108 height 13
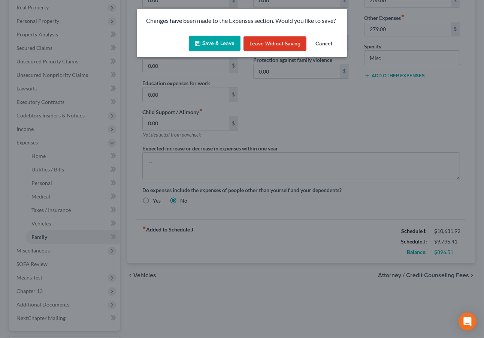
click at [219, 47] on button "Save & Leave" at bounding box center [215, 44] width 52 height 16
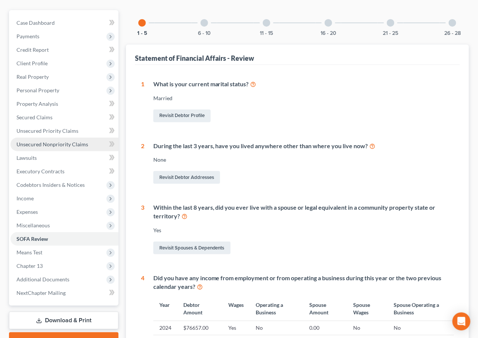
scroll to position [171, 0]
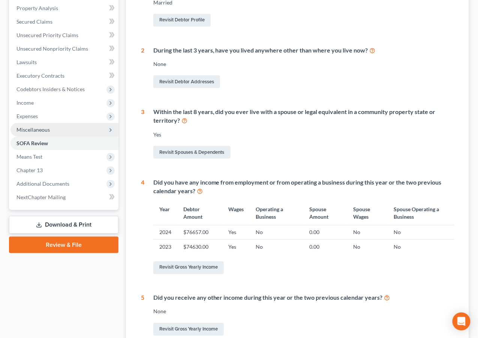
drag, startPoint x: 53, startPoint y: 127, endPoint x: 75, endPoint y: 130, distance: 22.3
click at [55, 129] on span "Miscellaneous" at bounding box center [64, 129] width 108 height 13
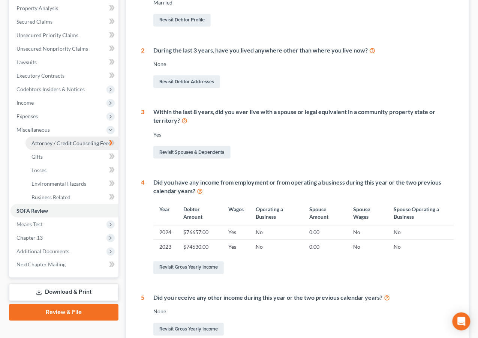
click at [77, 140] on span "Attorney / Credit Counseling Fees" at bounding box center [70, 143] width 79 height 6
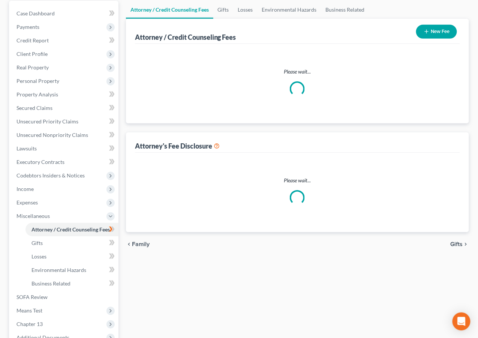
select select "0"
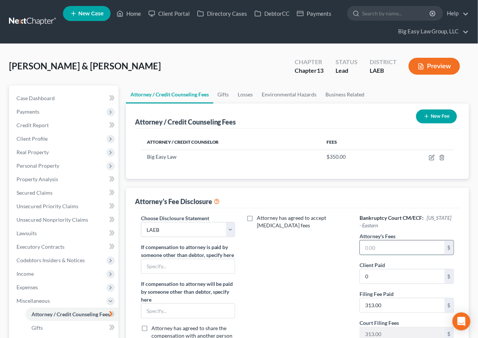
click at [395, 248] on input "text" at bounding box center [402, 247] width 85 height 14
type input "4,000"
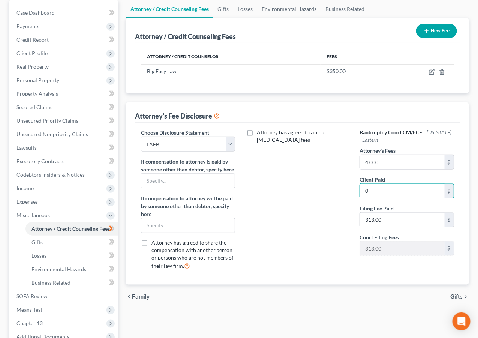
scroll to position [88, 0]
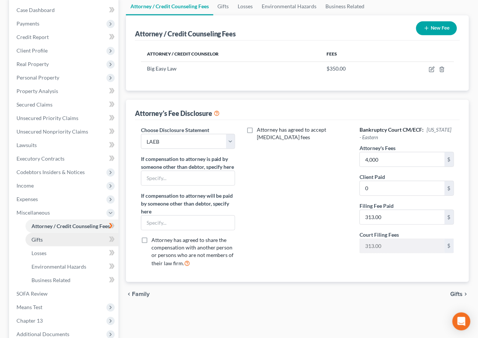
click at [64, 236] on link "Gifts" at bounding box center [71, 239] width 93 height 13
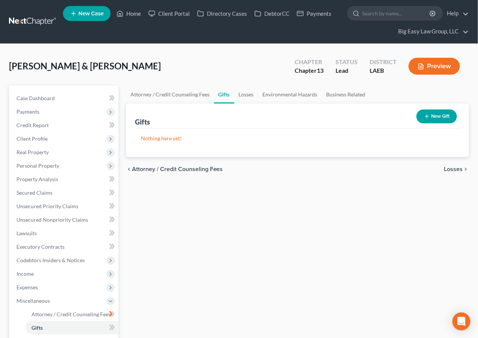
click at [441, 114] on button "New Gift" at bounding box center [436, 116] width 40 height 14
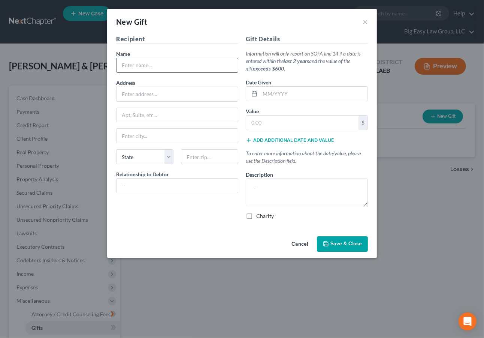
click at [148, 64] on input "text" at bounding box center [177, 65] width 121 height 14
type input "[DEMOGRAPHIC_DATA][PERSON_NAME]"
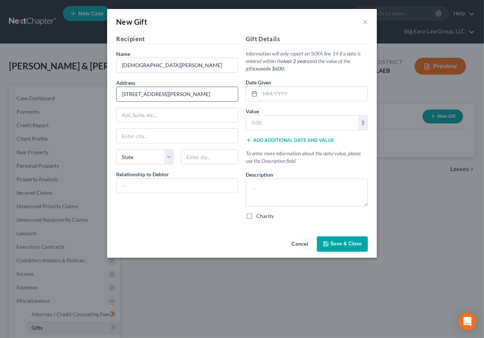
type input "[STREET_ADDRESS][PERSON_NAME]"
type input "70116"
type input "[GEOGRAPHIC_DATA]"
select select "19"
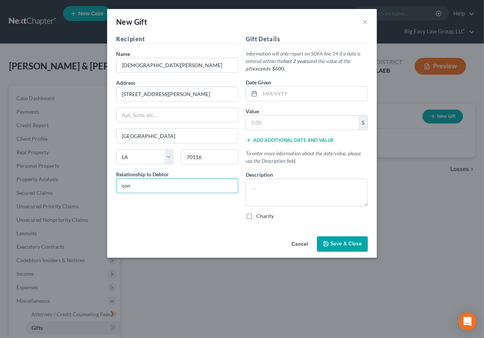
type input "Congregation"
click at [294, 180] on textarea at bounding box center [307, 192] width 122 height 28
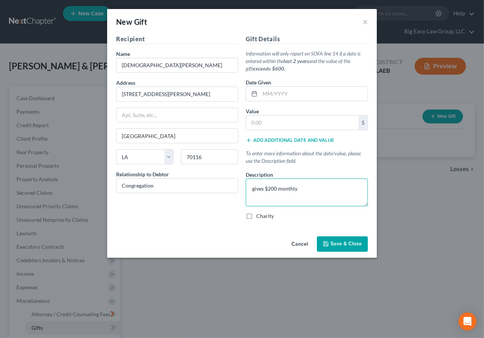
click at [265, 186] on textarea "gives $200 monthly" at bounding box center [307, 192] width 122 height 28
type textarea "gives approx $200 monthly"
click at [275, 99] on input "text" at bounding box center [314, 94] width 108 height 14
type input "07/01/2025"
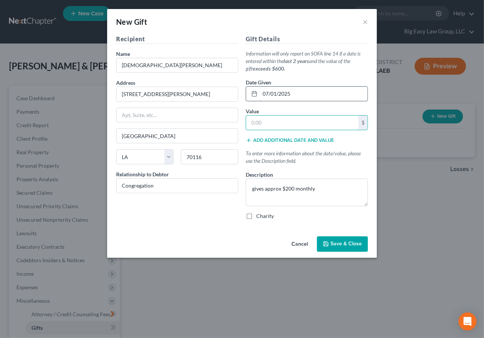
type input "1"
type input "200"
click at [292, 137] on button "Add additional date and value" at bounding box center [290, 140] width 88 height 6
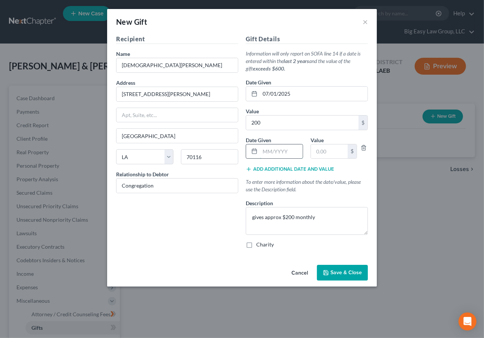
click at [270, 146] on input "text" at bounding box center [281, 151] width 43 height 14
type input "[DATE]"
type input "200"
click at [281, 169] on button "Add additional date and value" at bounding box center [290, 169] width 88 height 6
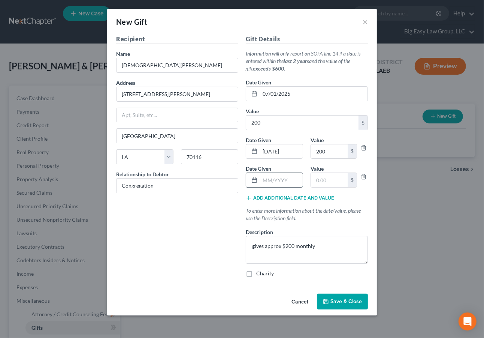
click at [271, 179] on input "text" at bounding box center [281, 180] width 43 height 14
type input "05/1/202"
type input "200"
click at [287, 179] on input "05/1/202" at bounding box center [281, 180] width 43 height 14
type input "[DATE]"
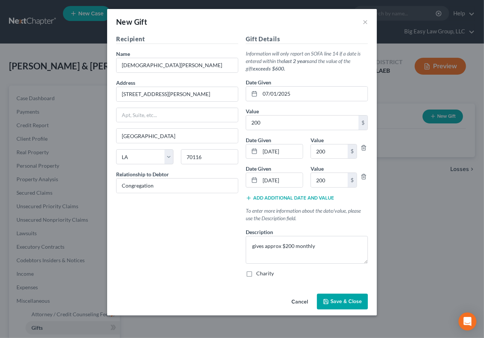
click at [289, 197] on button "Add additional date and value" at bounding box center [290, 198] width 88 height 6
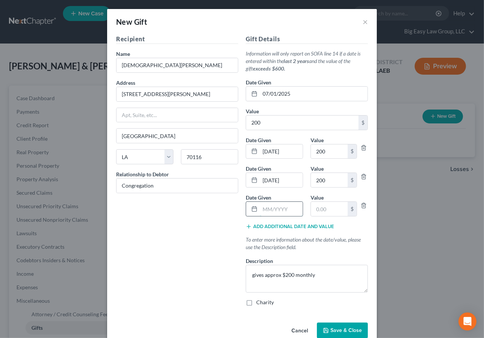
click at [274, 206] on input "text" at bounding box center [281, 209] width 43 height 14
type input "04/2025"
type input "200"
click at [277, 224] on button "Add additional date and value" at bounding box center [290, 226] width 88 height 6
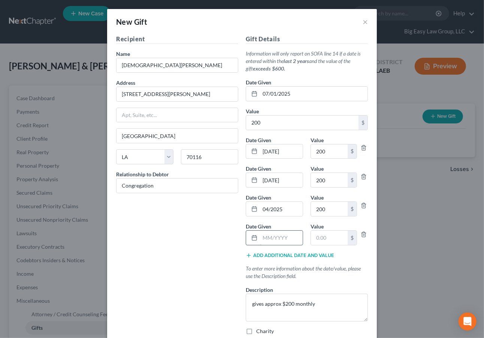
click at [268, 234] on input "text" at bounding box center [281, 237] width 43 height 14
type input "03/2025"
type input "200"
click at [271, 254] on button "Add additional date and value" at bounding box center [290, 255] width 88 height 6
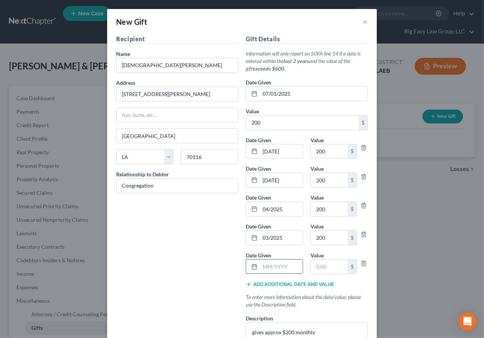
click at [268, 262] on input "text" at bounding box center [281, 266] width 43 height 14
type input "02/2025"
type input "200"
click at [282, 283] on button "Add additional date and value" at bounding box center [290, 284] width 88 height 6
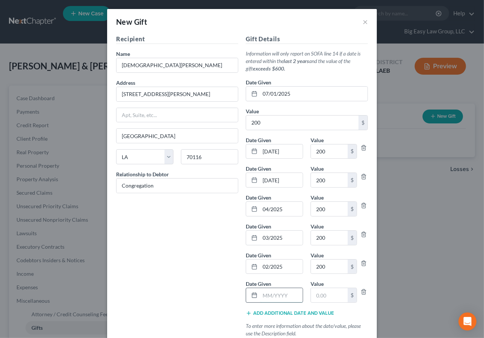
click at [269, 295] on input "text" at bounding box center [281, 295] width 43 height 14
type input "01/2025"
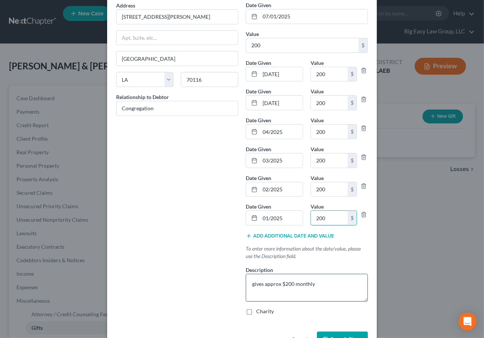
scroll to position [102, 0]
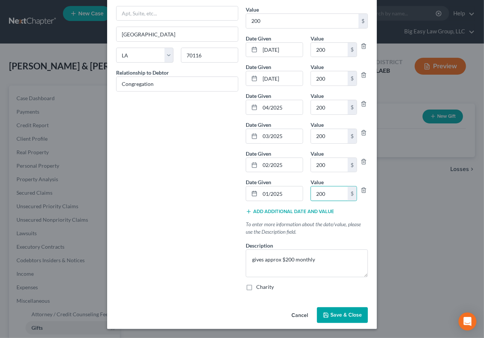
type input "200"
click at [281, 209] on button "Add additional date and value" at bounding box center [290, 211] width 88 height 6
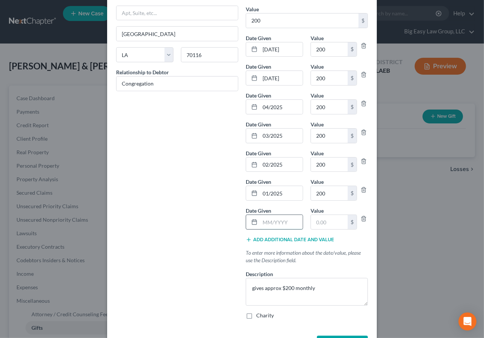
click at [284, 225] on input "text" at bounding box center [281, 222] width 43 height 14
type input "2"
type input "12/2024"
type input "2,400"
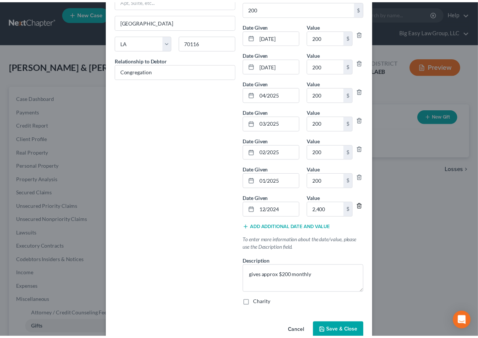
scroll to position [130, 0]
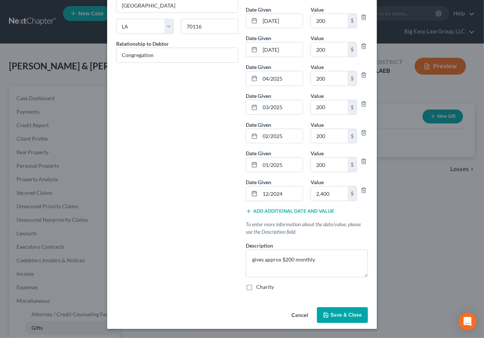
click at [340, 315] on span "Save & Close" at bounding box center [346, 314] width 31 height 6
